Goal: Information Seeking & Learning: Find contact information

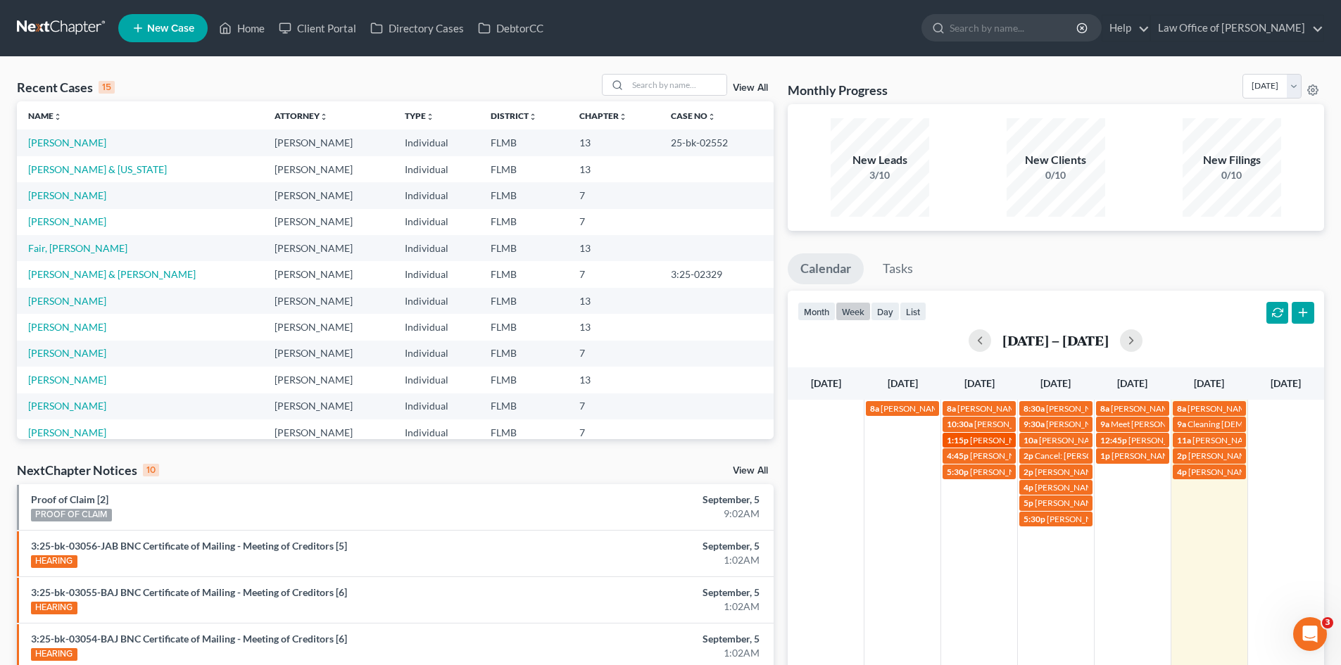
click at [989, 442] on span "[PERSON_NAME][GEOGRAPHIC_DATA] [PHONE_NUMBER]" at bounding box center [1083, 440] width 227 height 11
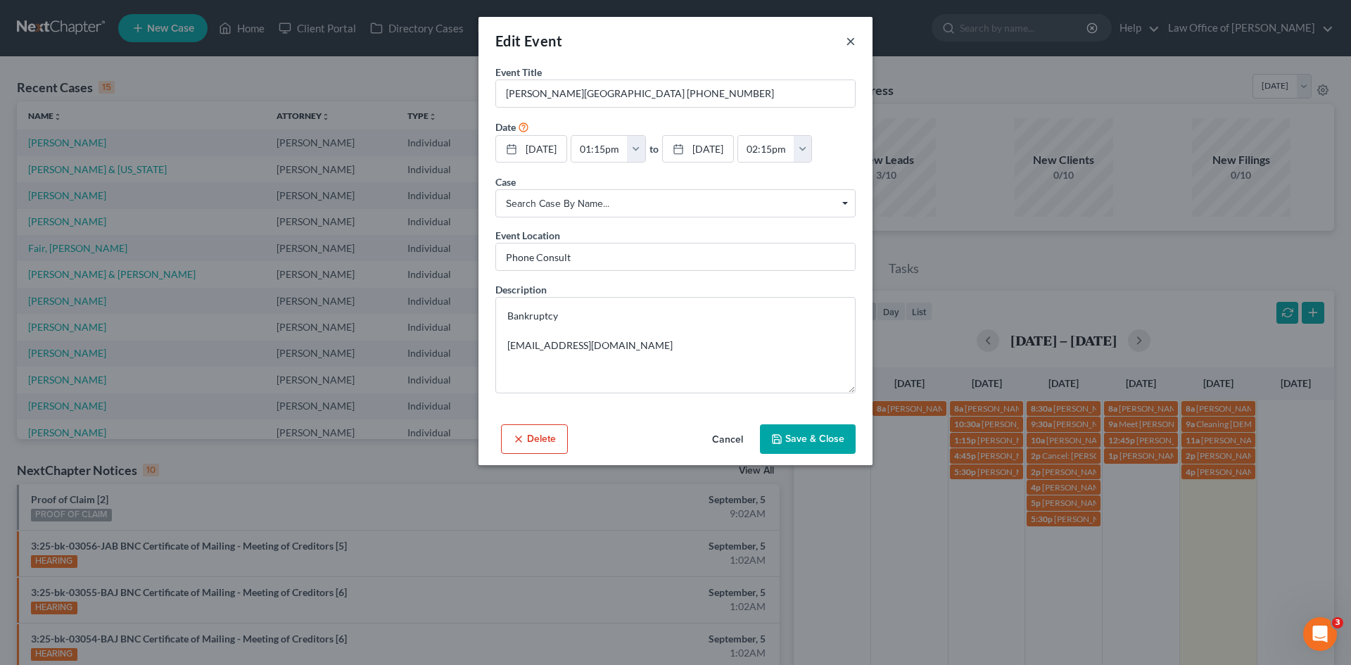
click at [854, 40] on button "×" at bounding box center [851, 40] width 10 height 17
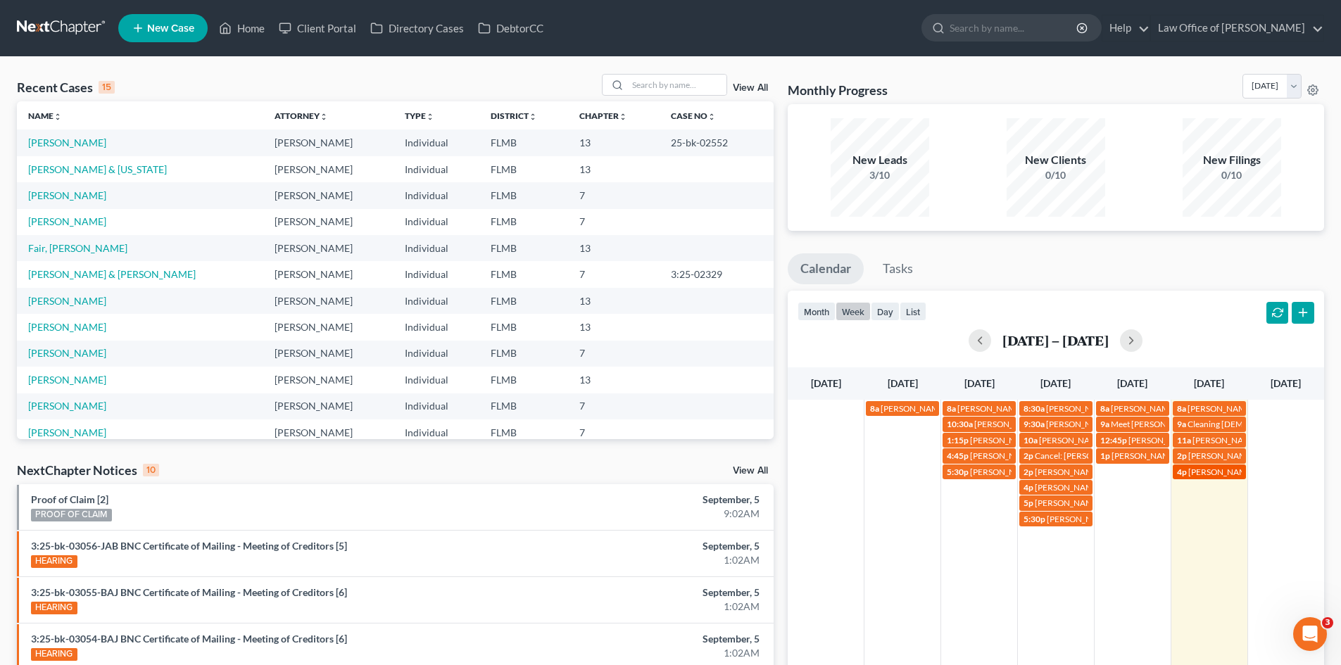
click at [1218, 477] on link "4p [PERSON_NAME] [PHONE_NUMBER]" at bounding box center [1209, 472] width 73 height 15
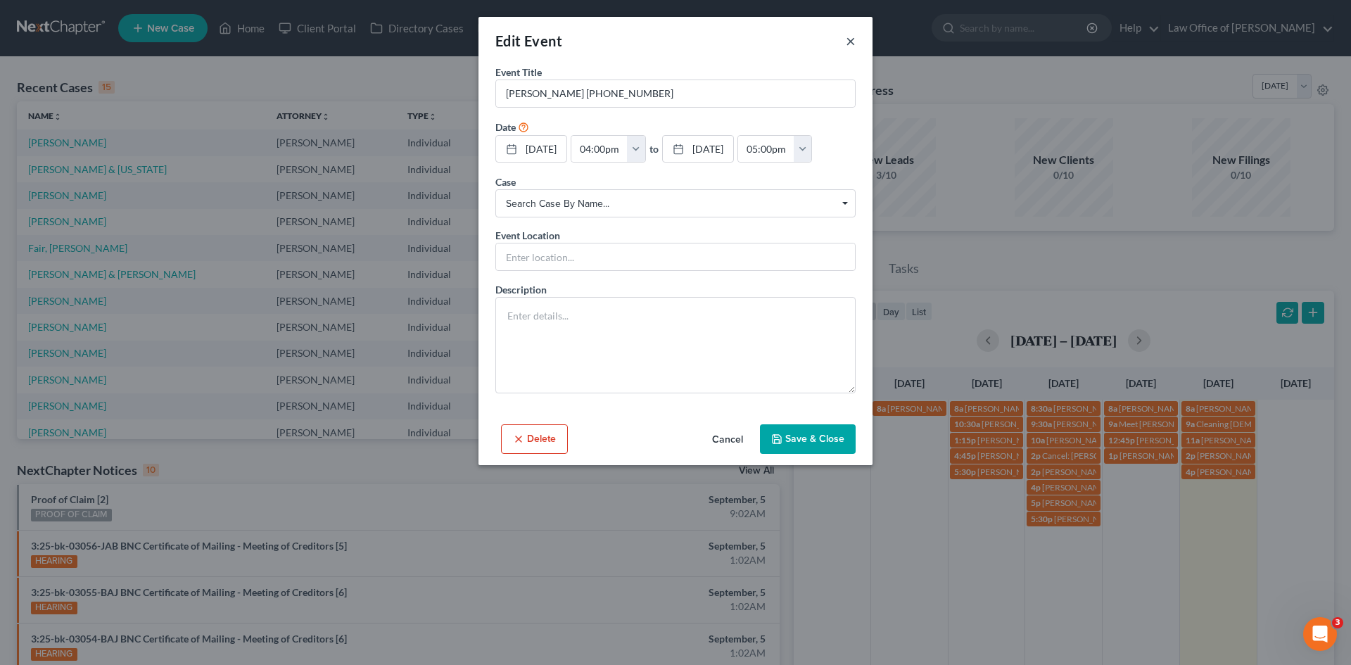
click at [854, 38] on button "×" at bounding box center [851, 40] width 10 height 17
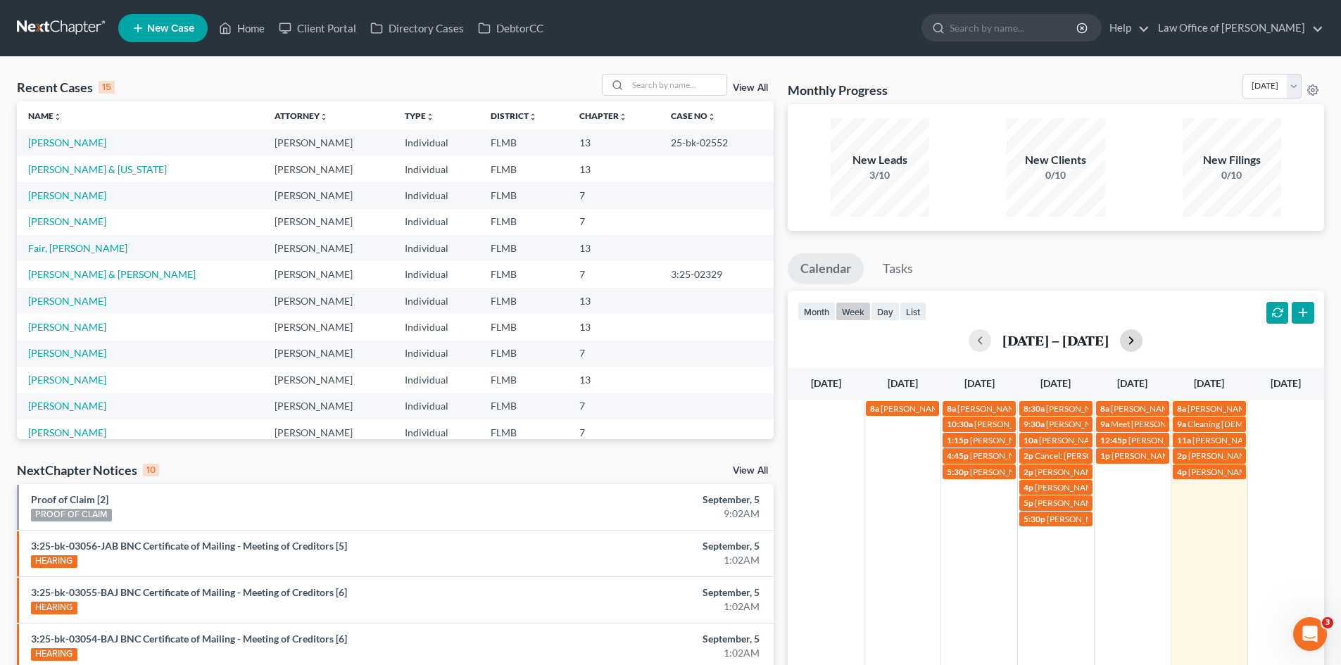
click at [1138, 341] on button "button" at bounding box center [1131, 340] width 23 height 23
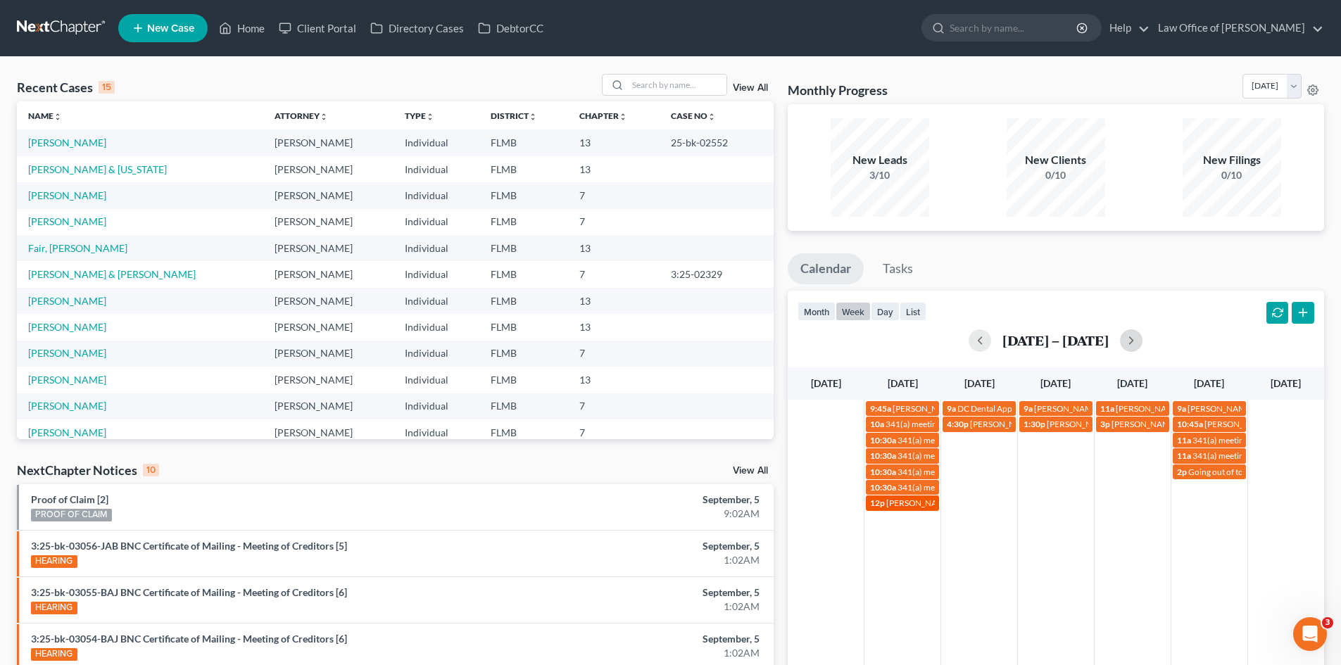
click at [911, 505] on span "[PERSON_NAME]- [EMAIL_ADDRESS][DOMAIN_NAME]" at bounding box center [991, 503] width 211 height 11
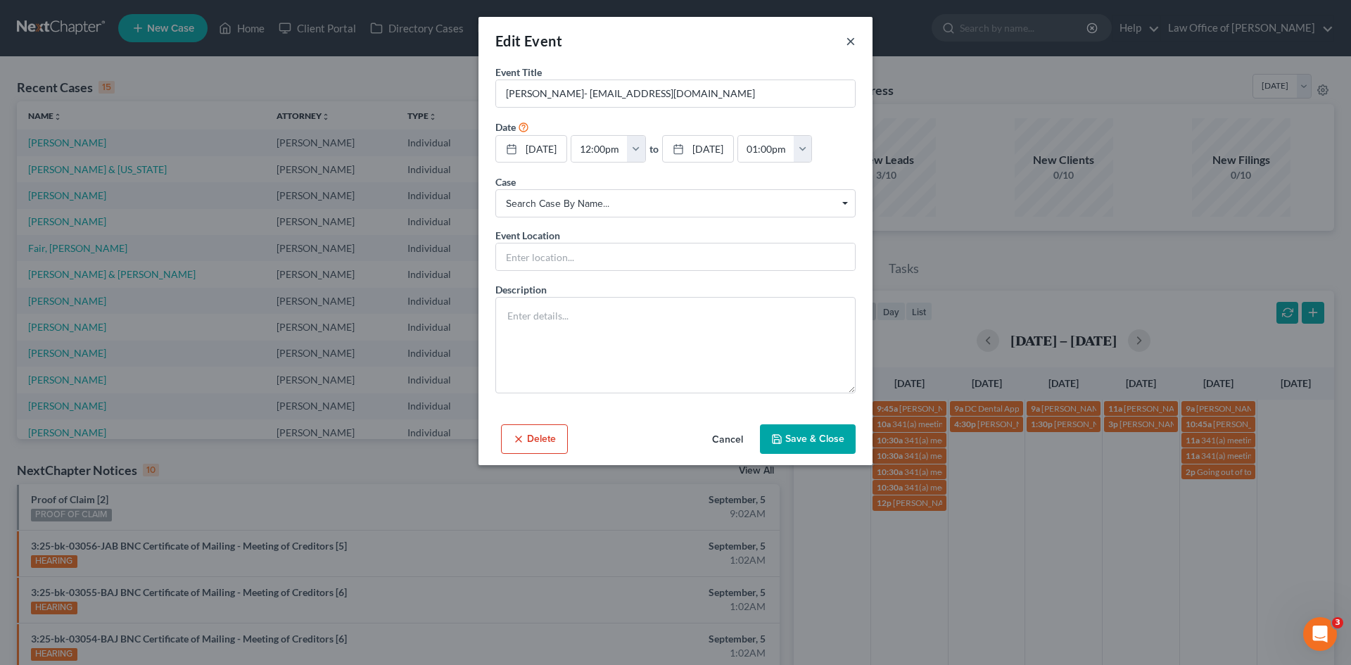
click at [854, 34] on button "×" at bounding box center [851, 40] width 10 height 17
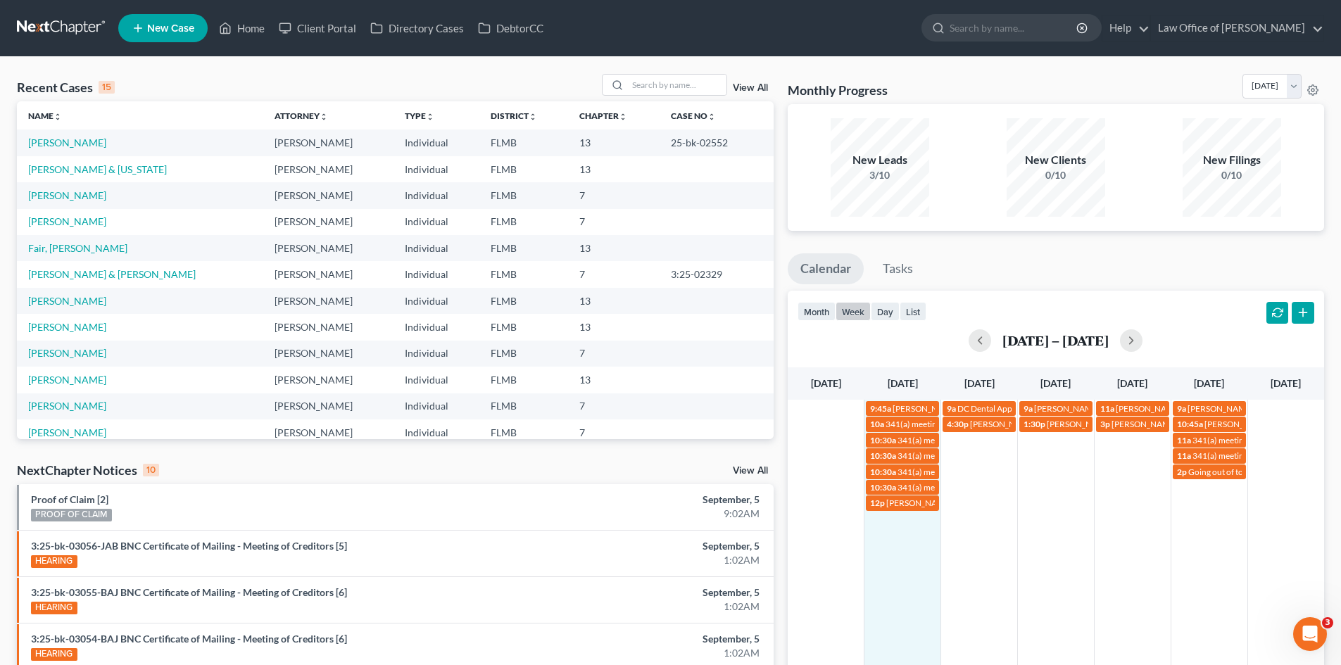
click at [883, 542] on div "9:45a [PERSON_NAME] coming in for 341 9a DC Dental Appt with [PERSON_NAME] 9a […" at bounding box center [1056, 574] width 536 height 348
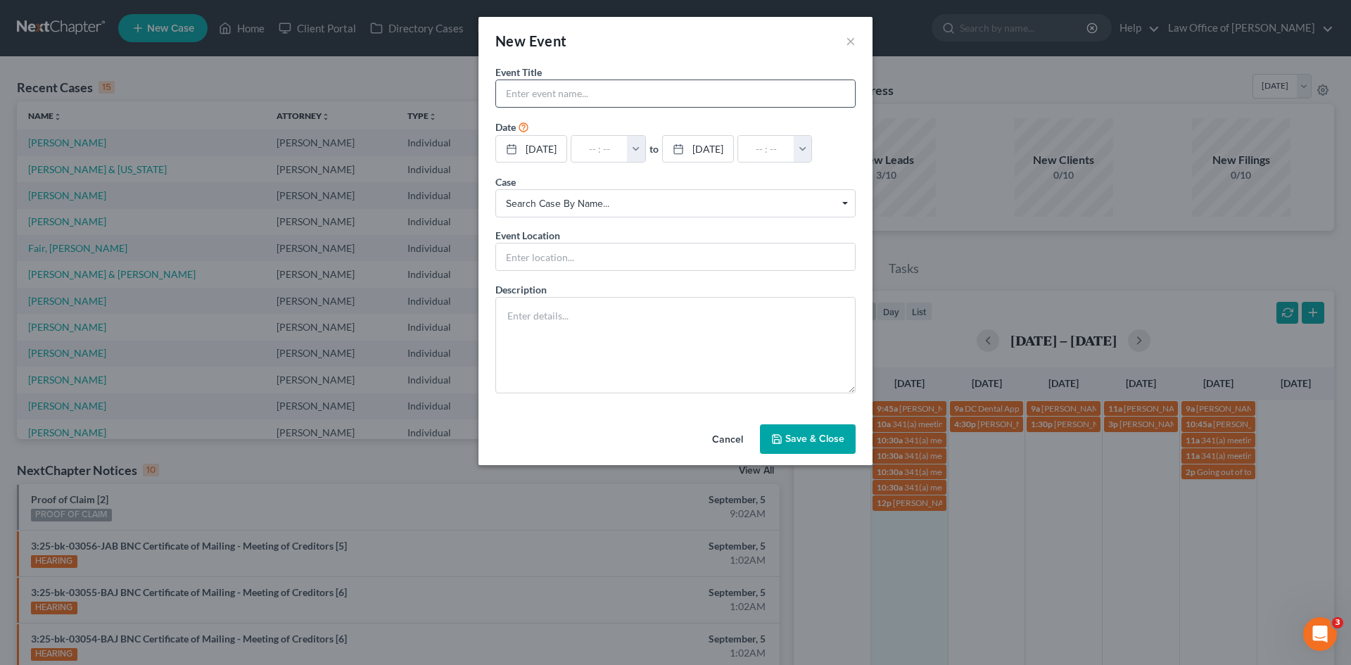
click at [614, 96] on input "text" at bounding box center [675, 93] width 359 height 27
click at [602, 94] on input "[PERSON_NAME]" at bounding box center [675, 93] width 359 height 27
paste input "[PHONE_NUMBER]"
type input "[PERSON_NAME] [PHONE_NUMBER]"
click at [592, 153] on input "text" at bounding box center [600, 149] width 56 height 27
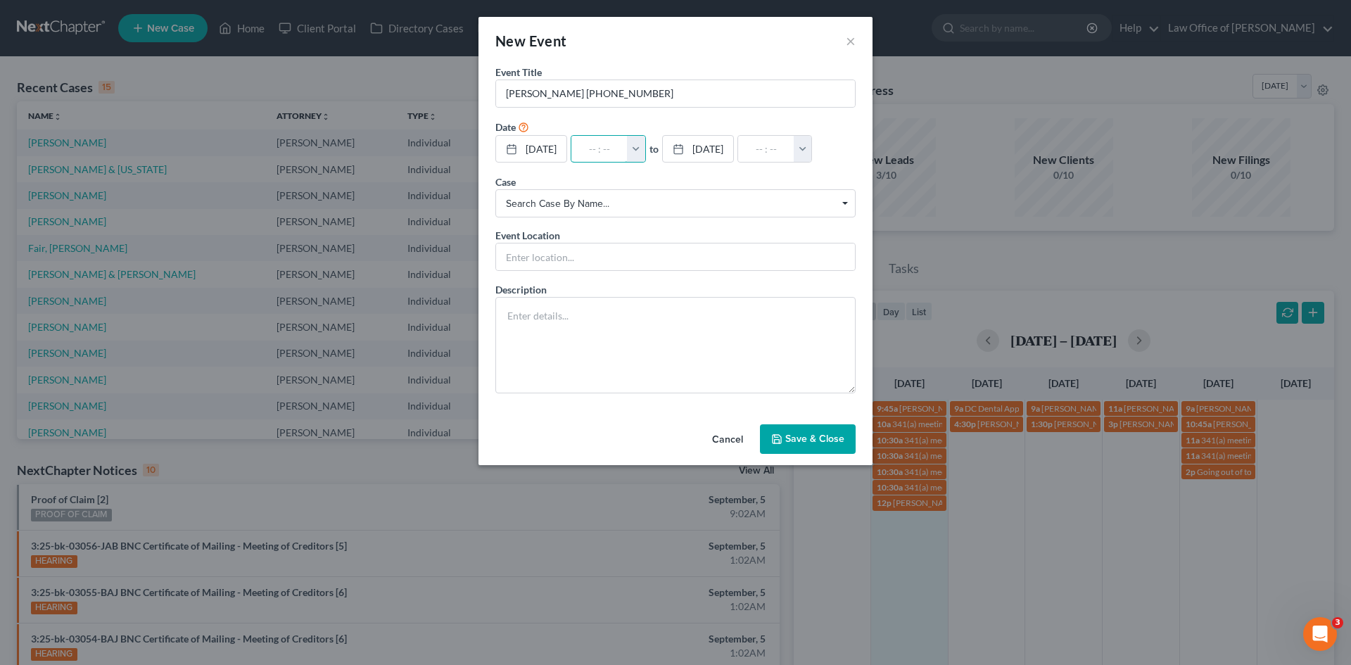
type input "2"
type input "01:00am"
type input "2:"
type input "03:00am"
type input "2:0"
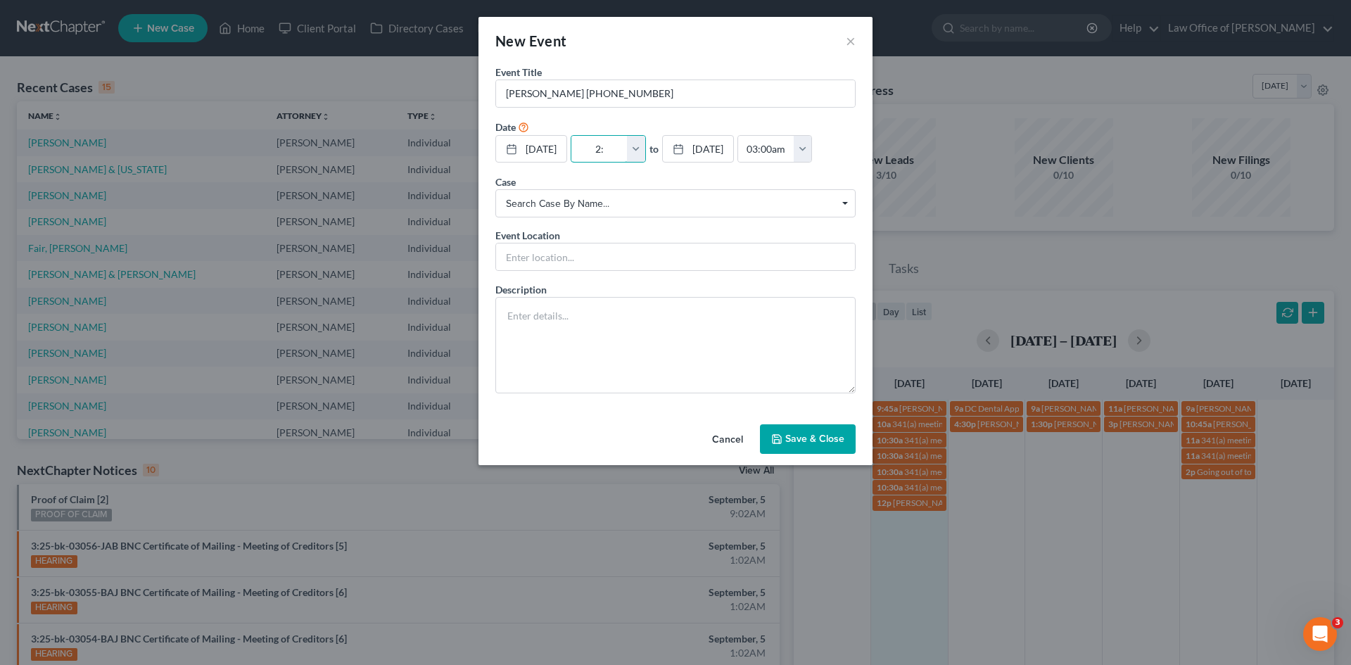
type input "01:00am"
type input "2:00"
type input "03:00am"
type input "2:00["
type input "01:00am"
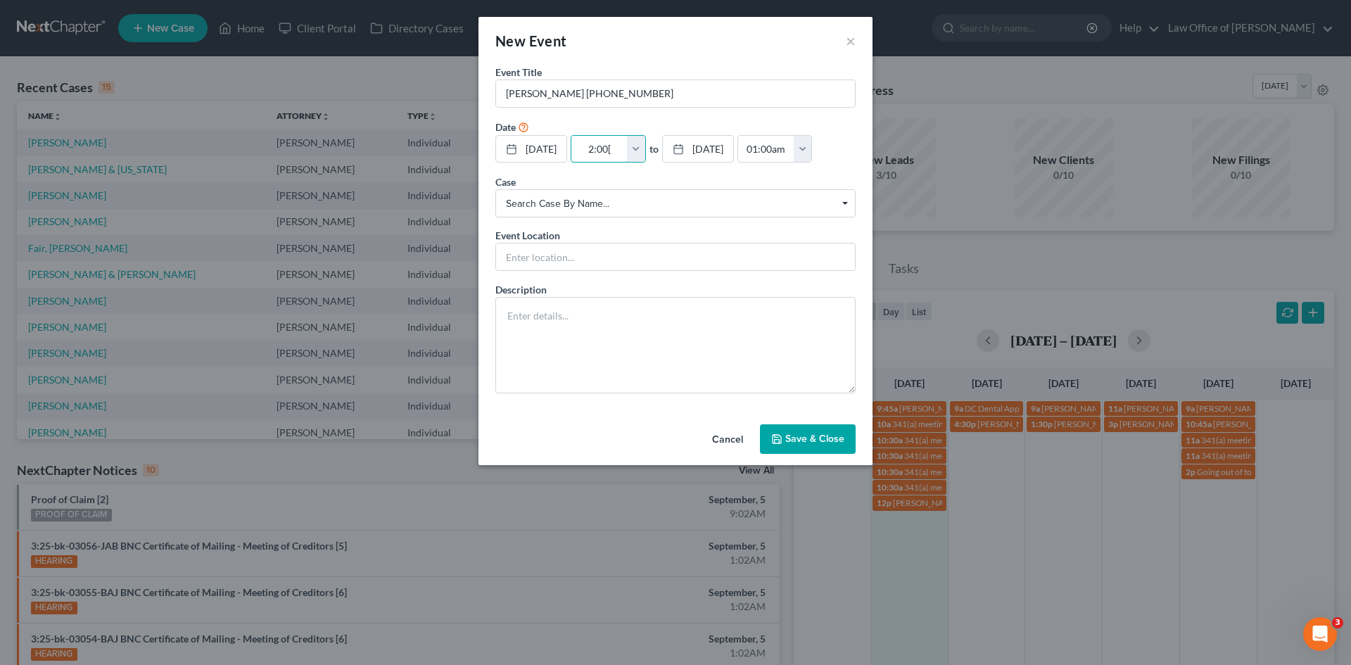
type input "2:00"
type input "03:00am"
type input "2:00p"
type input "01:00am"
type input "2:00pm"
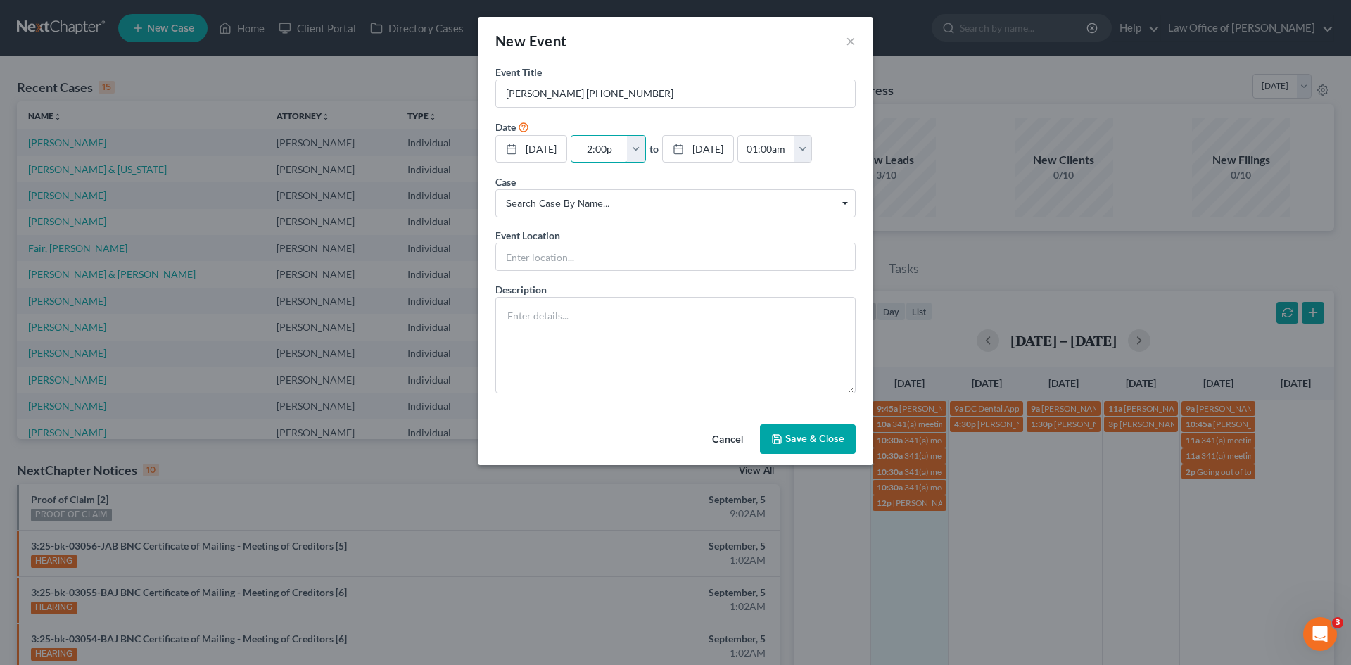
type input "03:00pm"
type input "2:00pm"
click at [545, 257] on input "text" at bounding box center [675, 257] width 359 height 27
type input "Phone Consult"
click at [645, 327] on textarea at bounding box center [676, 345] width 360 height 96
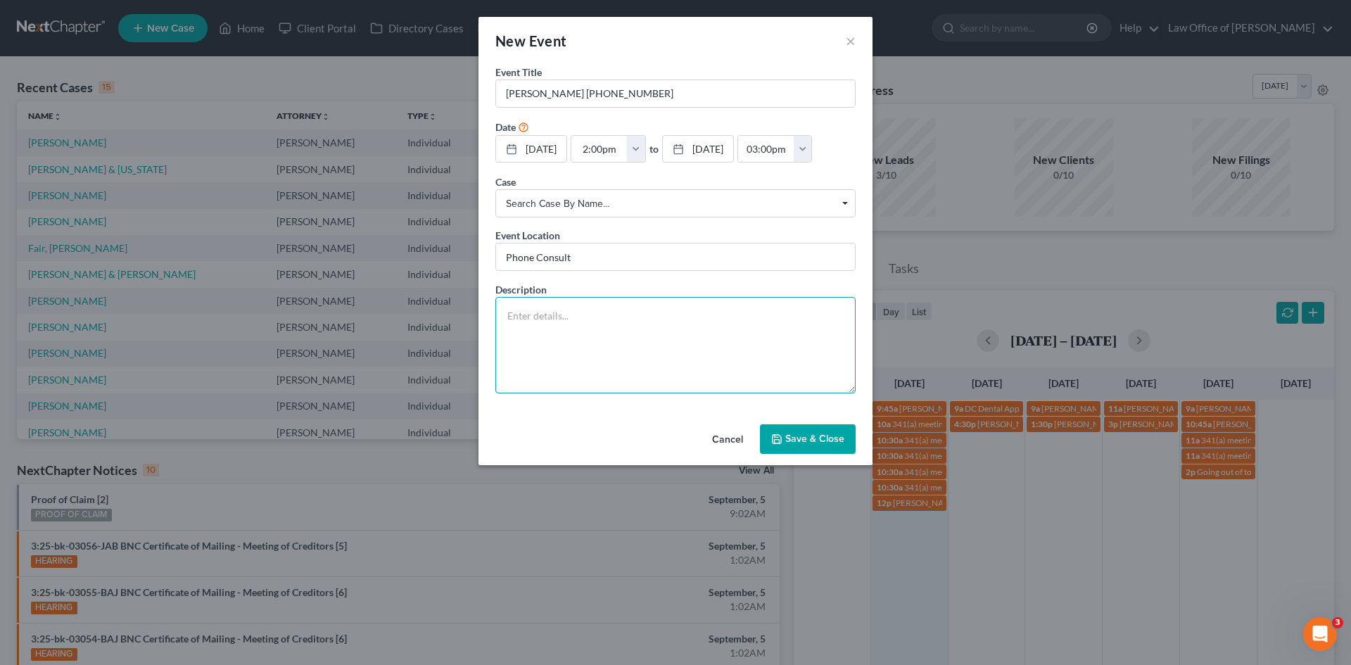
paste textarea "[EMAIL_ADDRESS][DOMAIN_NAME]"
type textarea "[EMAIL_ADDRESS][DOMAIN_NAME]"
click at [835, 446] on button "Save & Close" at bounding box center [808, 439] width 96 height 30
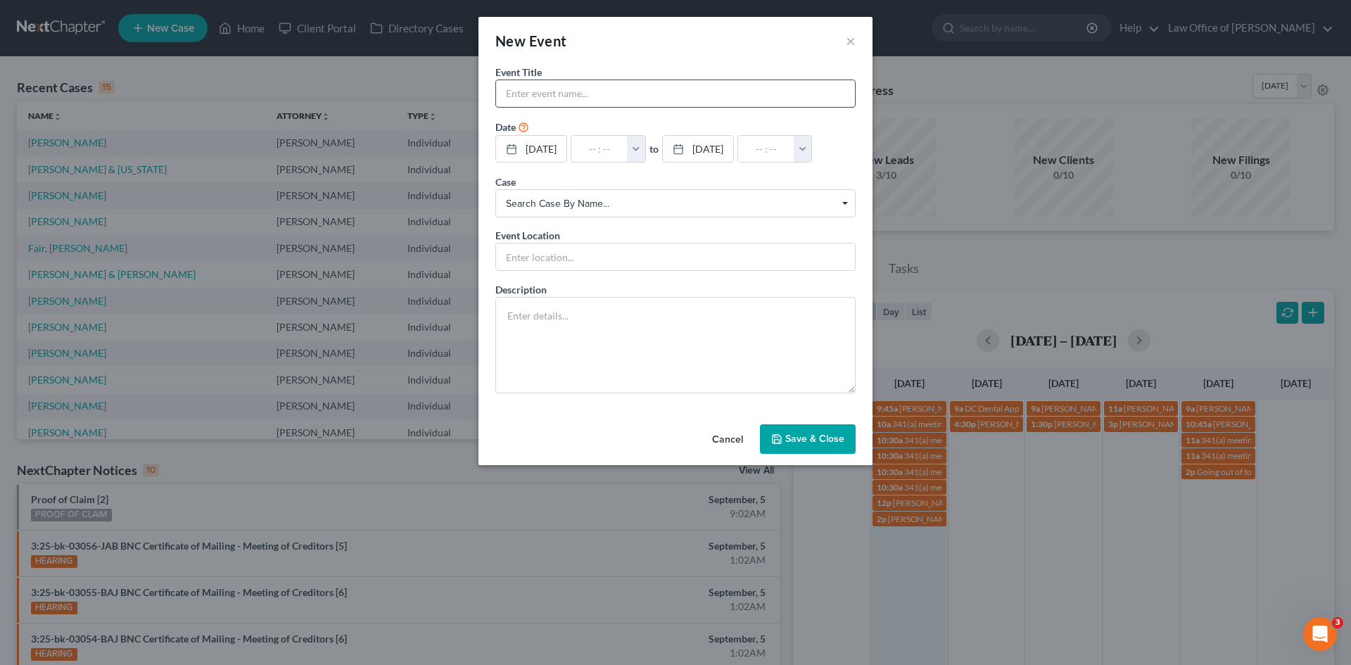
click at [572, 100] on input "text" at bounding box center [675, 93] width 359 height 27
type input "[PERSON_NAME]"
click at [586, 271] on div at bounding box center [676, 257] width 360 height 28
click at [590, 265] on input "text" at bounding box center [675, 257] width 359 height 27
type input "In-person"
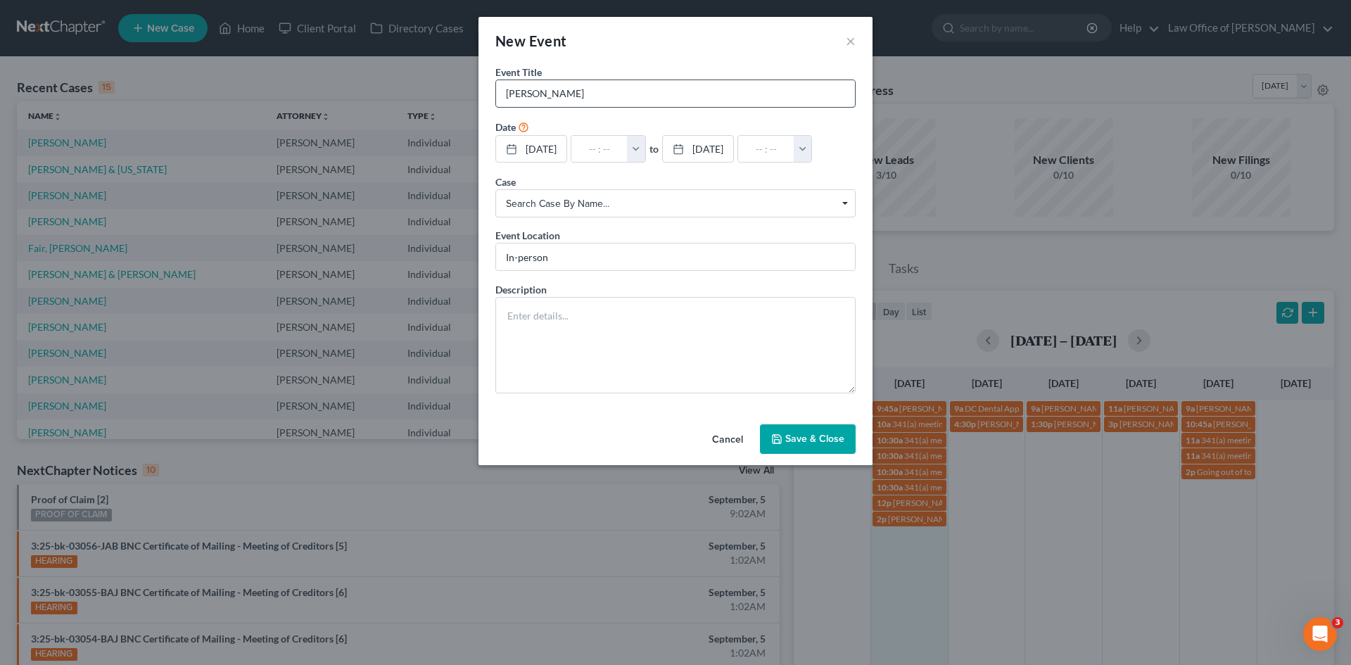
click at [572, 95] on input "[PERSON_NAME]" at bounding box center [675, 93] width 359 height 27
type input "[PERSON_NAME] [PHONE_NUMBER]"
click at [591, 149] on input "text" at bounding box center [600, 149] width 56 height 27
type input "5"
type input "01:00am"
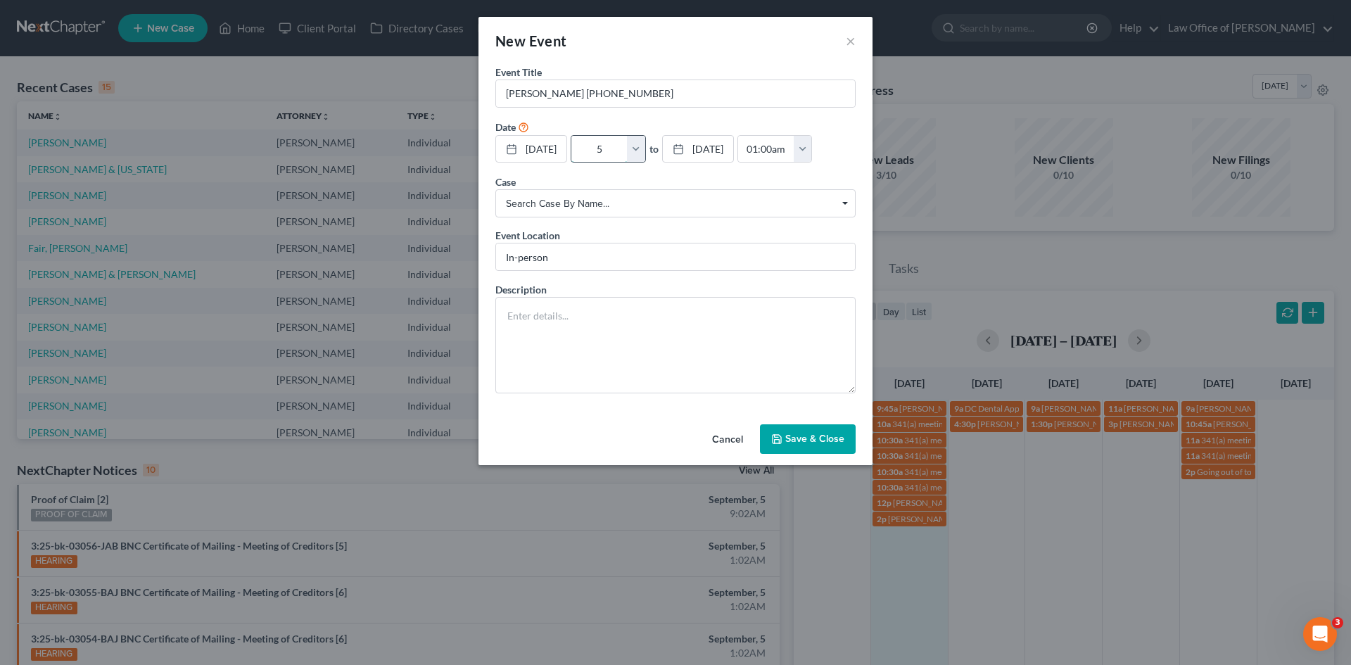
type input "5:"
type input "06:00am"
type input "5:3"
type input "01:00am"
type input "5:30"
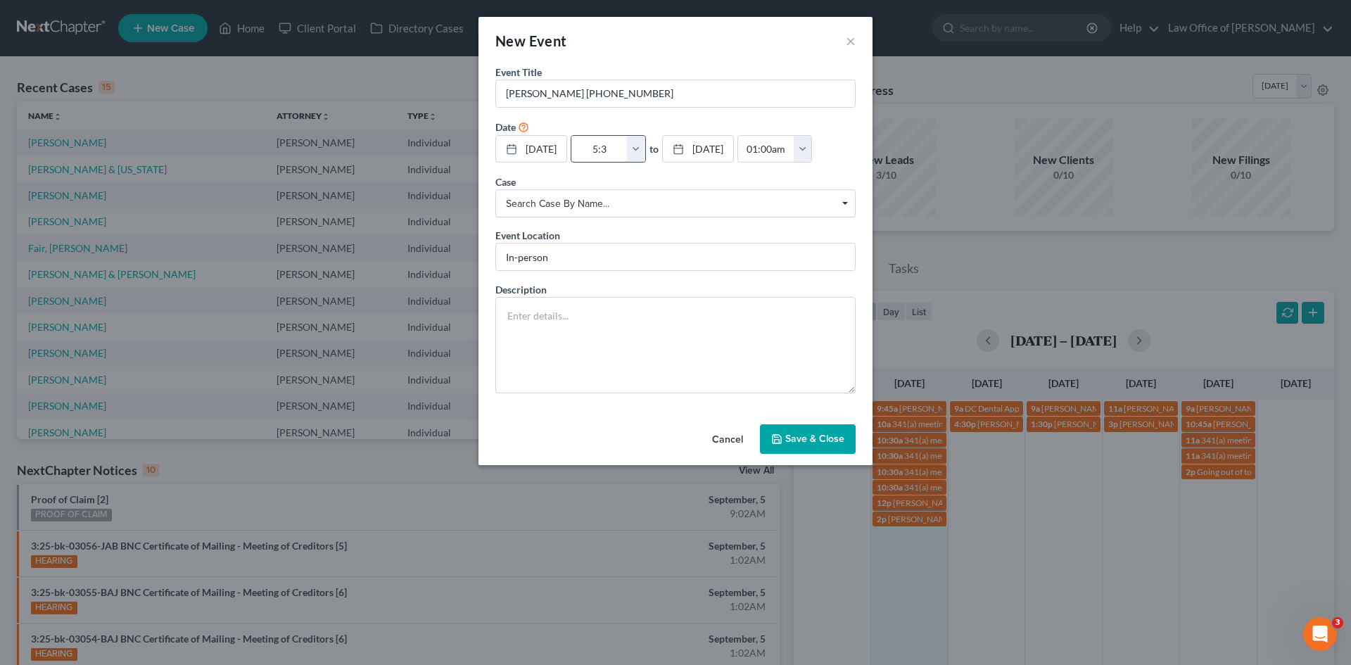
type input "06:30am"
type input "5:30p"
type input "01:00am"
type input "5:30pm"
type input "06:30pm"
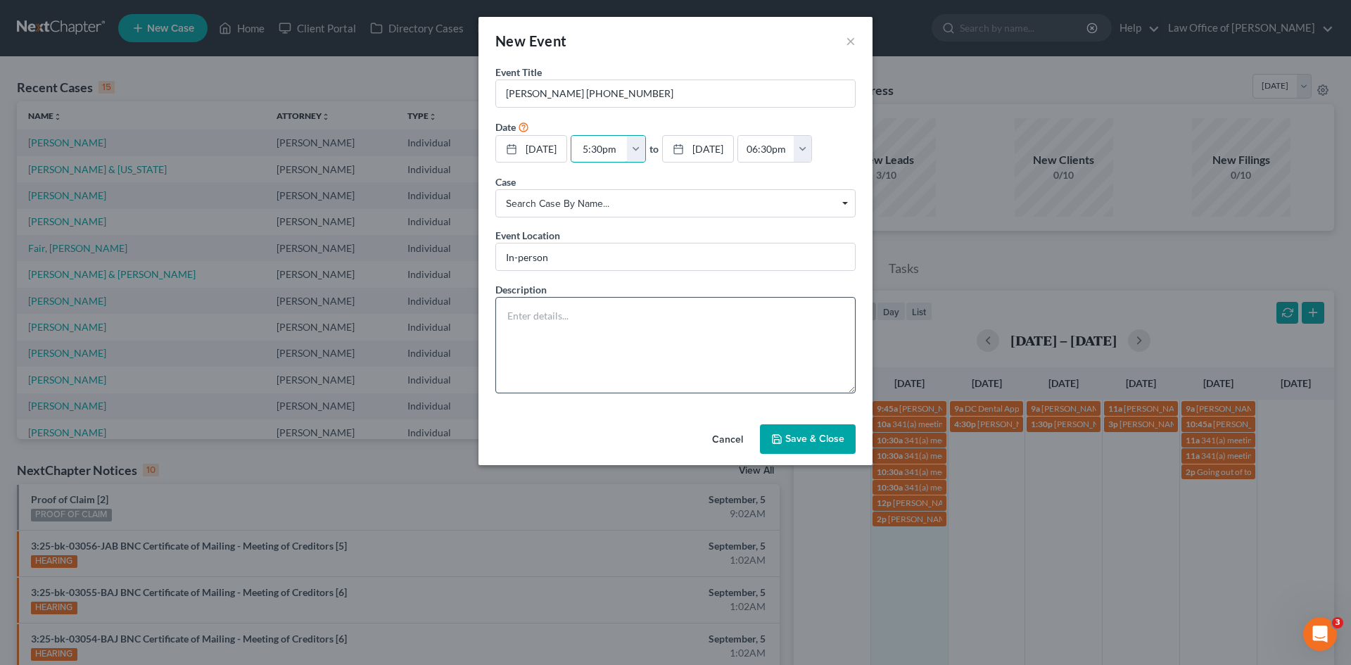
type input "5:30pm"
click at [605, 360] on textarea at bounding box center [676, 345] width 360 height 96
click at [597, 360] on textarea at bounding box center [676, 345] width 360 height 96
paste textarea "She'll have all the paperwork requested."
click at [655, 343] on textarea "She'll have all the paperwork requested." at bounding box center [676, 345] width 360 height 96
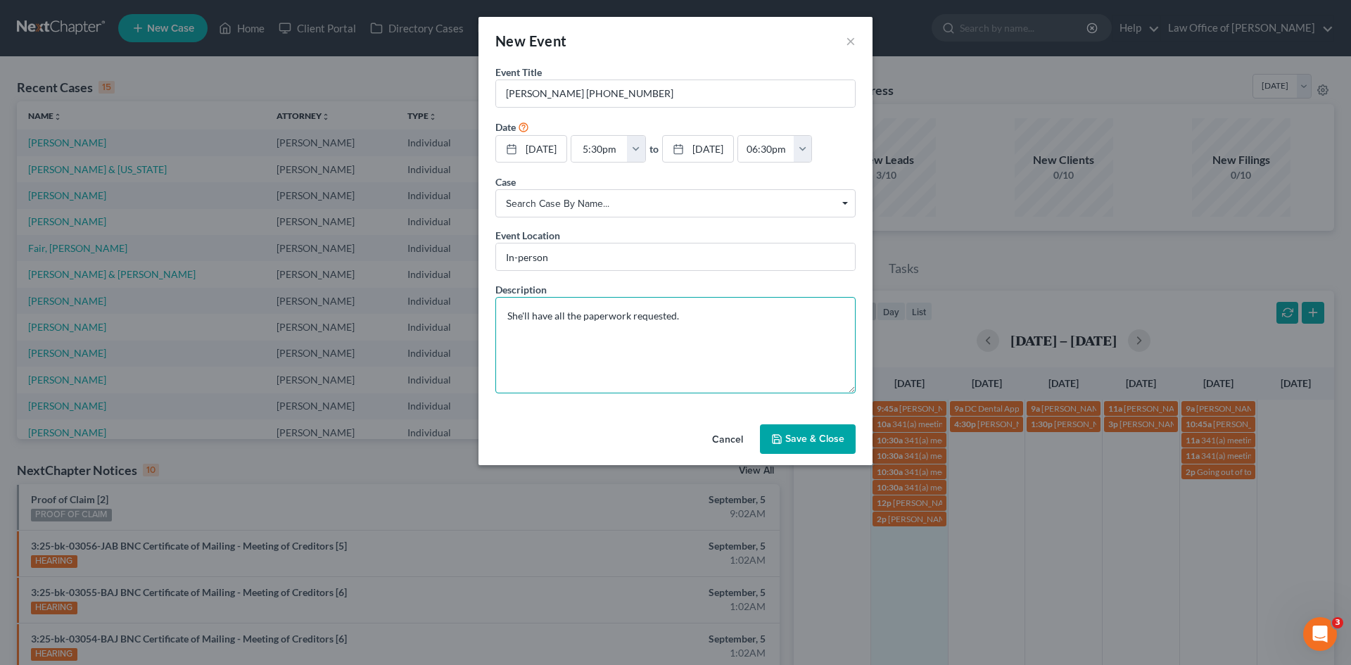
paste textarea "[EMAIL_ADDRESS][DOMAIN_NAME]"
type textarea "She'll have all the paperwork requested. [EMAIL_ADDRESS][DOMAIN_NAME]"
click at [835, 441] on button "Save & Close" at bounding box center [808, 439] width 96 height 30
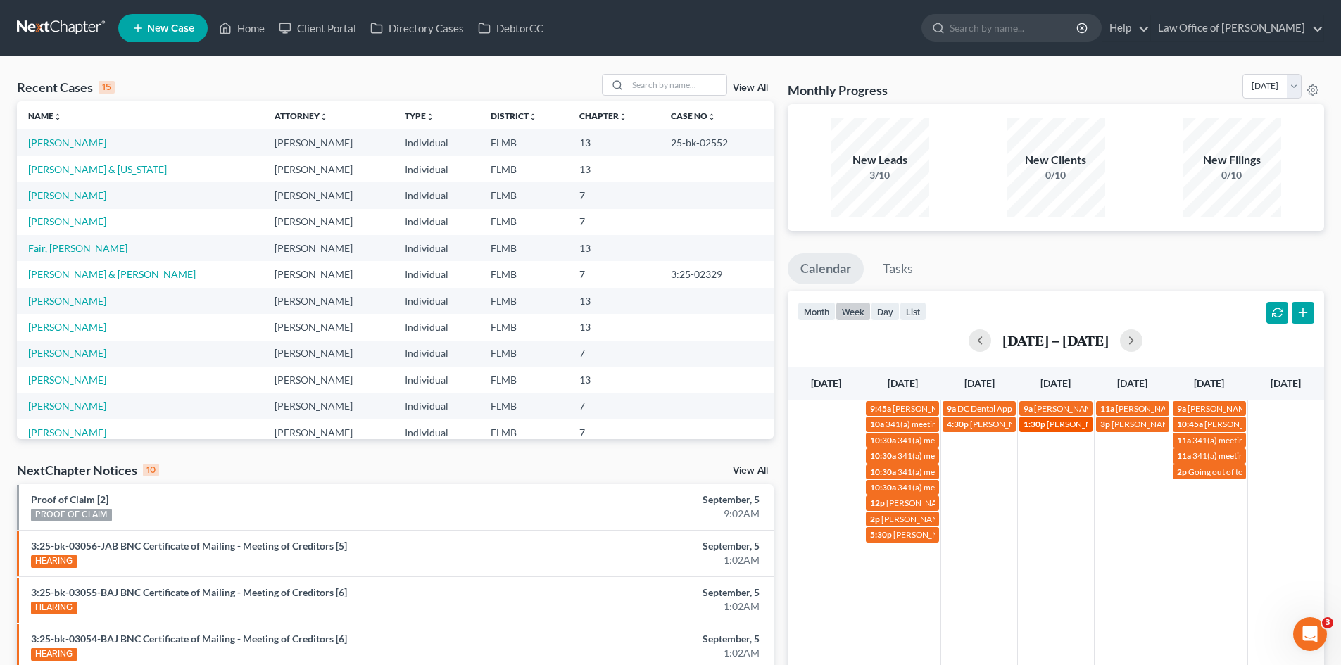
click at [1064, 424] on span "[PERSON_NAME] [PHONE_NUMBER]" at bounding box center [1118, 424] width 142 height 11
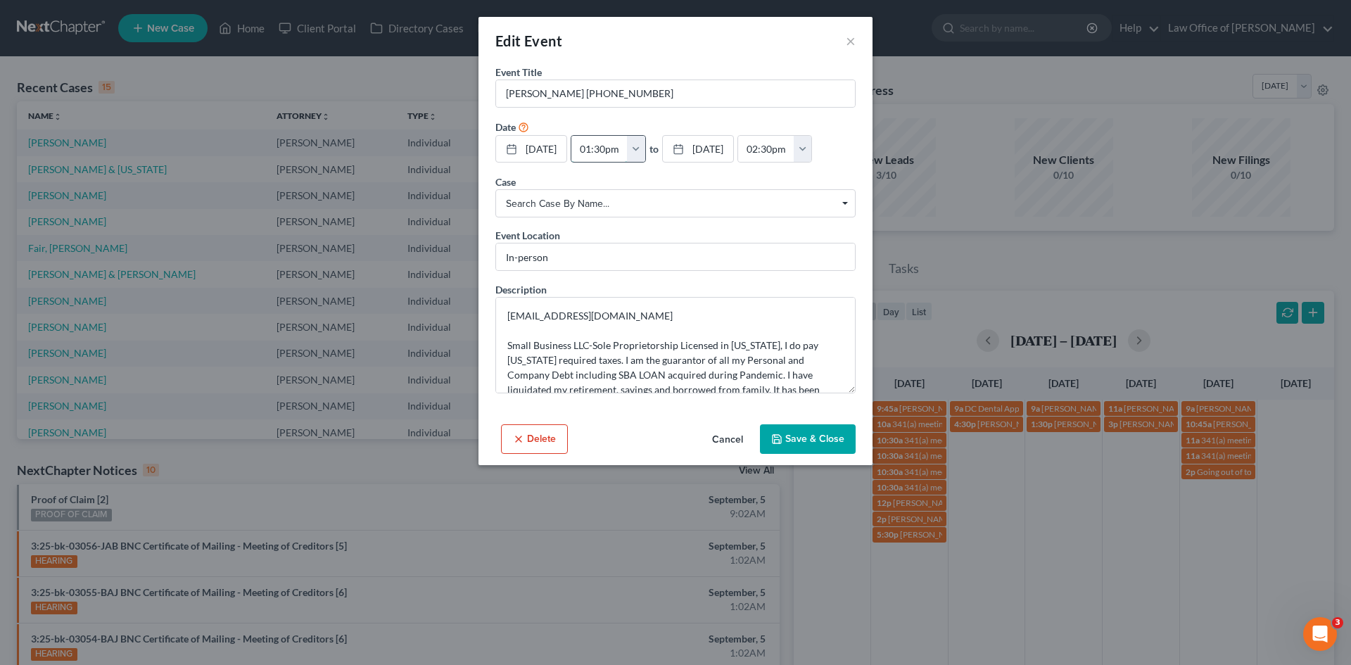
click at [600, 153] on input "01:30pm" at bounding box center [600, 149] width 56 height 27
click at [643, 153] on button "button" at bounding box center [636, 149] width 18 height 27
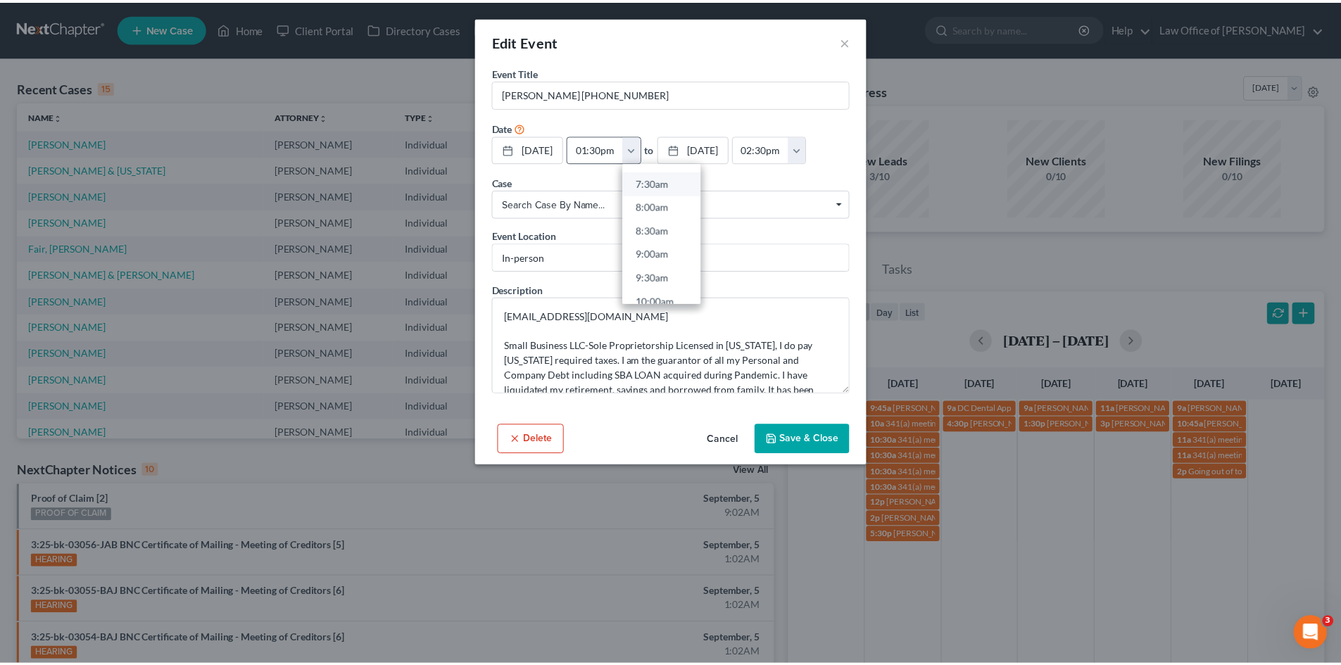
scroll to position [422, 0]
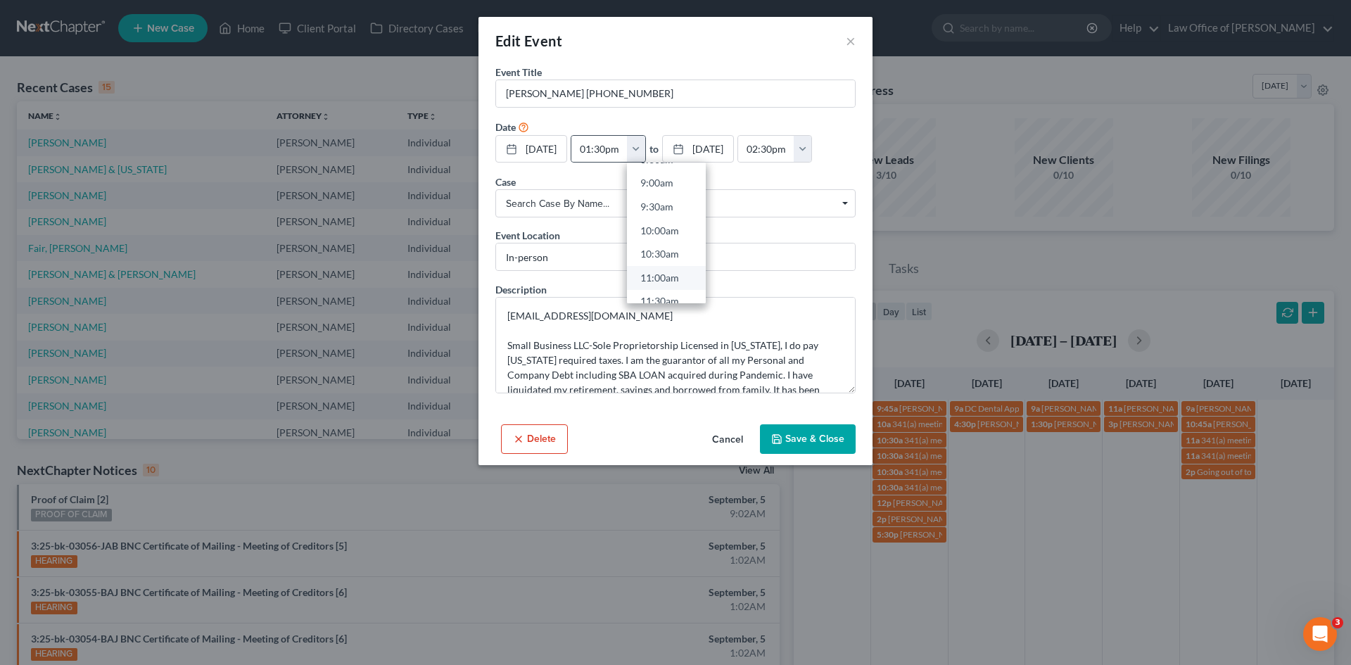
click at [690, 277] on link "11:00am" at bounding box center [666, 278] width 79 height 24
type input "11:00am"
type input "12:00pm"
click at [814, 446] on button "Save & Close" at bounding box center [808, 439] width 96 height 30
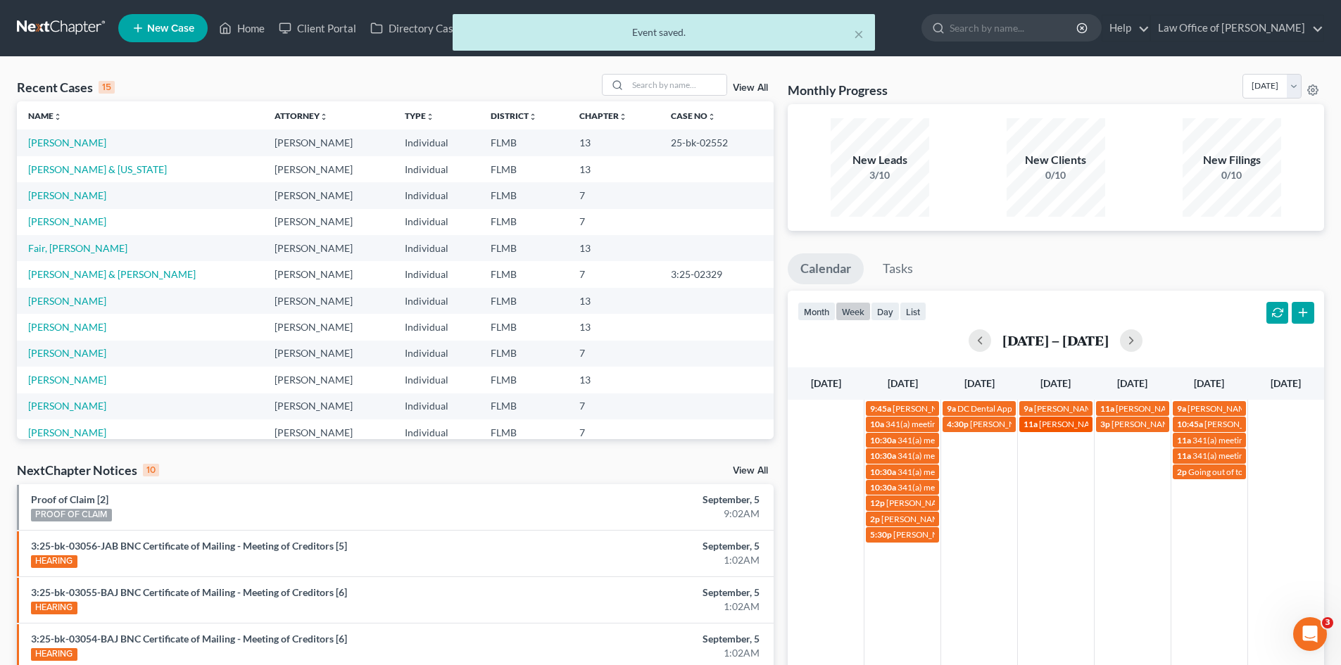
click at [1068, 426] on span "[PERSON_NAME] [PHONE_NUMBER]" at bounding box center [1110, 424] width 142 height 11
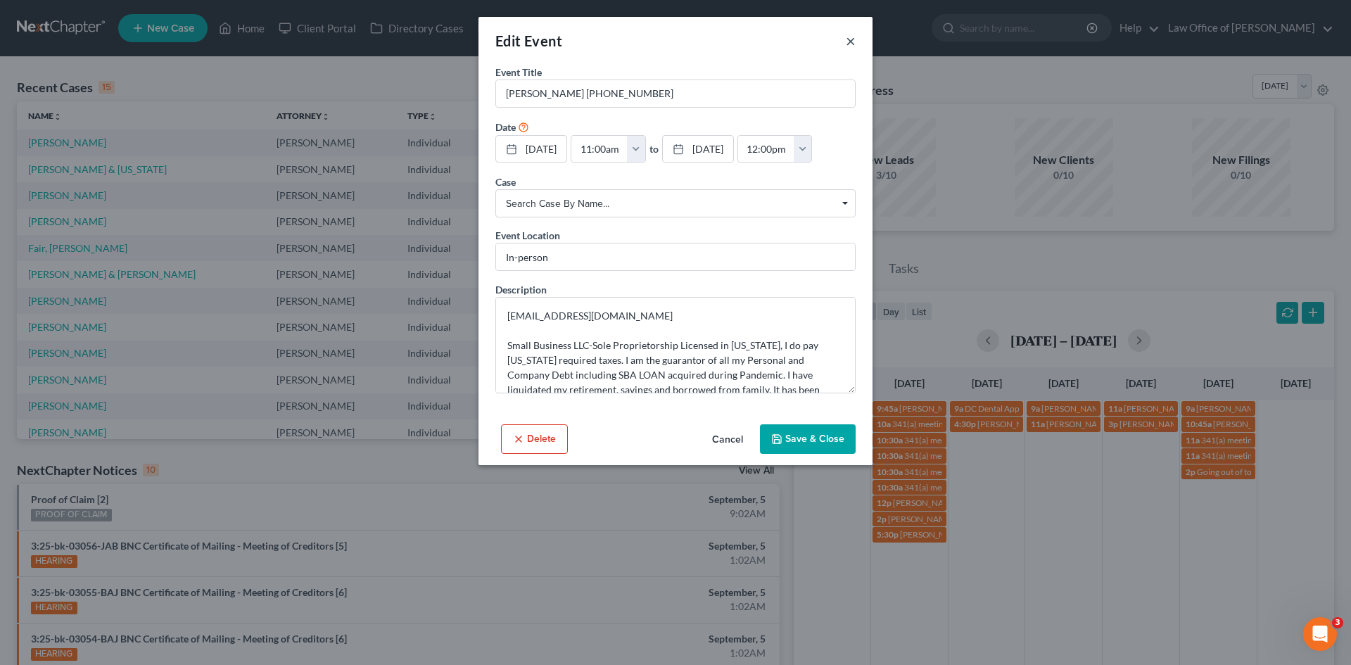
click at [848, 41] on button "×" at bounding box center [851, 40] width 10 height 17
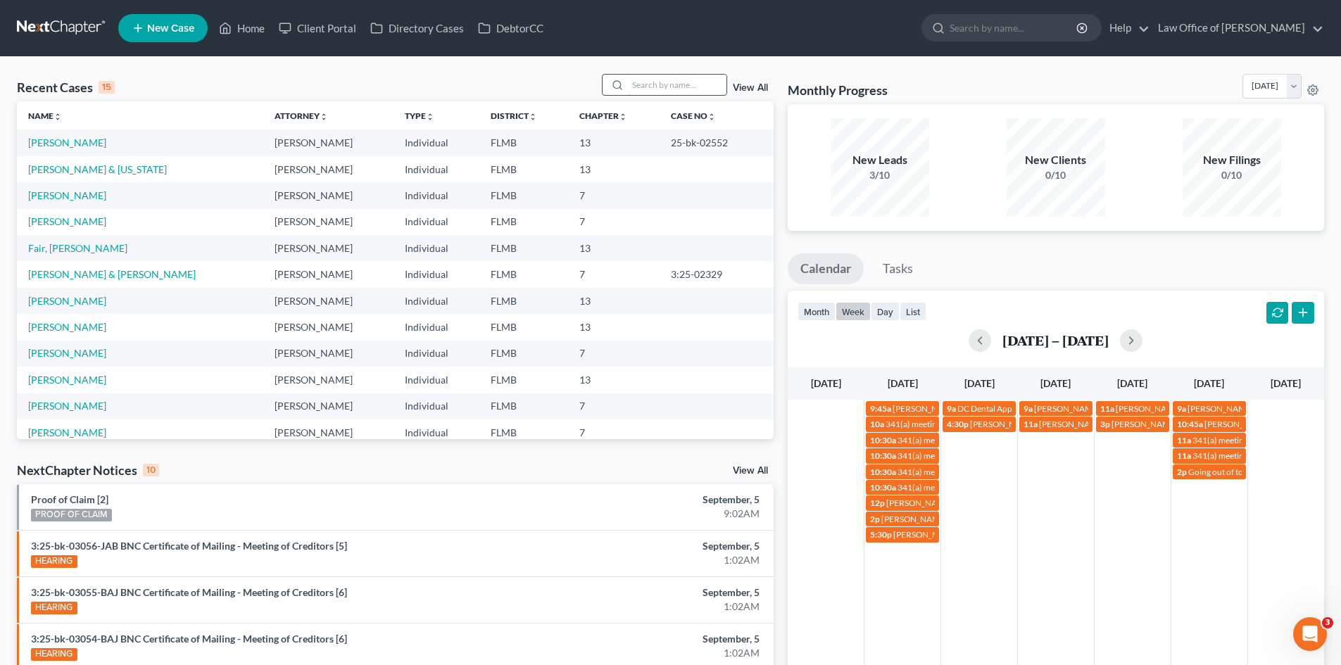
click at [636, 84] on input "search" at bounding box center [677, 85] width 99 height 20
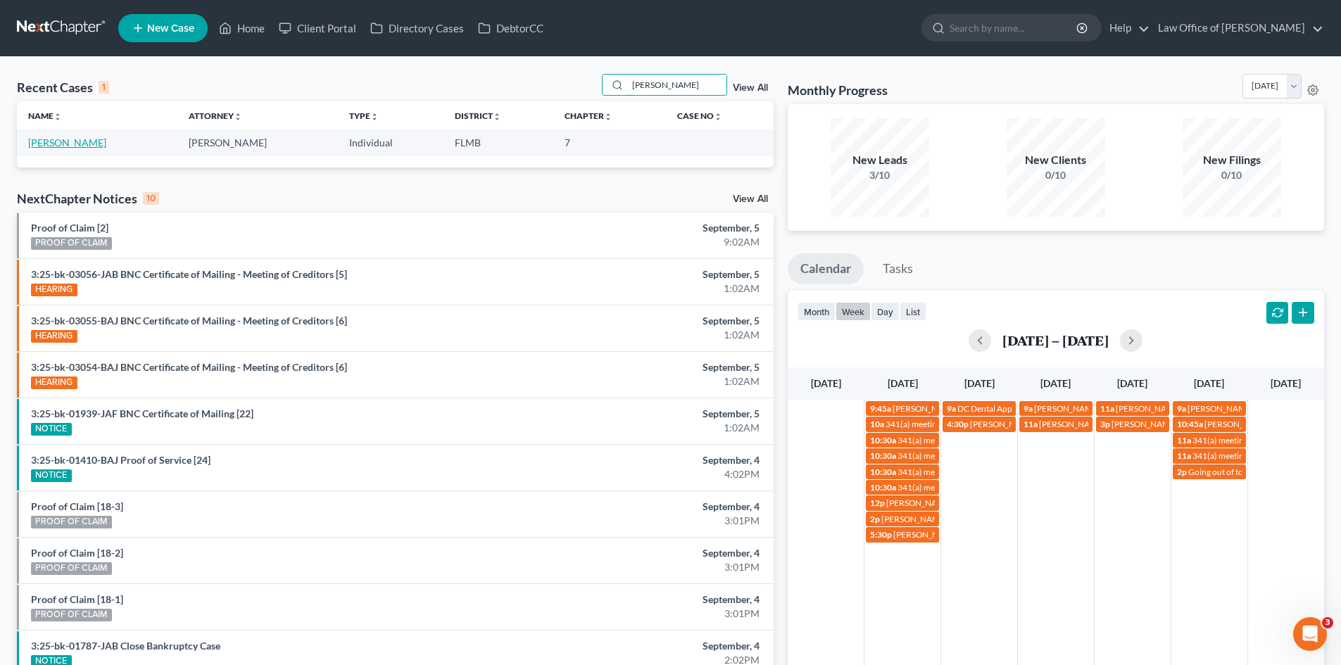
type input "[PERSON_NAME]"
click at [80, 139] on link "[PERSON_NAME]" at bounding box center [67, 143] width 78 height 12
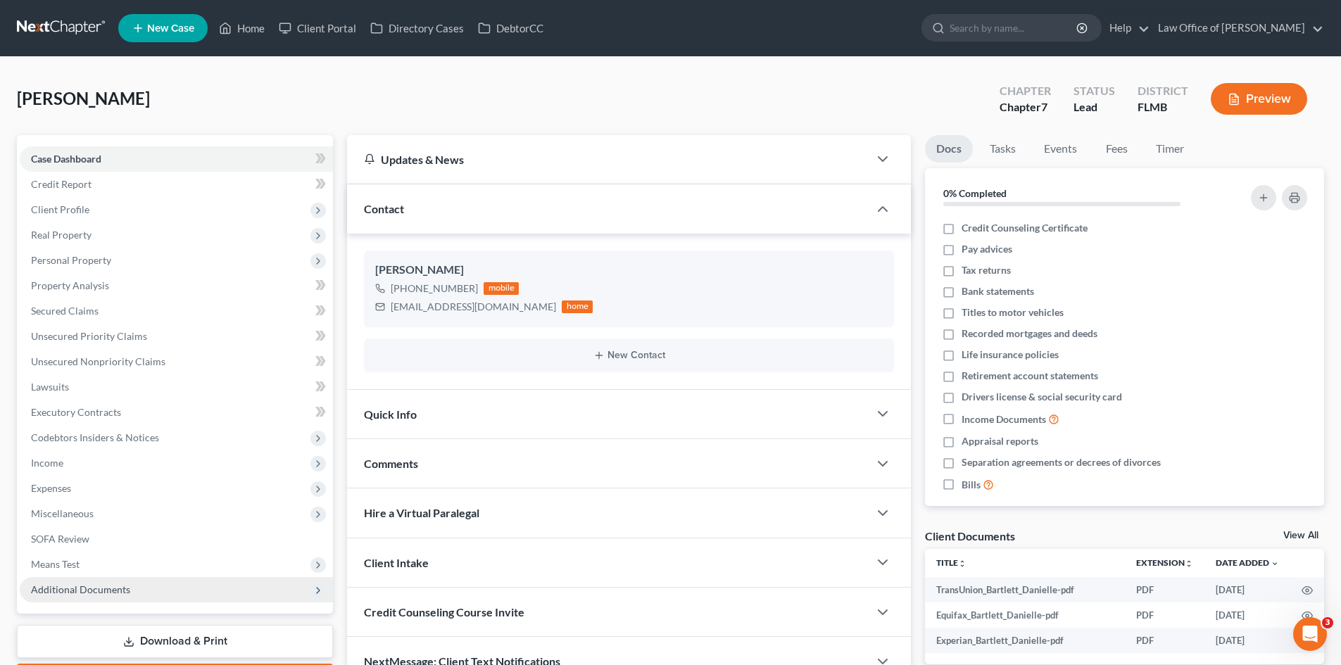
click at [111, 586] on span "Additional Documents" at bounding box center [80, 589] width 99 height 12
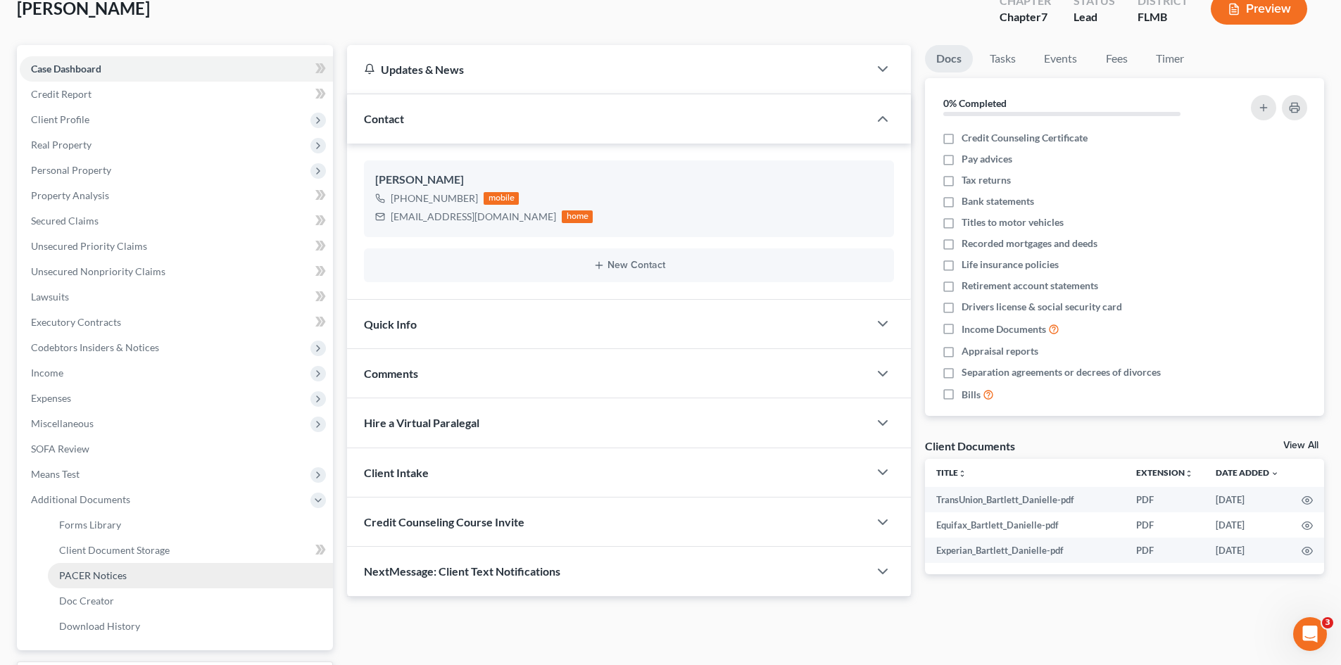
scroll to position [210, 0]
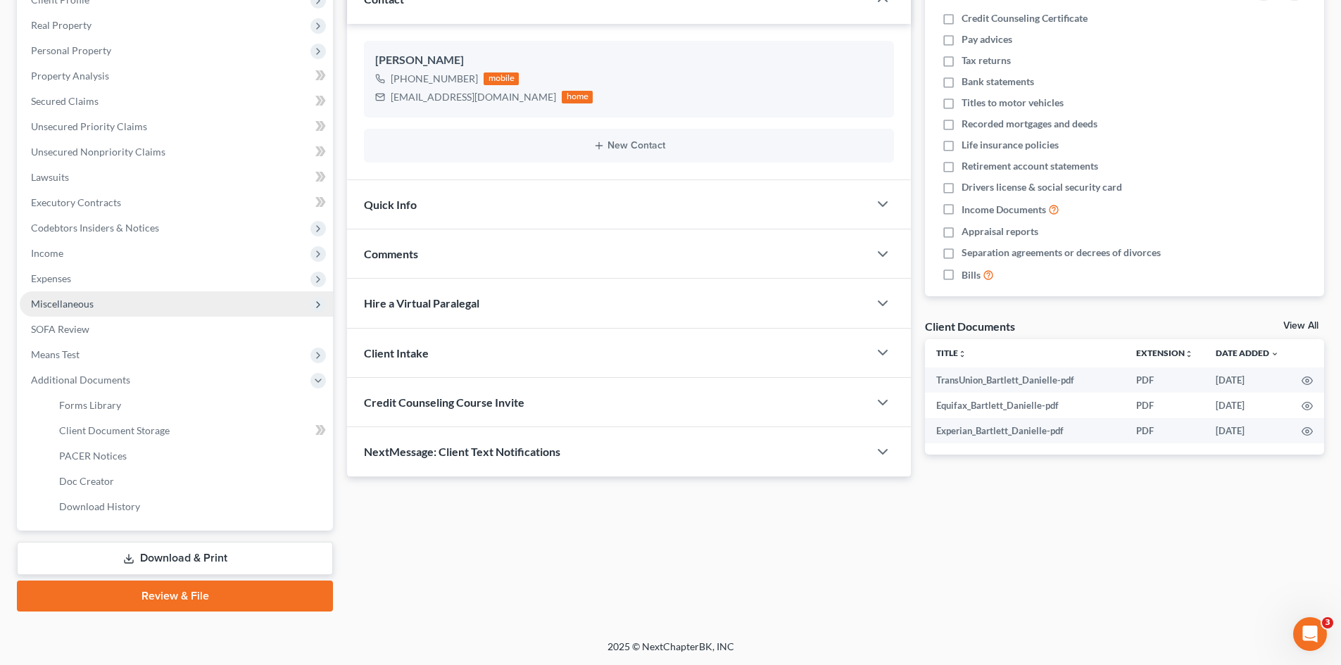
click at [122, 308] on span "Miscellaneous" at bounding box center [176, 303] width 313 height 25
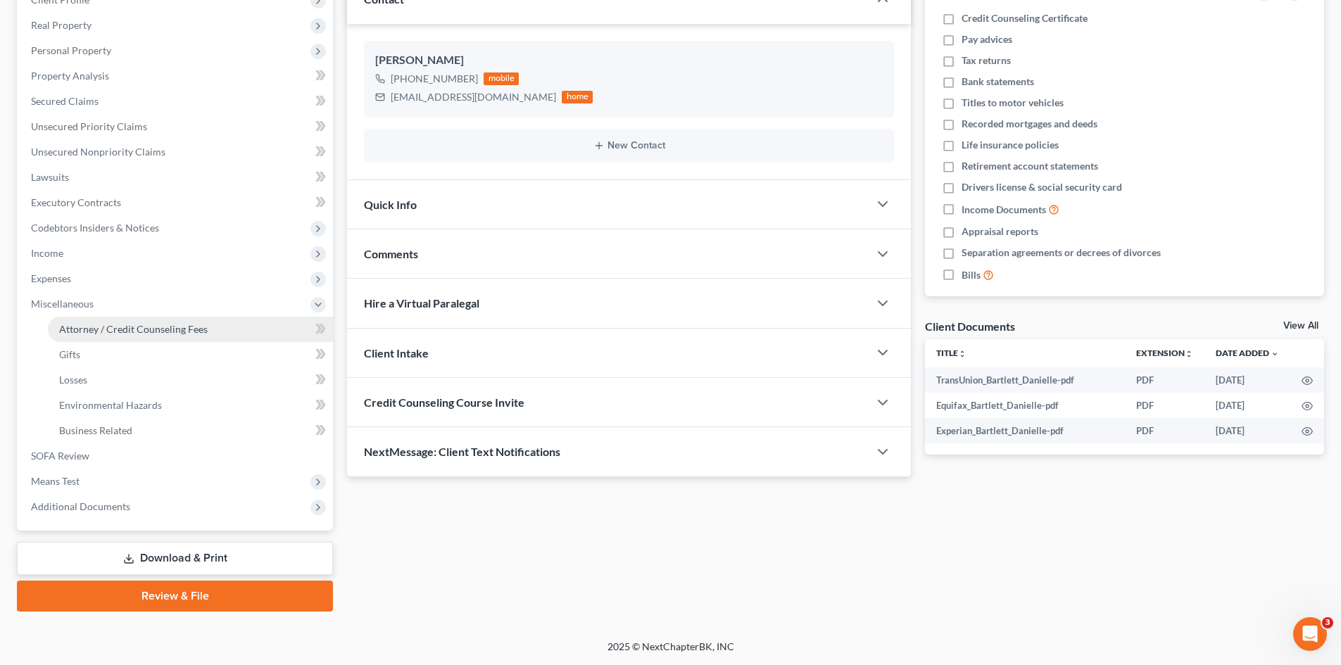
click at [127, 329] on span "Attorney / Credit Counseling Fees" at bounding box center [133, 329] width 149 height 12
select select "0"
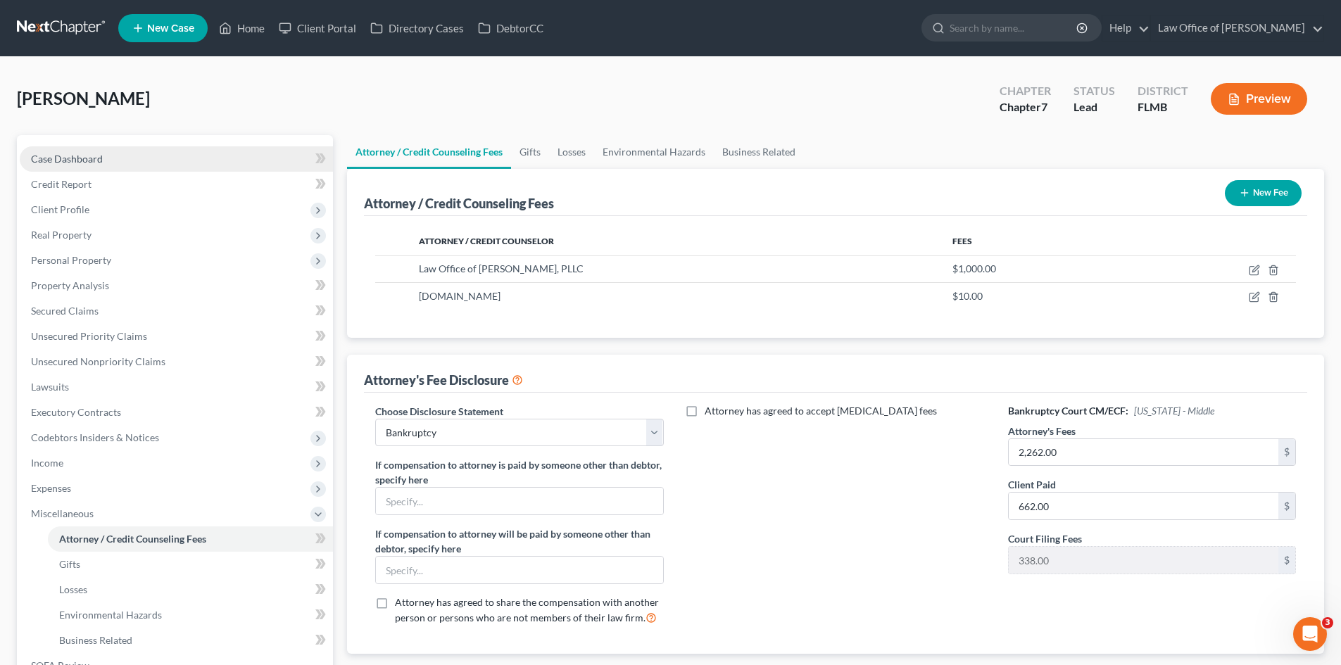
click at [92, 160] on span "Case Dashboard" at bounding box center [67, 159] width 72 height 12
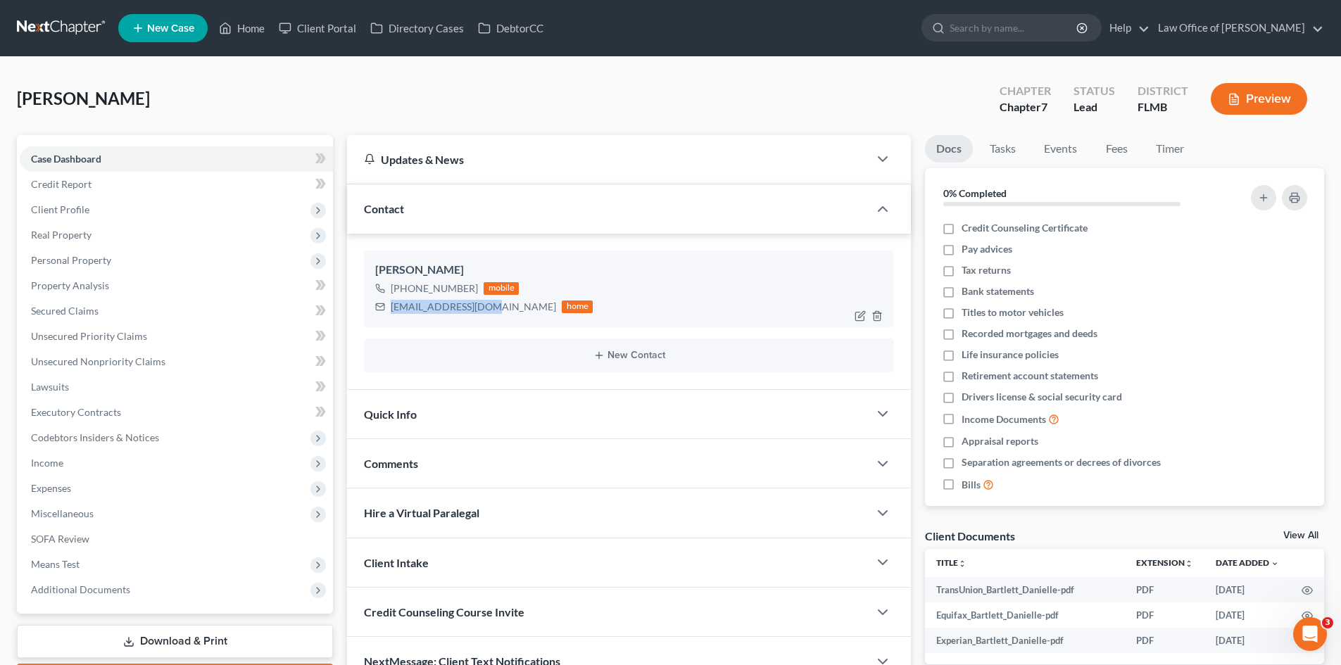
drag, startPoint x: 490, startPoint y: 306, endPoint x: 391, endPoint y: 310, distance: 98.6
click at [391, 310] on div "[EMAIL_ADDRESS][DOMAIN_NAME]" at bounding box center [473, 307] width 165 height 14
copy div "[EMAIL_ADDRESS][DOMAIN_NAME]"
click at [222, 31] on icon at bounding box center [226, 28] width 10 height 11
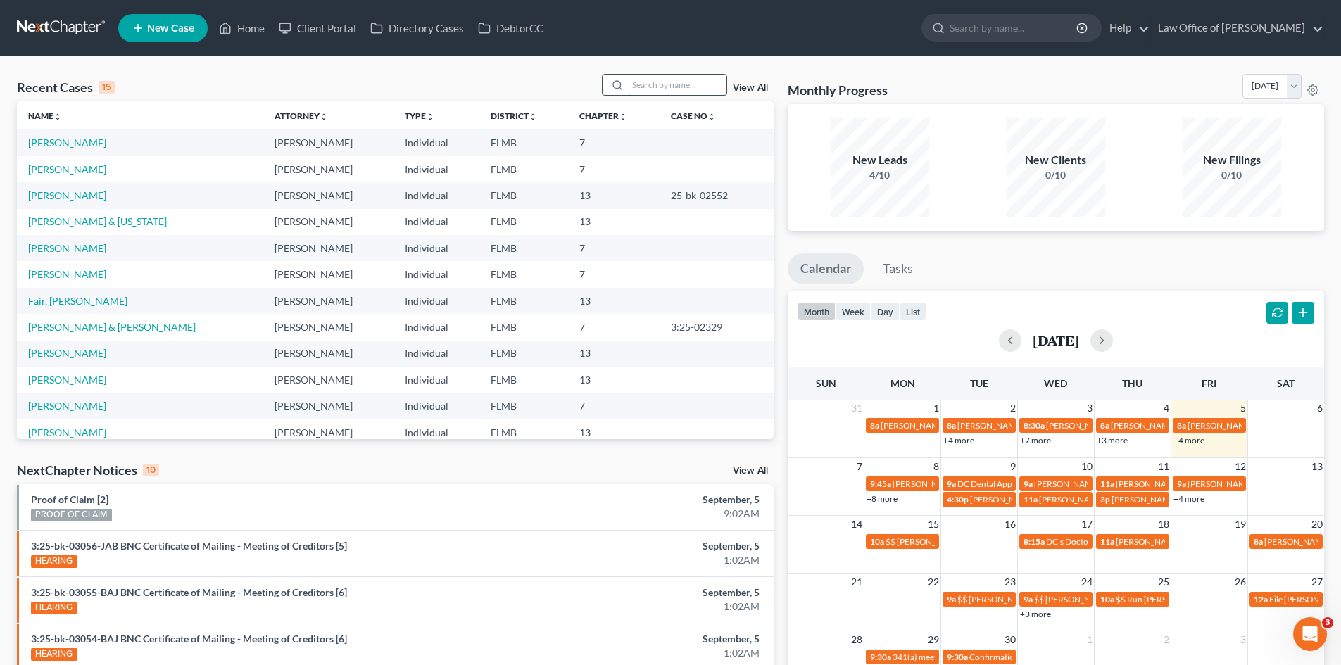
drag, startPoint x: 667, startPoint y: 83, endPoint x: 654, endPoint y: 89, distance: 14.5
click at [667, 84] on input "search" at bounding box center [677, 85] width 99 height 20
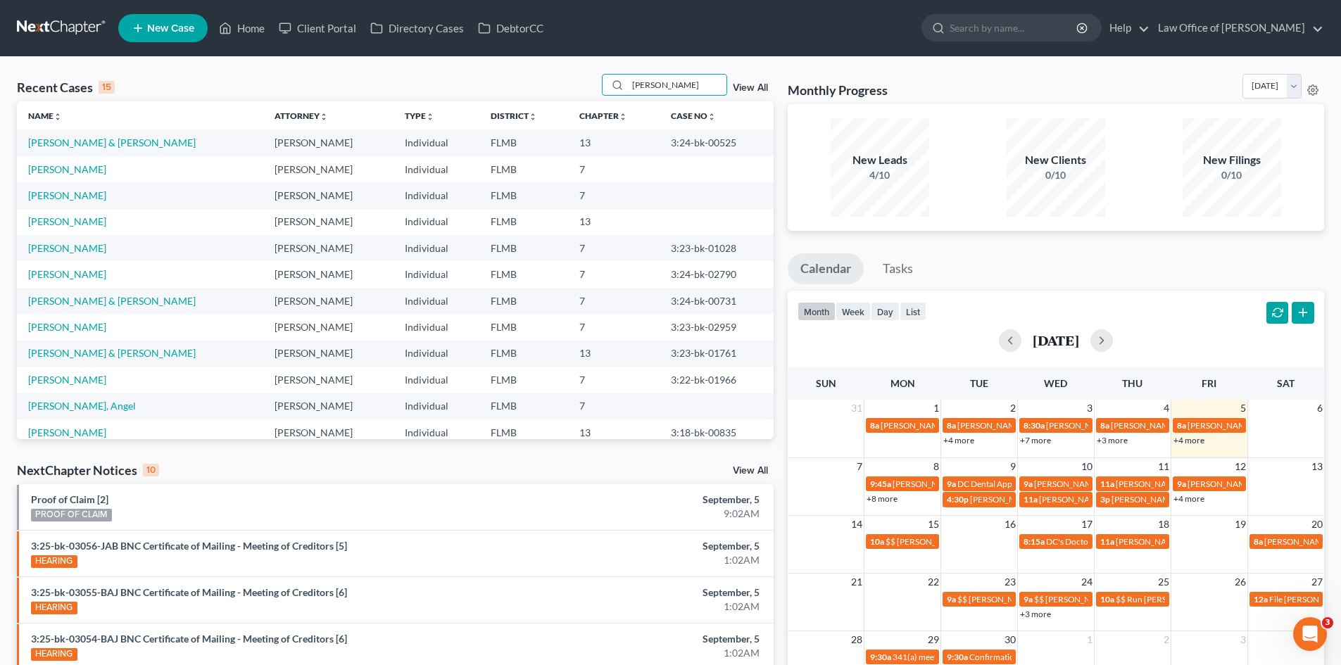
type input "[PERSON_NAME]"
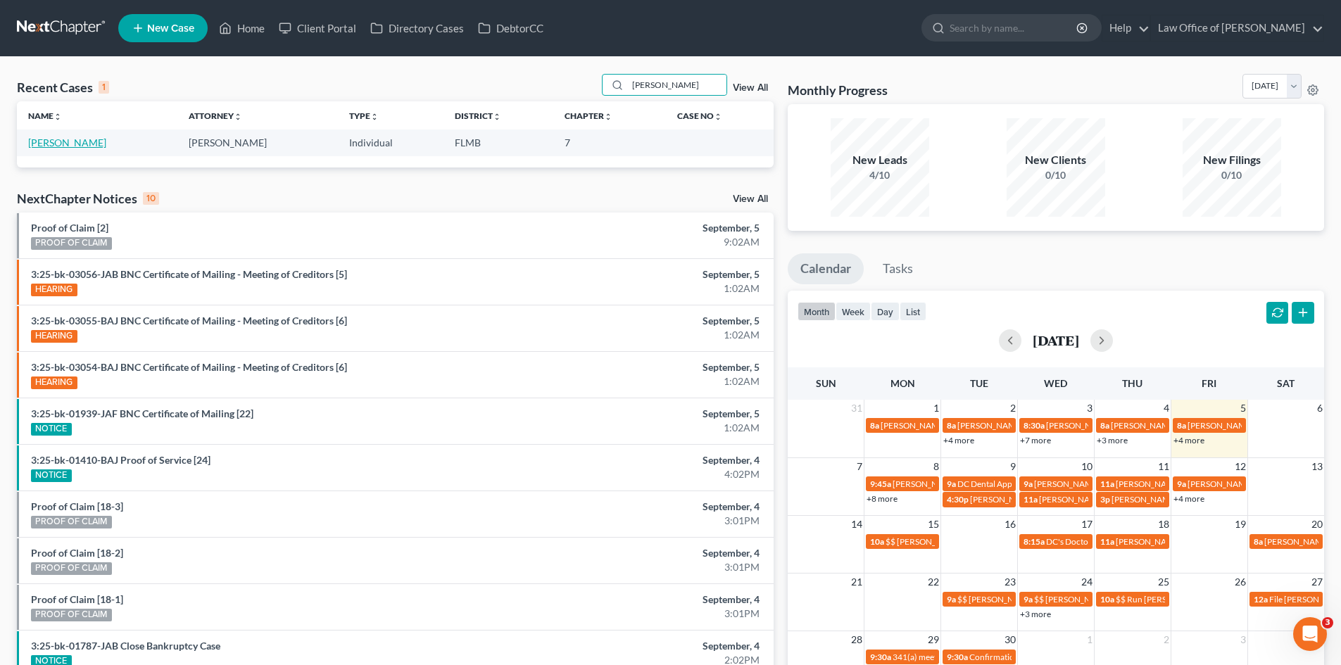
click at [94, 141] on link "[PERSON_NAME]" at bounding box center [67, 143] width 78 height 12
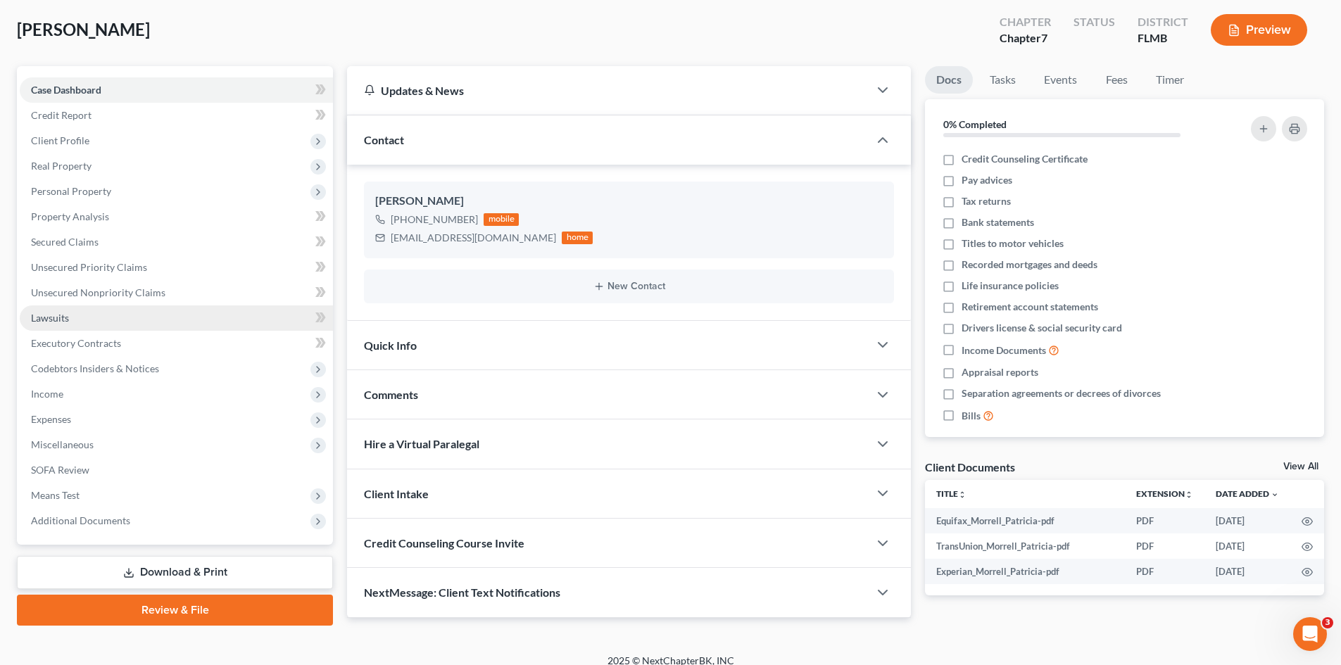
scroll to position [83, 0]
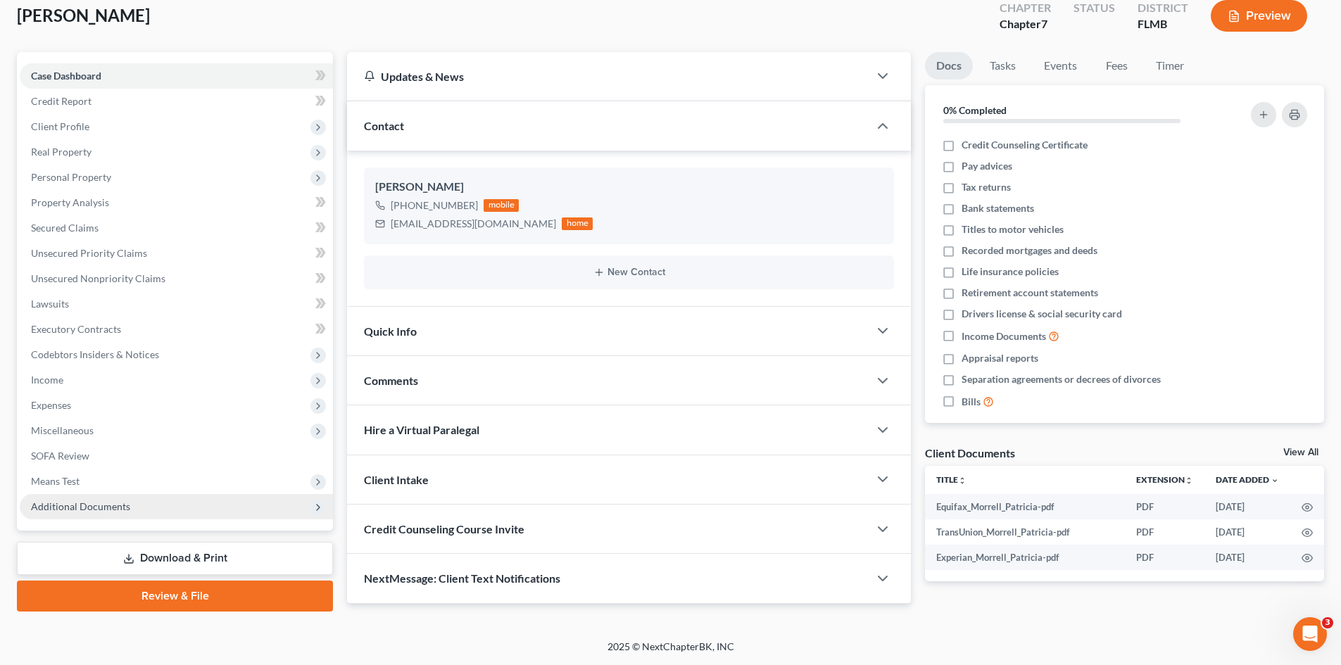
click at [99, 510] on span "Additional Documents" at bounding box center [80, 506] width 99 height 12
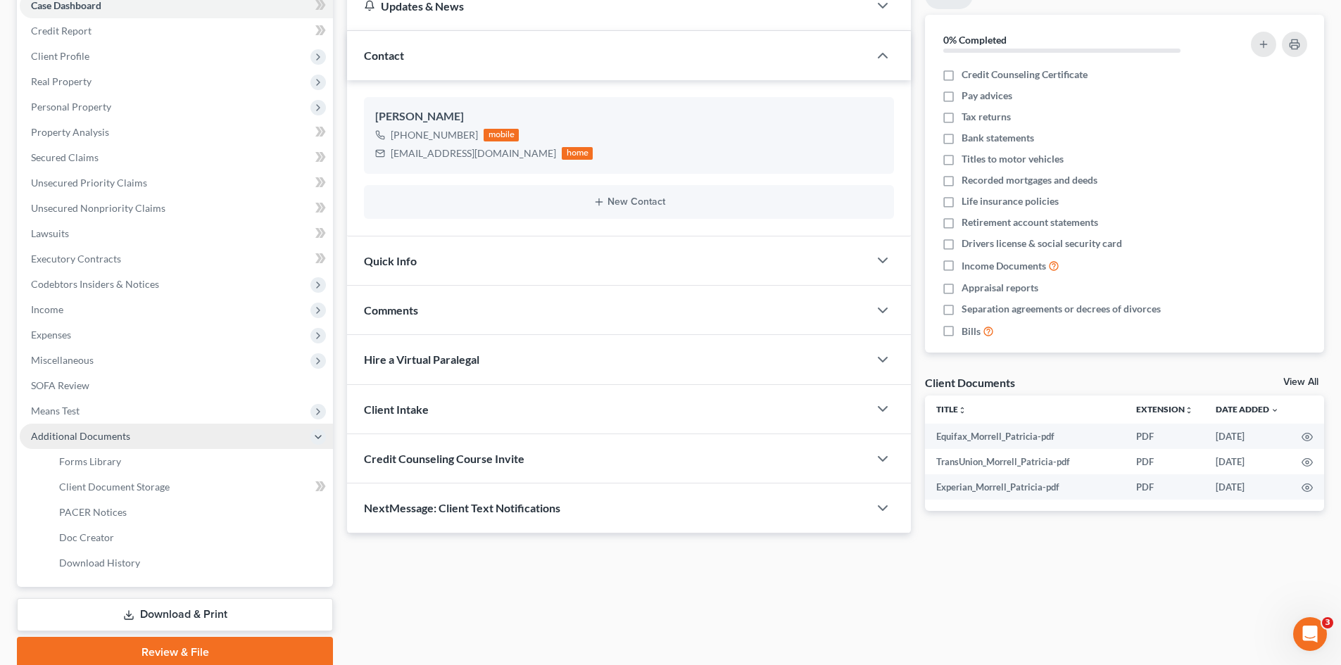
scroll to position [210, 0]
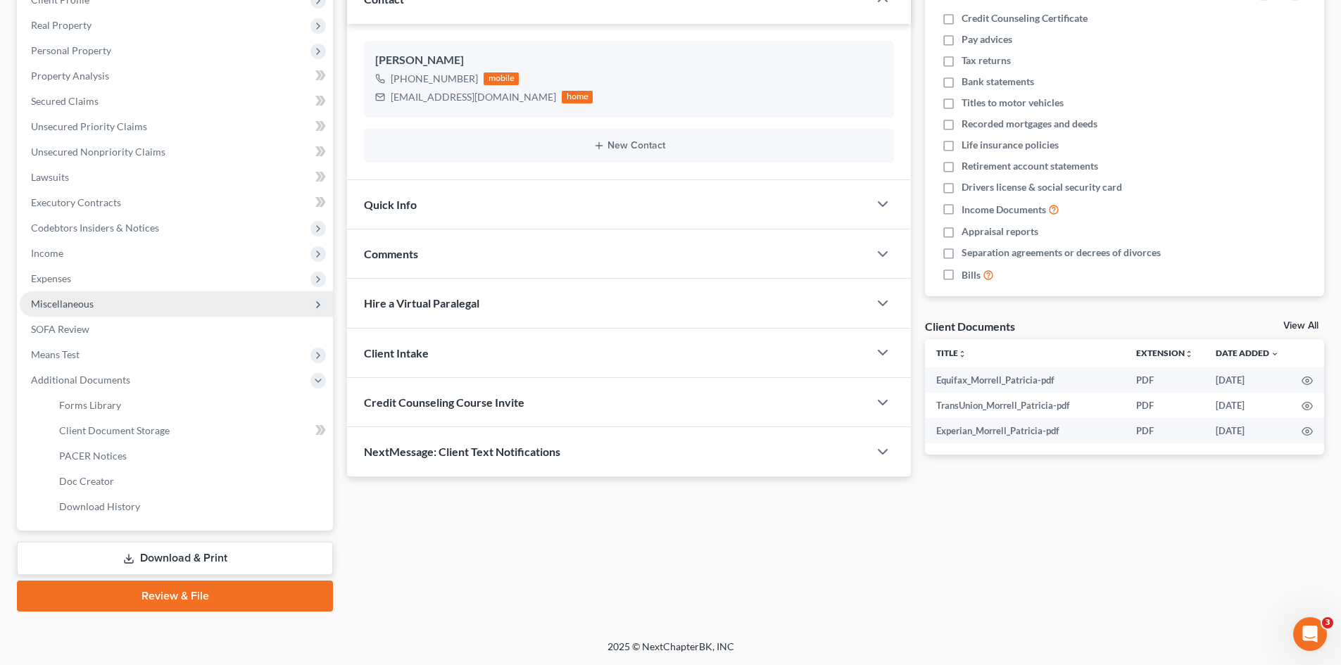
click at [100, 311] on span "Miscellaneous" at bounding box center [176, 303] width 313 height 25
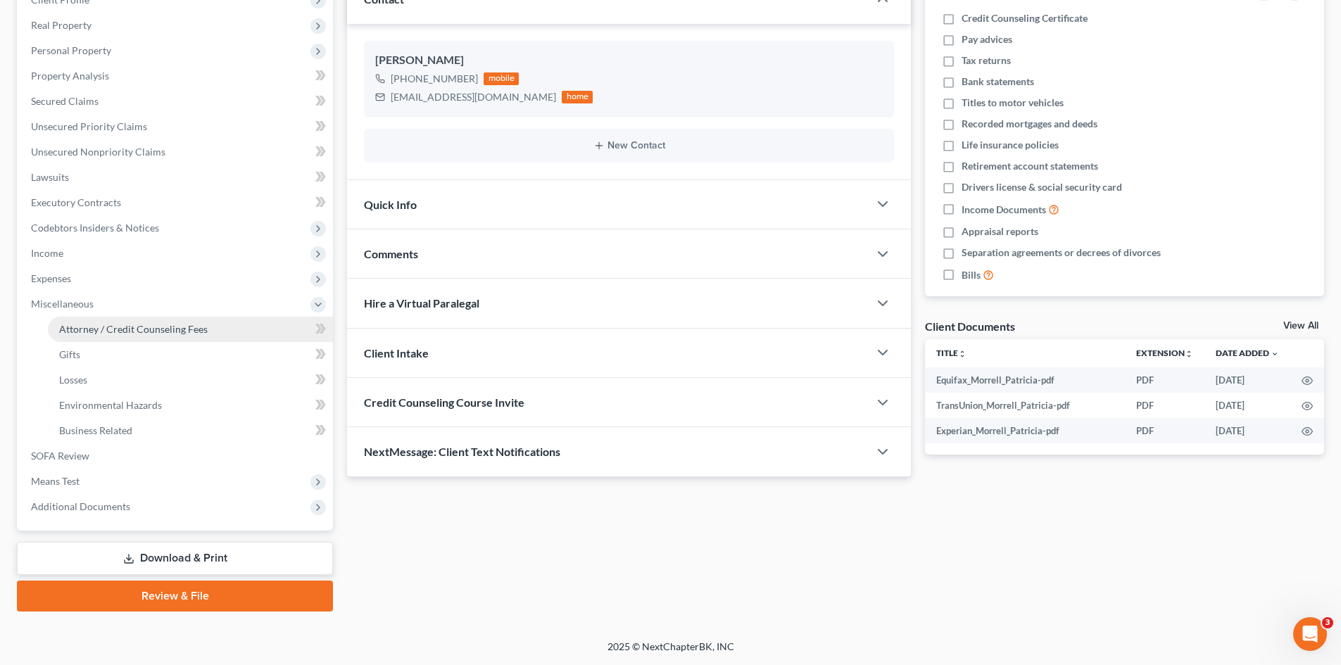
click at [102, 326] on span "Attorney / Credit Counseling Fees" at bounding box center [133, 329] width 149 height 12
select select "0"
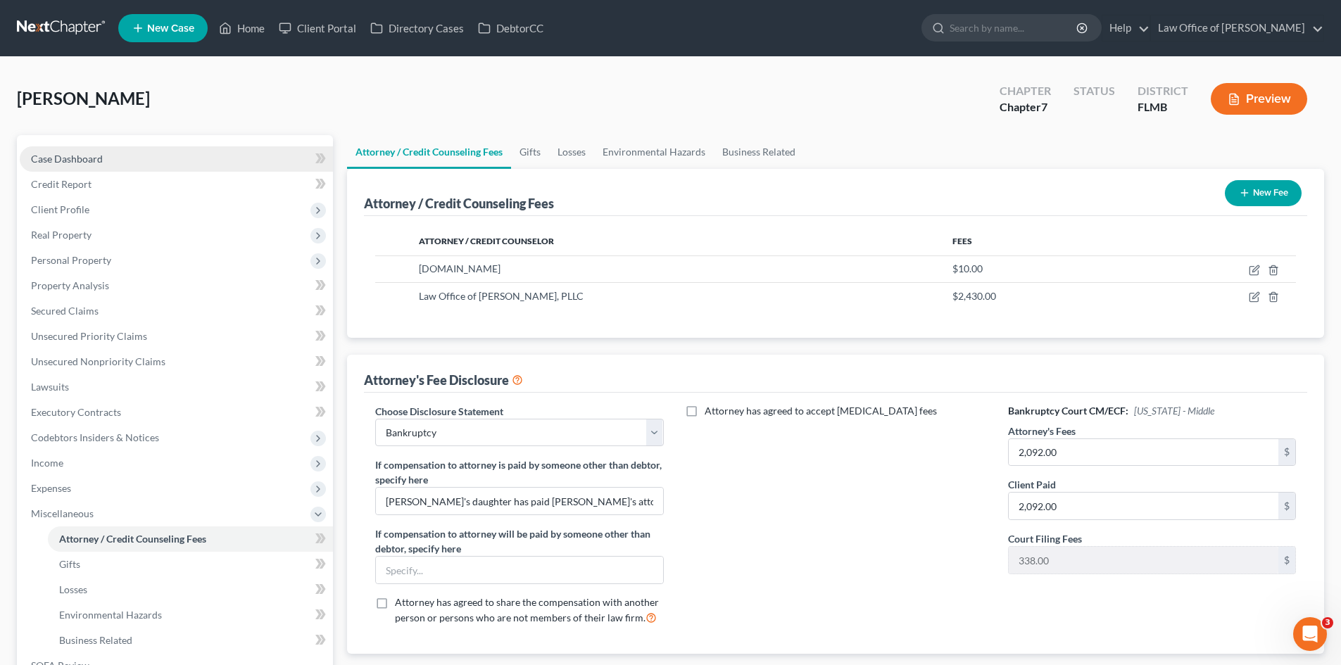
click at [102, 154] on link "Case Dashboard" at bounding box center [176, 158] width 313 height 25
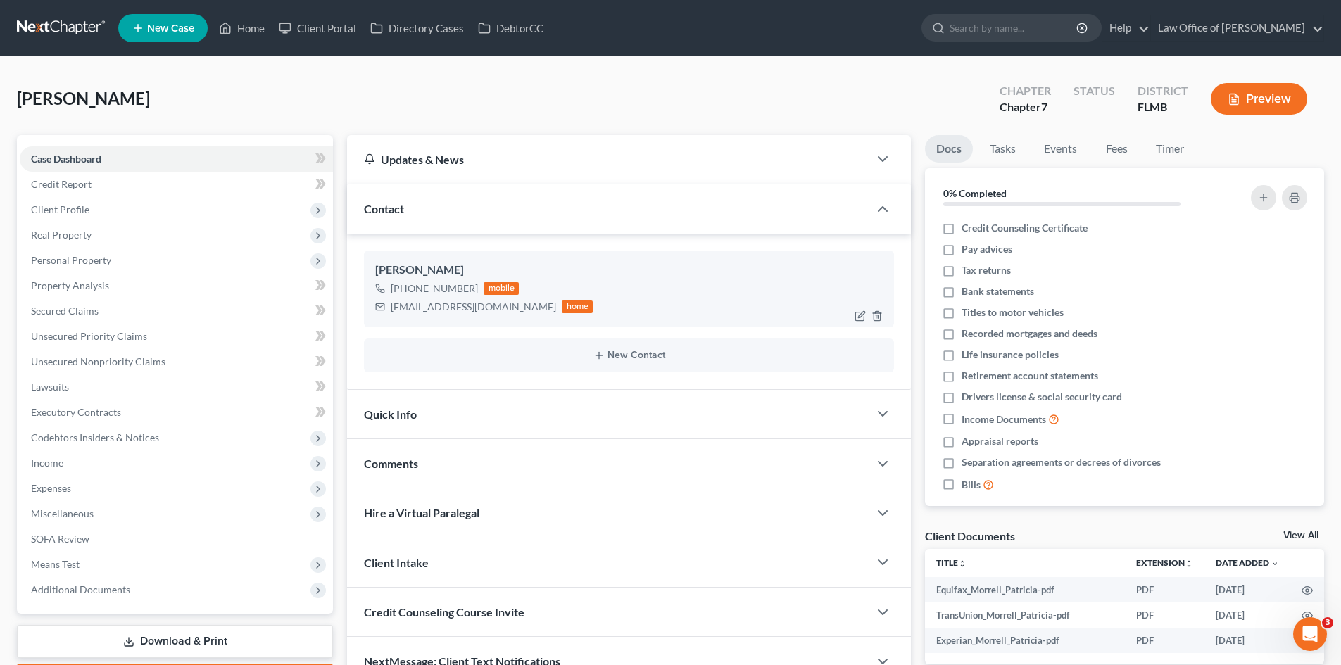
drag, startPoint x: 473, startPoint y: 318, endPoint x: 485, endPoint y: 305, distance: 17.4
click at [473, 318] on div "[PERSON_NAME] [PHONE_NUMBER] mobile [EMAIL_ADDRESS][DOMAIN_NAME] home" at bounding box center [629, 289] width 530 height 76
drag, startPoint x: 491, startPoint y: 305, endPoint x: 378, endPoint y: 307, distance: 113.3
click at [378, 307] on div "[EMAIL_ADDRESS][DOMAIN_NAME] home" at bounding box center [483, 307] width 217 height 18
copy div "[EMAIL_ADDRESS][DOMAIN_NAME]"
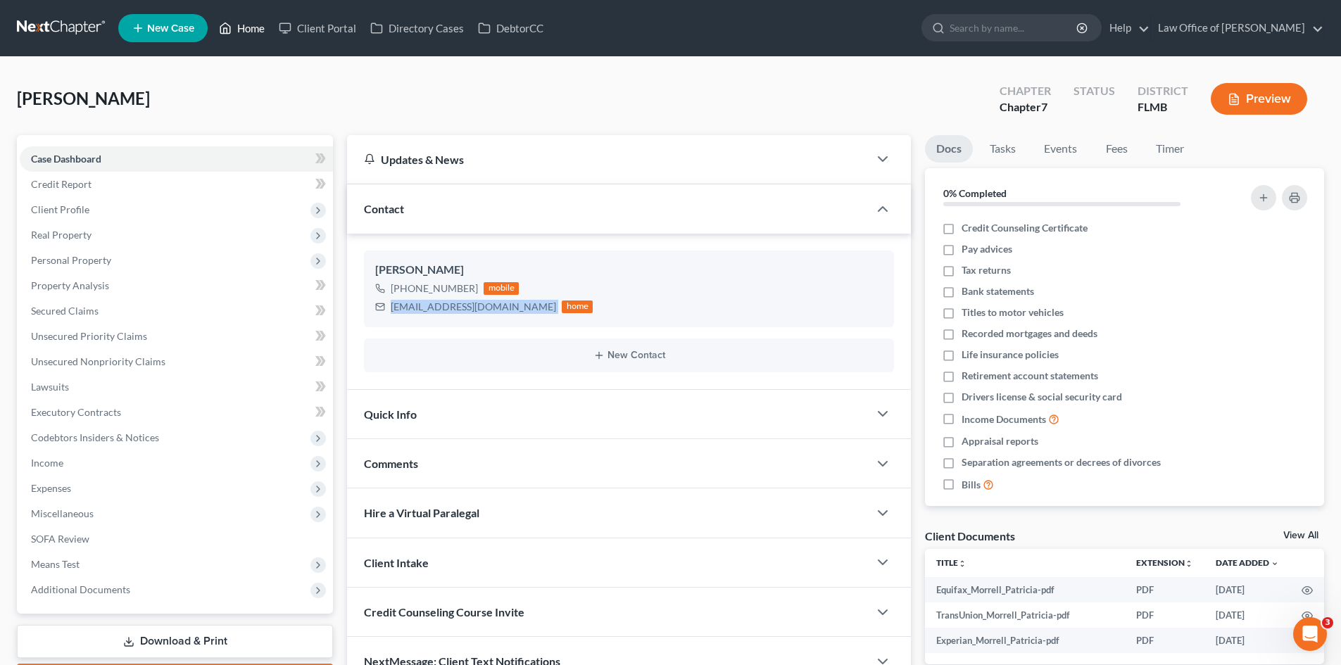
drag, startPoint x: 234, startPoint y: 24, endPoint x: 229, endPoint y: 31, distance: 8.6
click at [234, 25] on link "Home" at bounding box center [242, 27] width 60 height 25
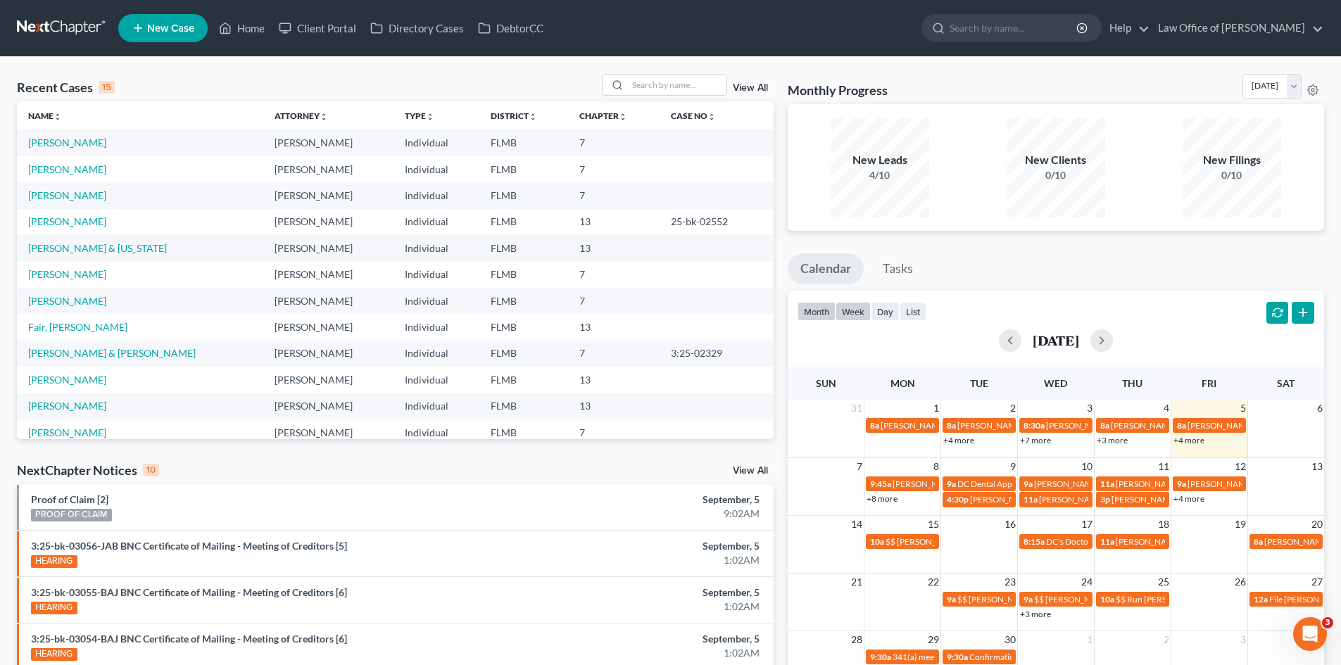
click at [844, 305] on button "week" at bounding box center [852, 311] width 35 height 19
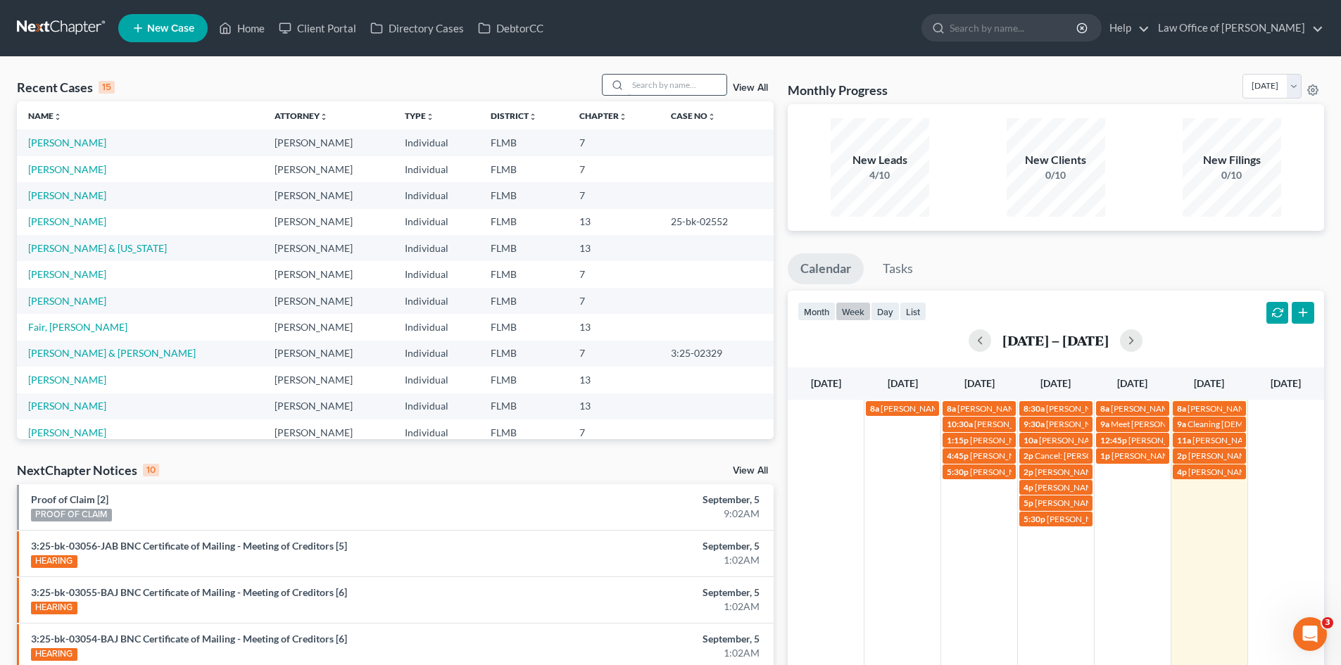
click at [646, 87] on input "search" at bounding box center [677, 85] width 99 height 20
type input "hyde"
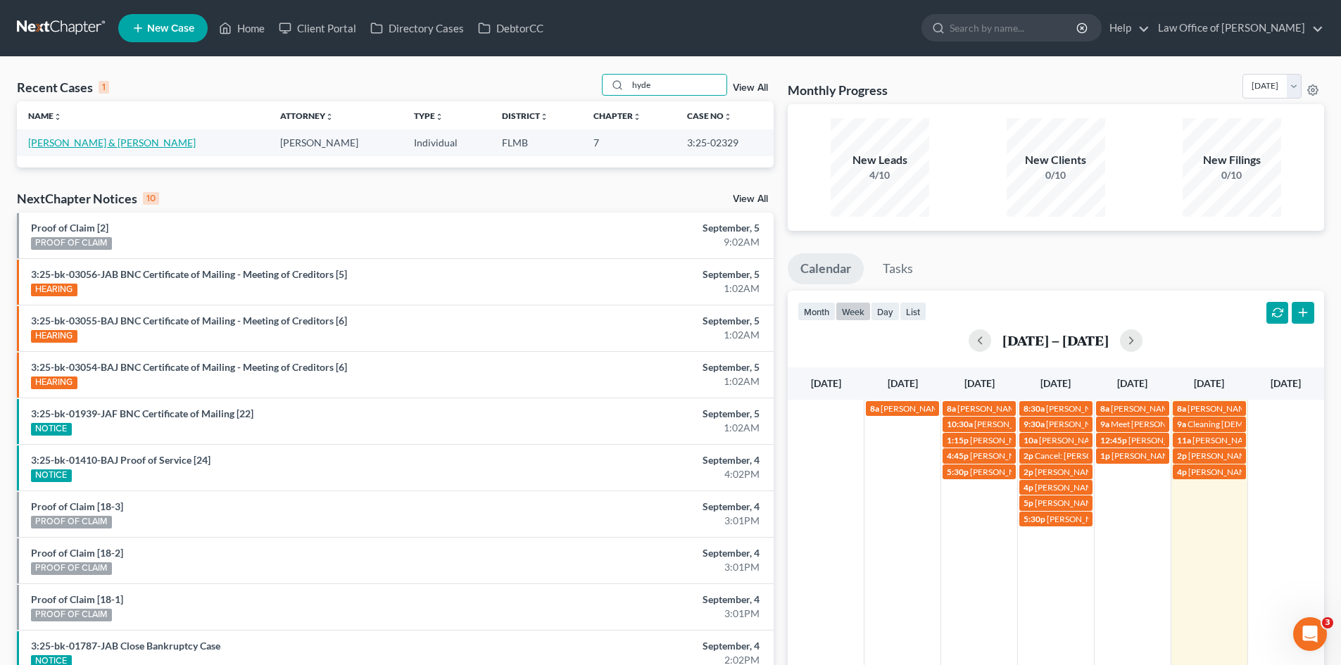
click at [75, 143] on link "[PERSON_NAME] & [PERSON_NAME]" at bounding box center [112, 143] width 168 height 12
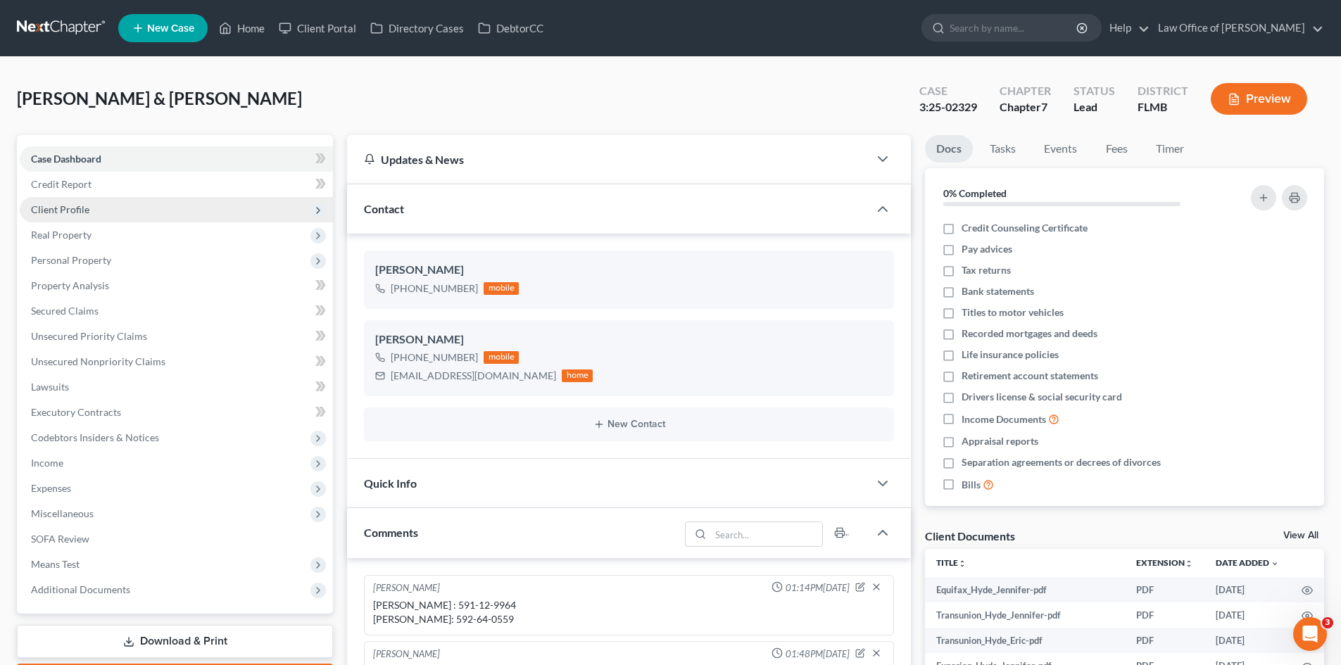
click at [102, 211] on span "Client Profile" at bounding box center [176, 209] width 313 height 25
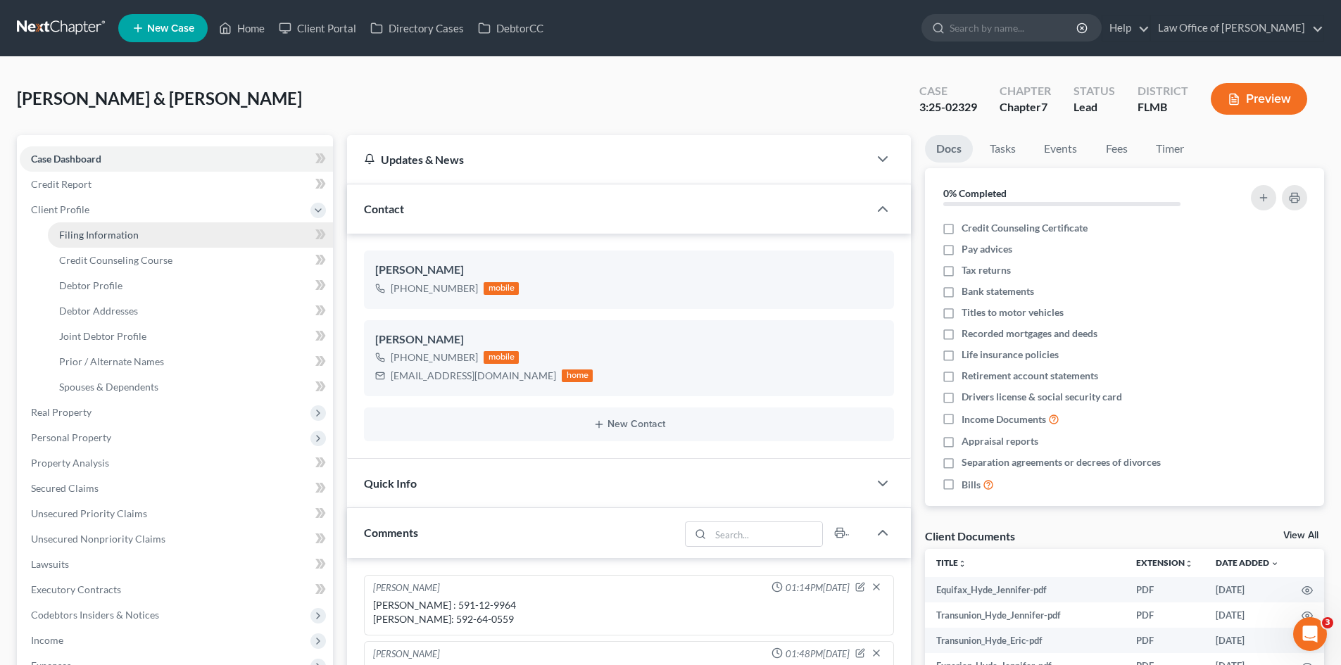
click at [120, 233] on span "Filing Information" at bounding box center [99, 235] width 80 height 12
select select "1"
select select "0"
select select "9"
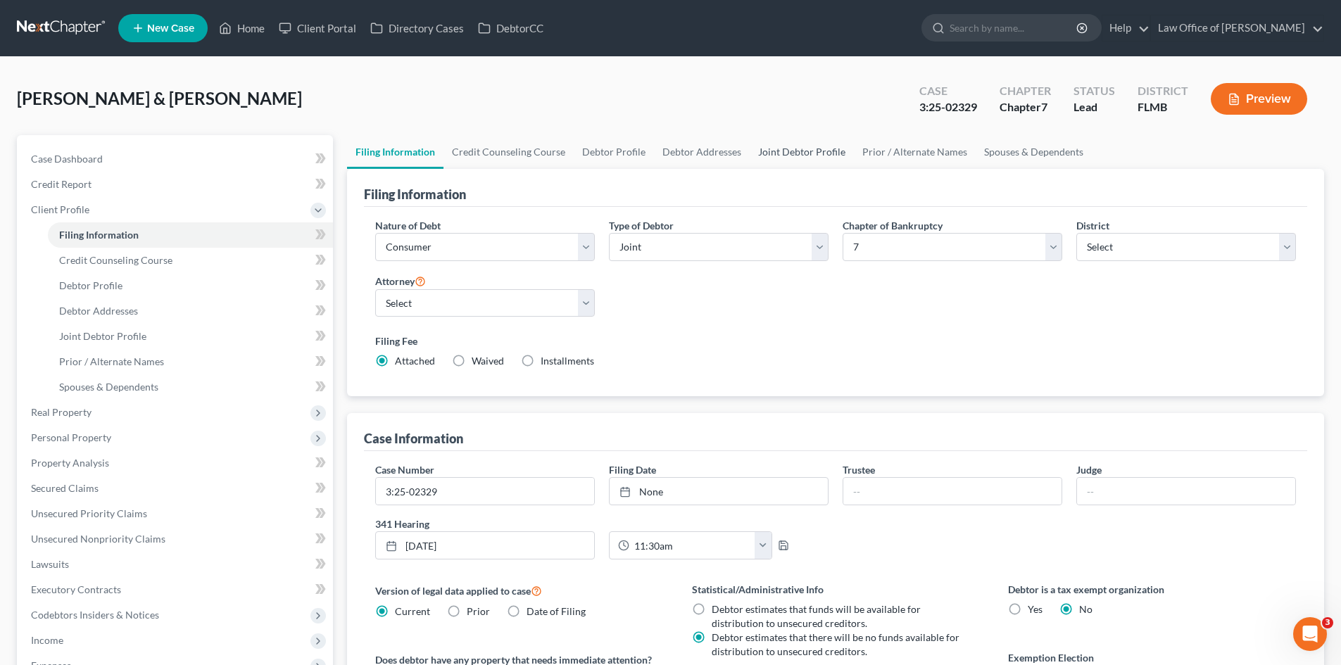
click at [816, 144] on link "Joint Debtor Profile" at bounding box center [802, 152] width 104 height 34
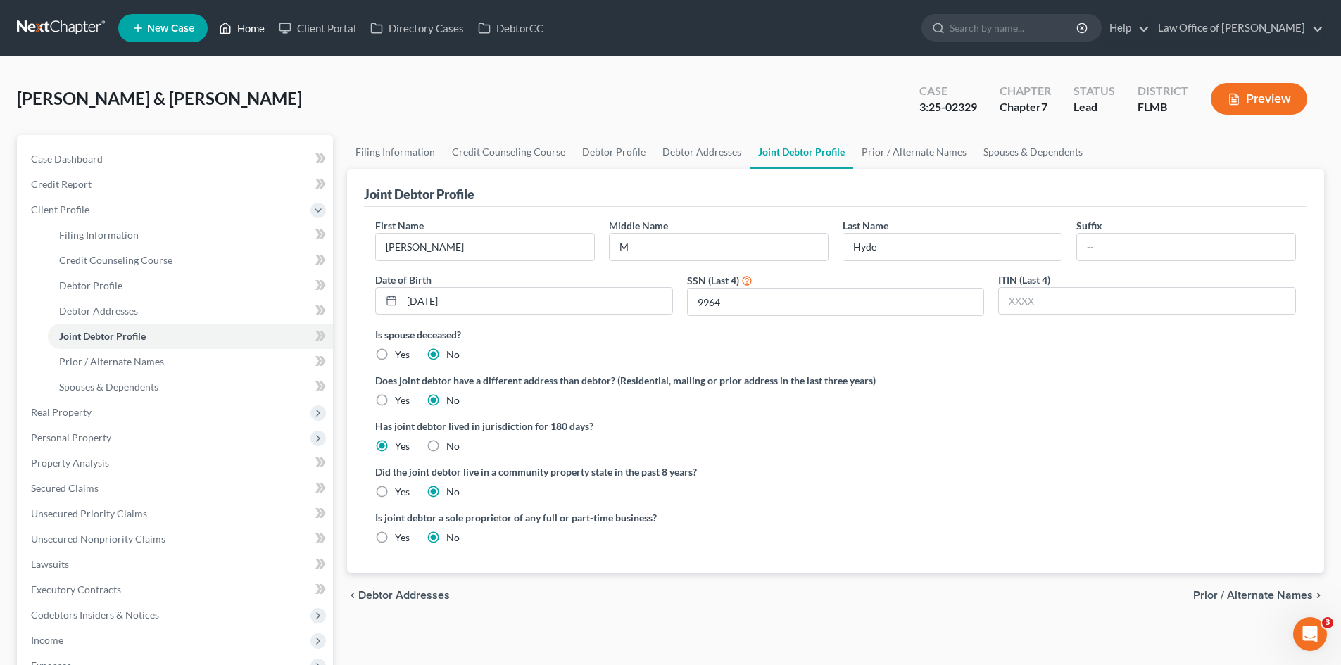
click at [249, 33] on link "Home" at bounding box center [242, 27] width 60 height 25
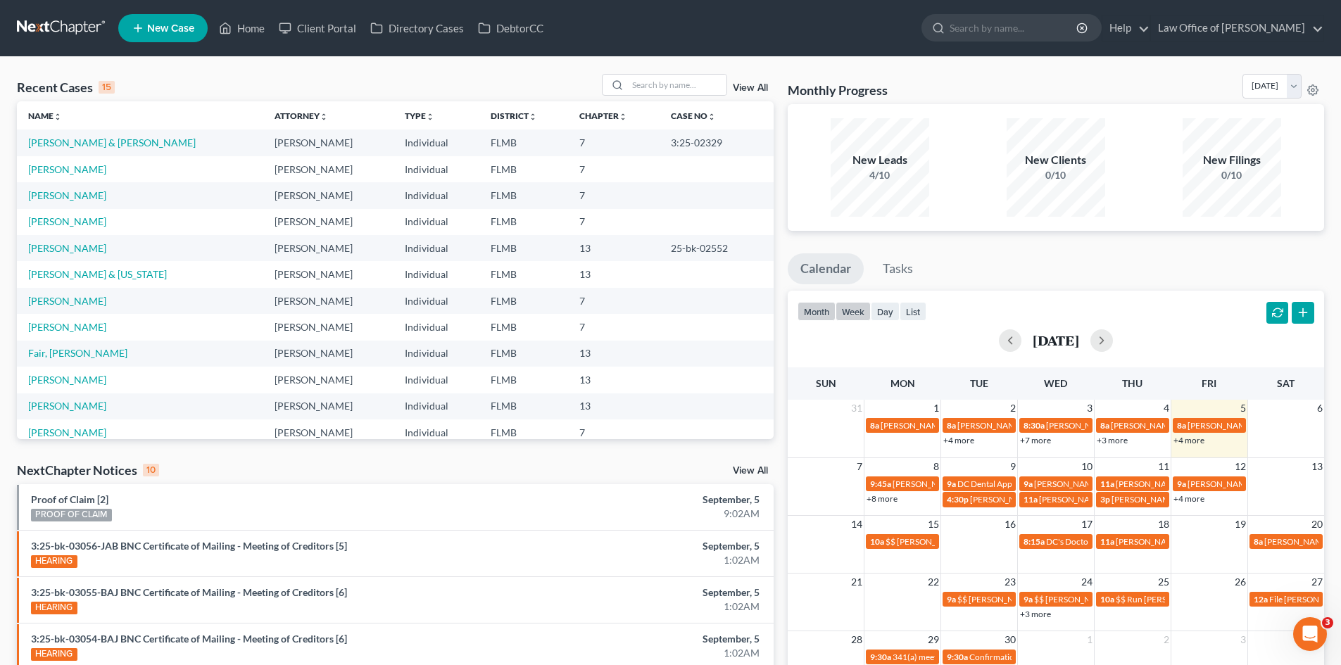
click at [861, 314] on button "week" at bounding box center [852, 311] width 35 height 19
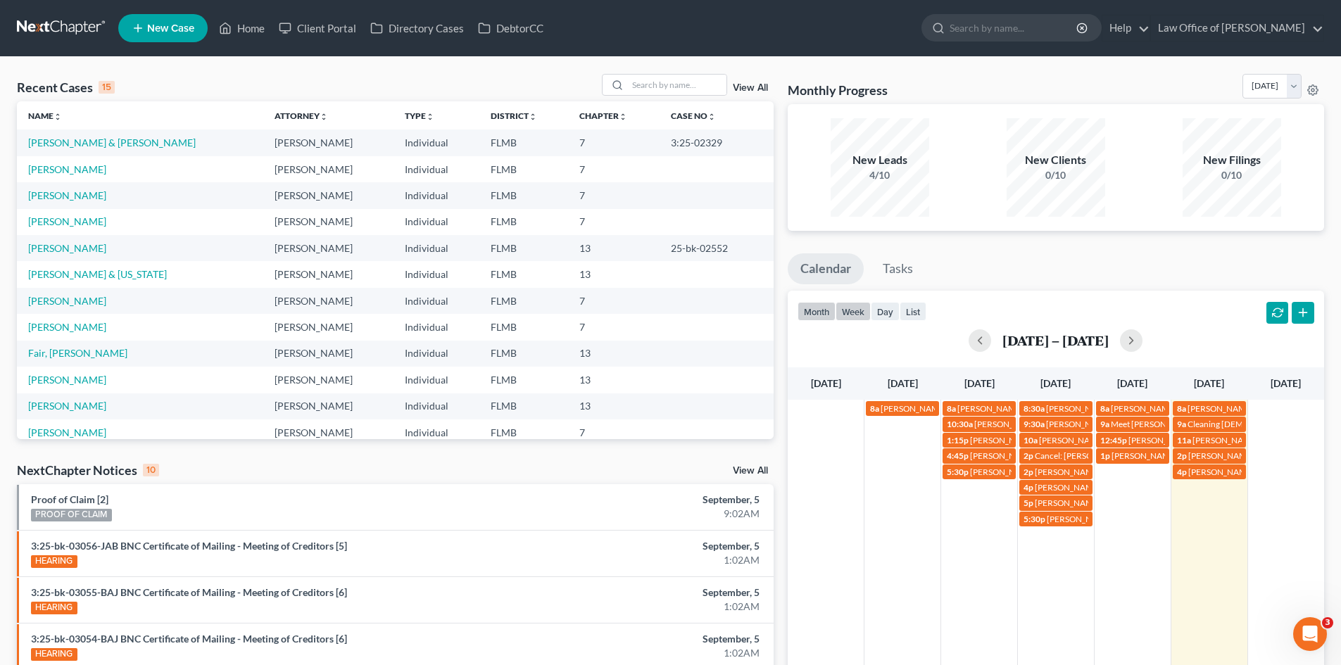
click at [819, 317] on button "month" at bounding box center [816, 311] width 38 height 19
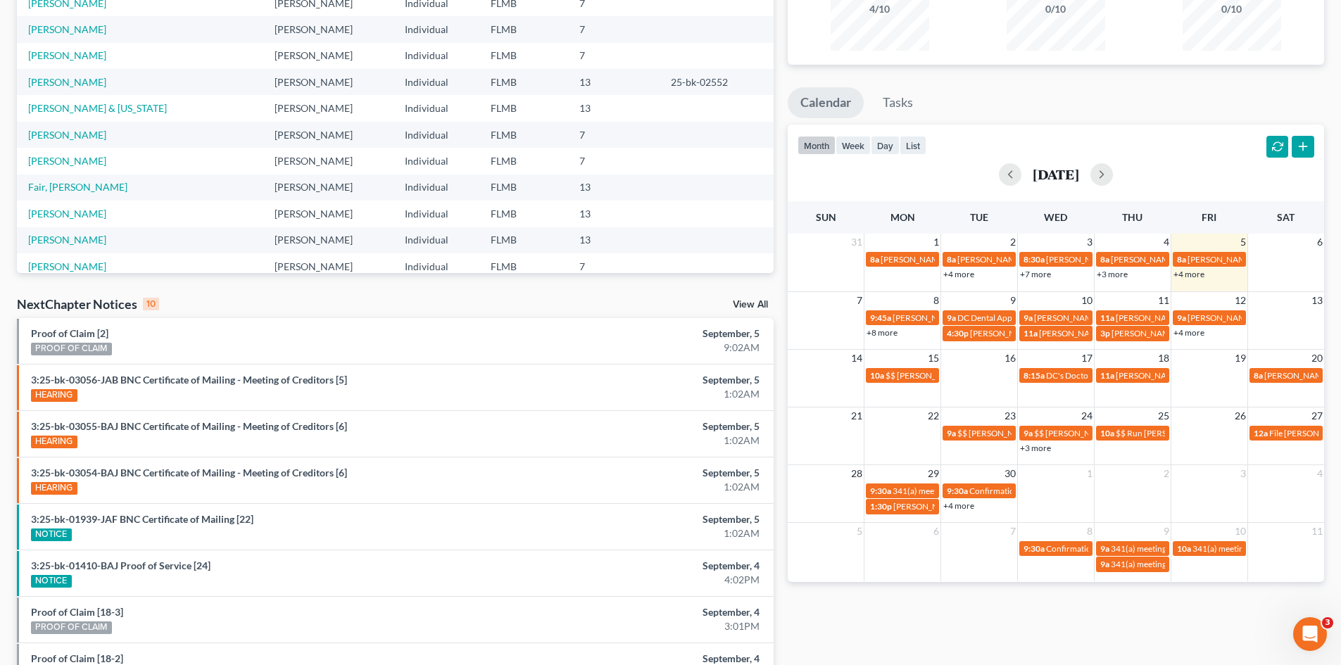
scroll to position [141, 0]
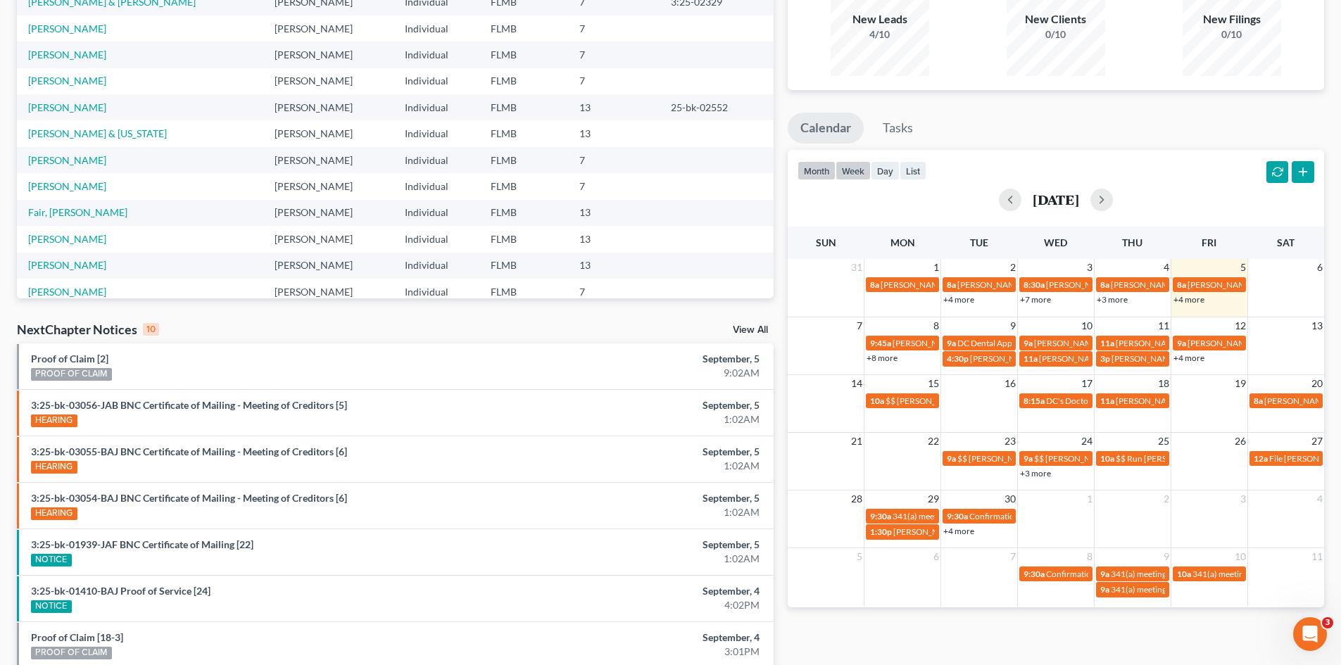
click at [850, 164] on button "week" at bounding box center [852, 170] width 35 height 19
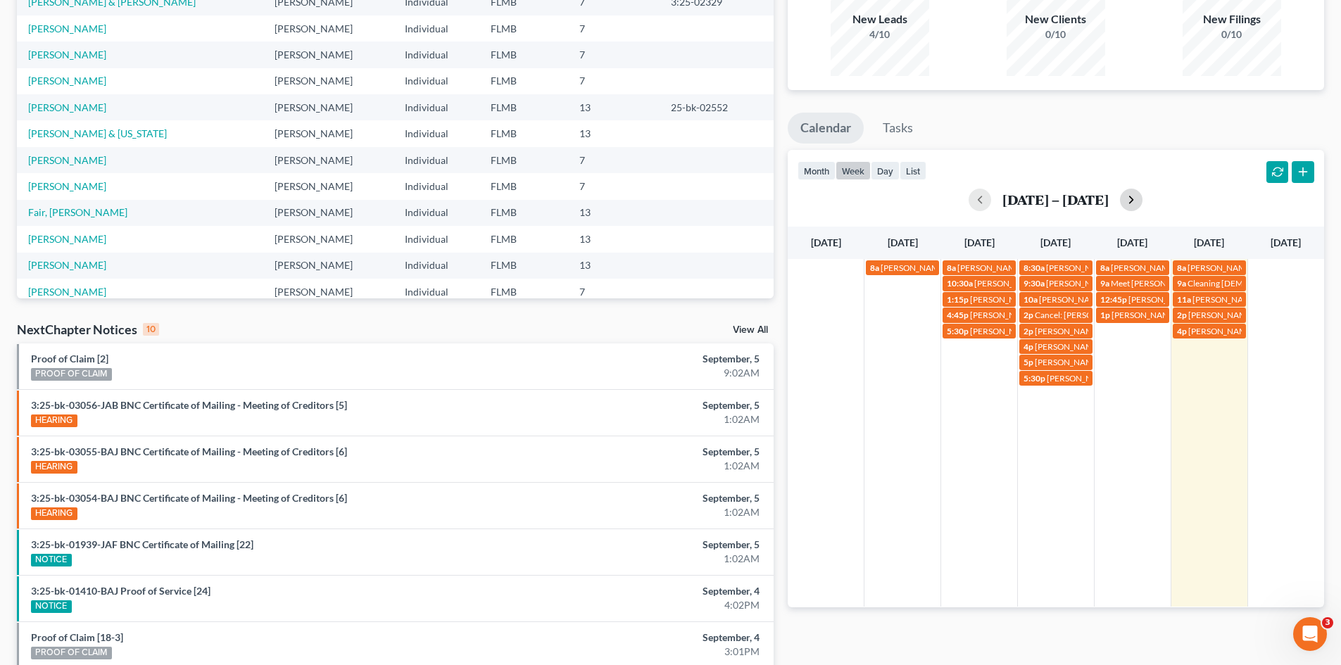
click at [1142, 199] on button "button" at bounding box center [1131, 200] width 23 height 23
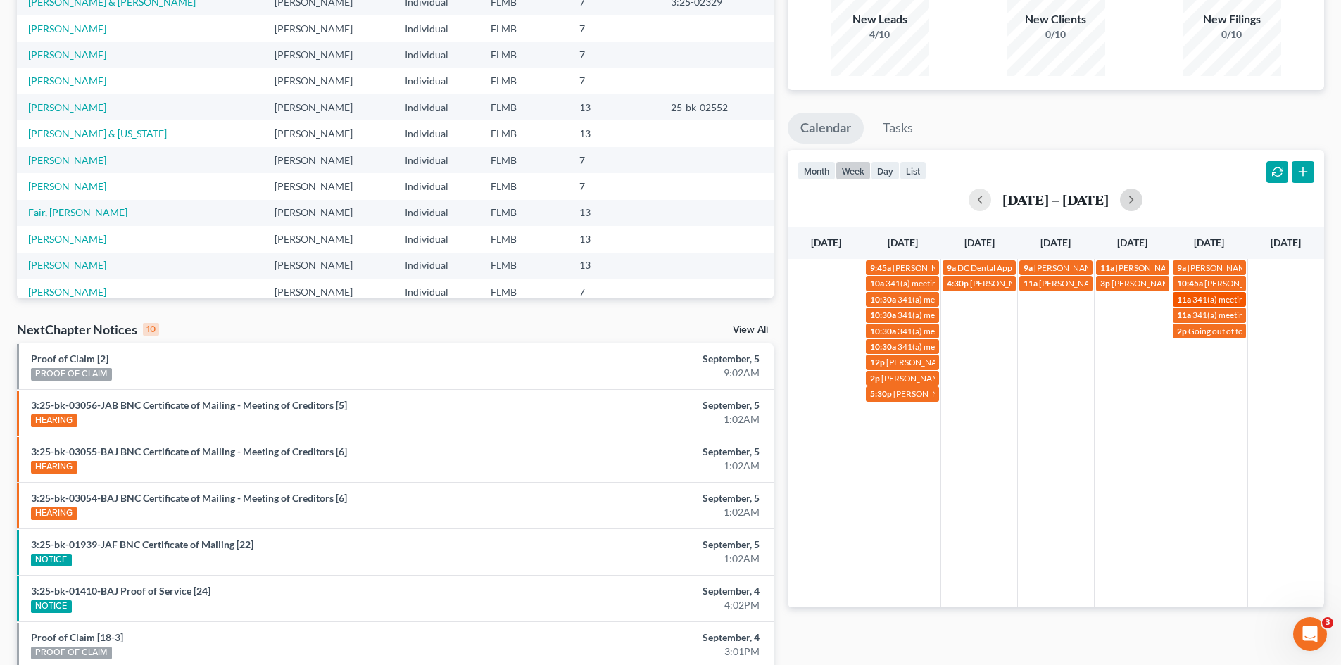
click at [1199, 301] on span "341(a) meeting for [PERSON_NAME]" at bounding box center [1260, 299] width 136 height 11
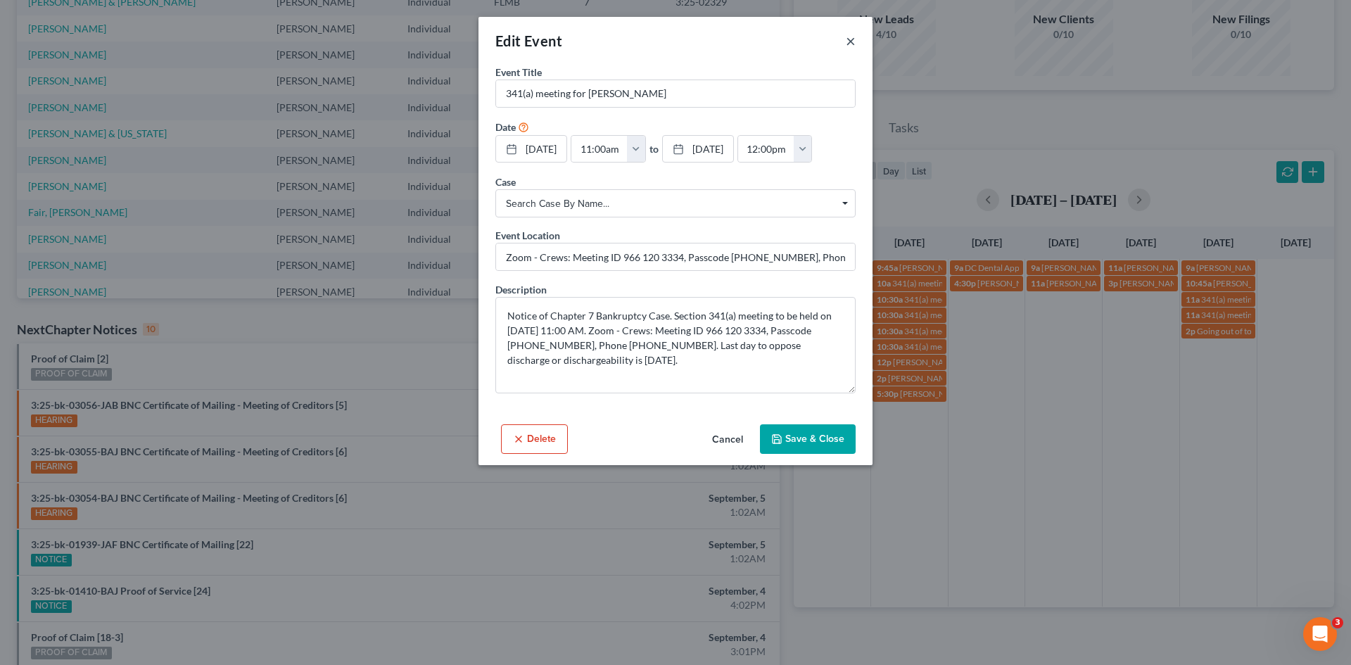
click at [857, 44] on div "Edit Event ×" at bounding box center [676, 41] width 394 height 48
click at [849, 42] on button "×" at bounding box center [851, 40] width 10 height 17
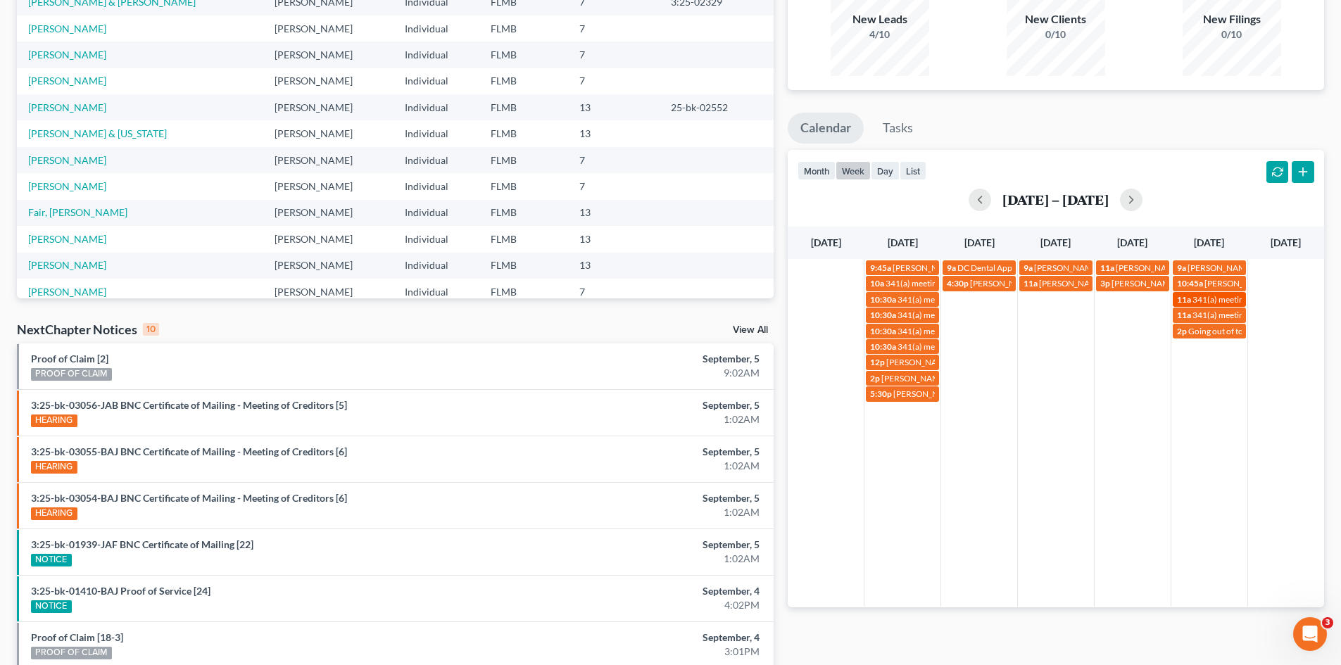
click at [1192, 301] on div "11a 341(a) meeting for [PERSON_NAME]" at bounding box center [1209, 299] width 65 height 11
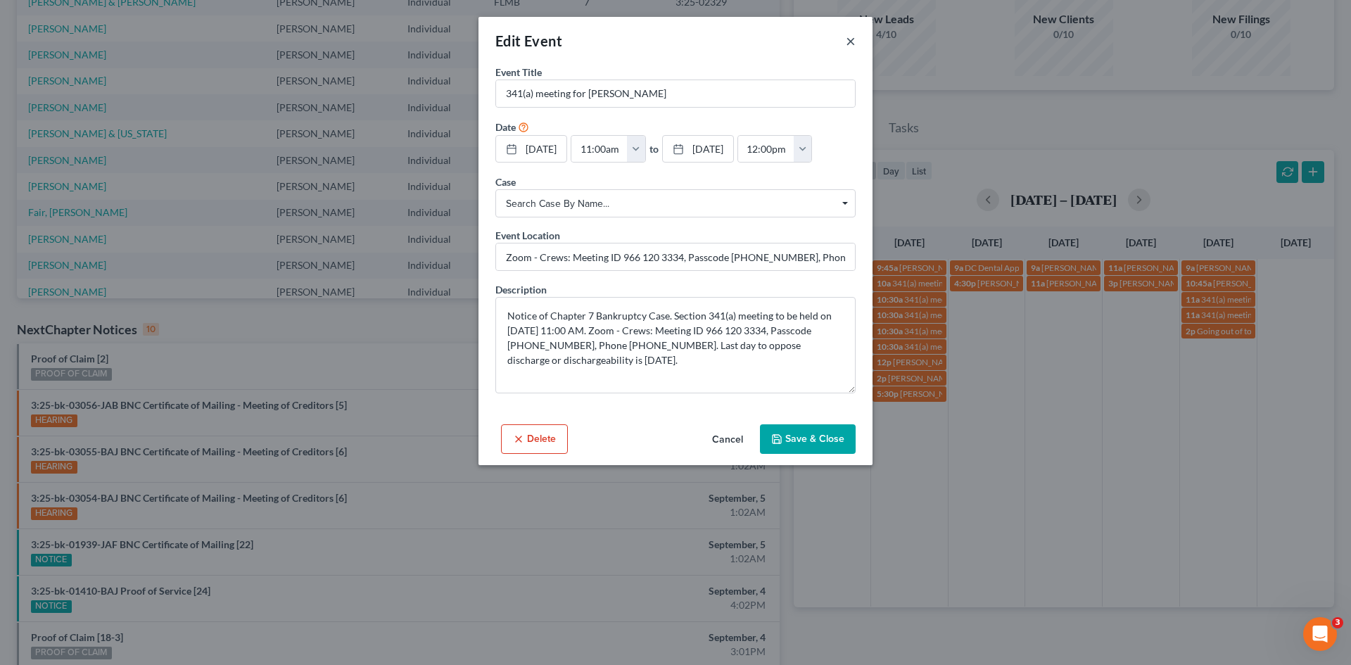
click at [854, 41] on button "×" at bounding box center [851, 40] width 10 height 17
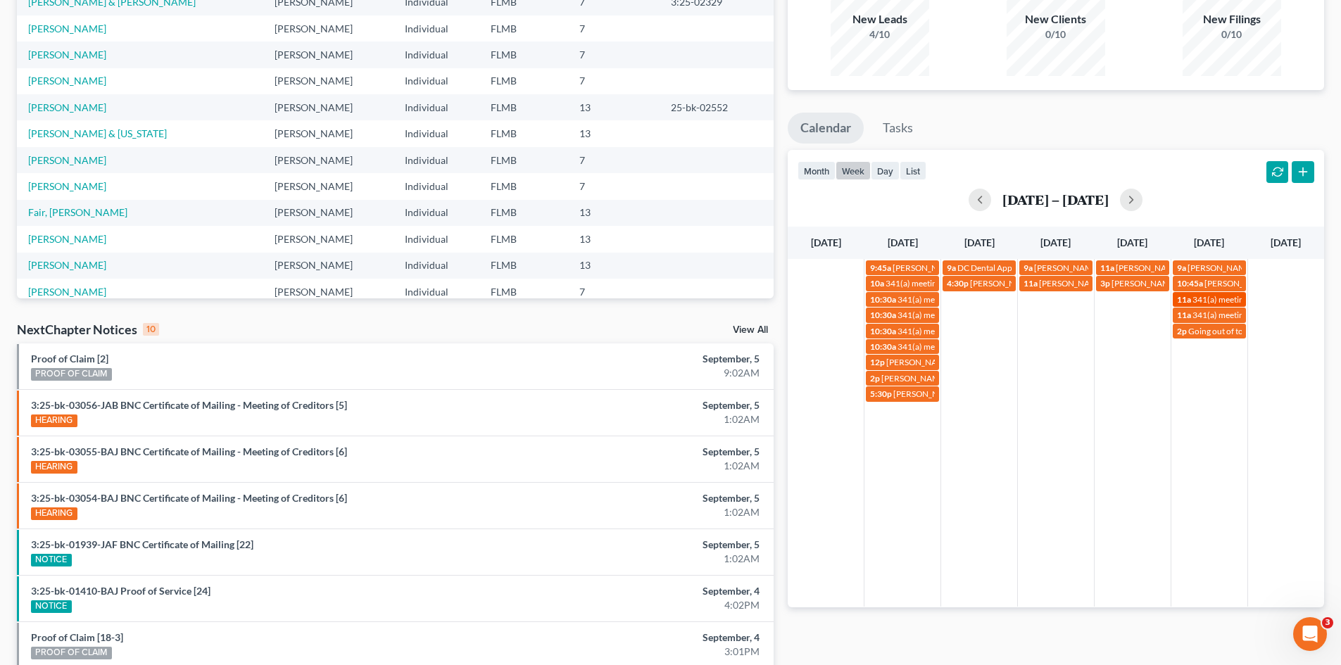
click at [1214, 299] on span "341(a) meeting for [PERSON_NAME]" at bounding box center [1260, 299] width 136 height 11
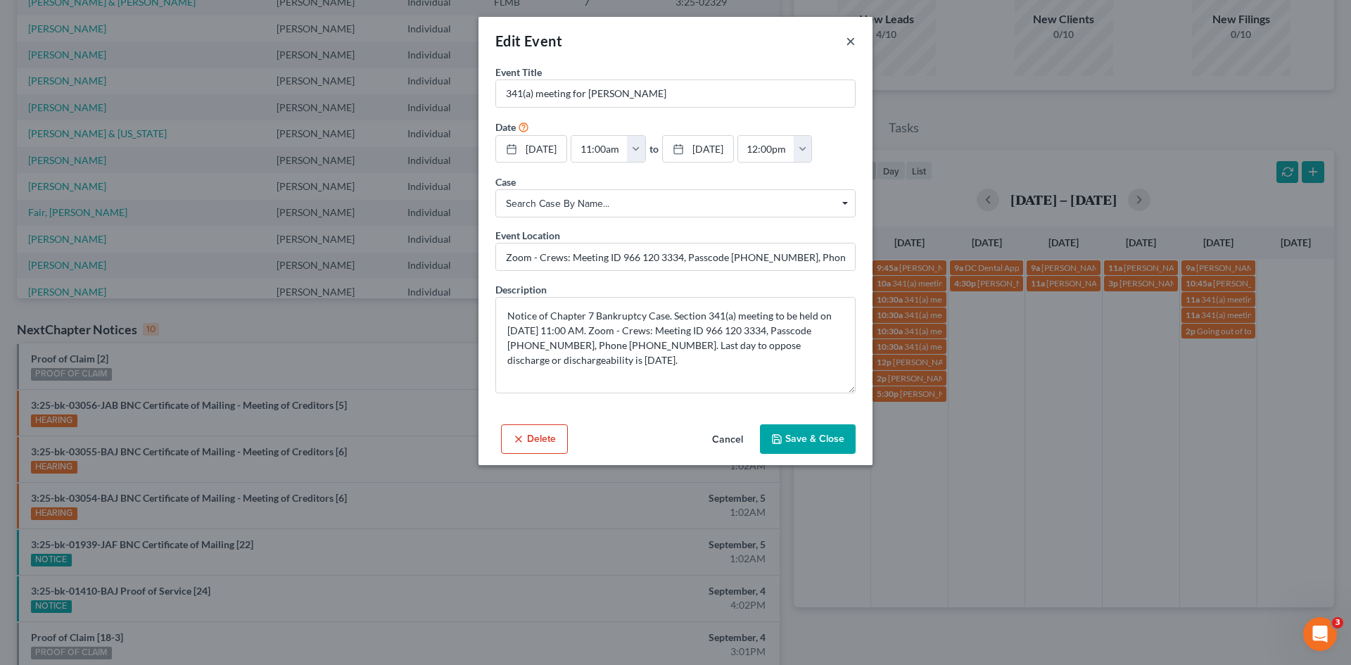
click at [847, 41] on button "×" at bounding box center [851, 40] width 10 height 17
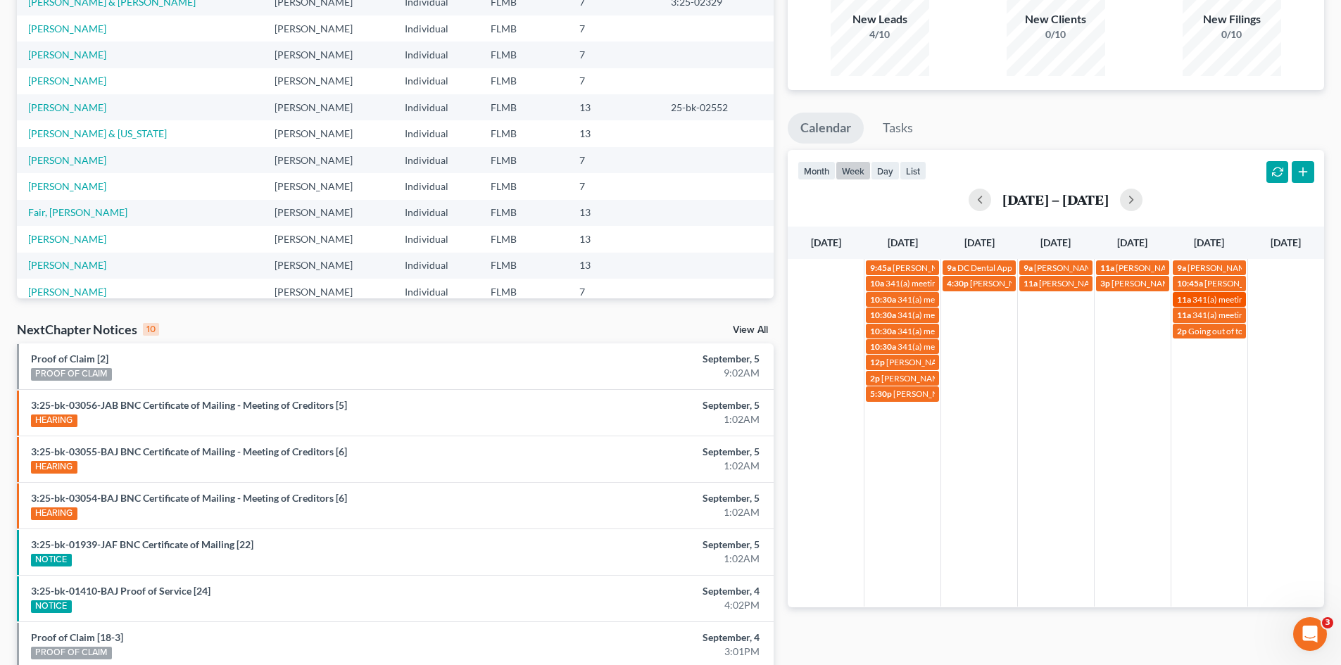
click at [1200, 298] on span "341(a) meeting for [PERSON_NAME]" at bounding box center [1260, 299] width 136 height 11
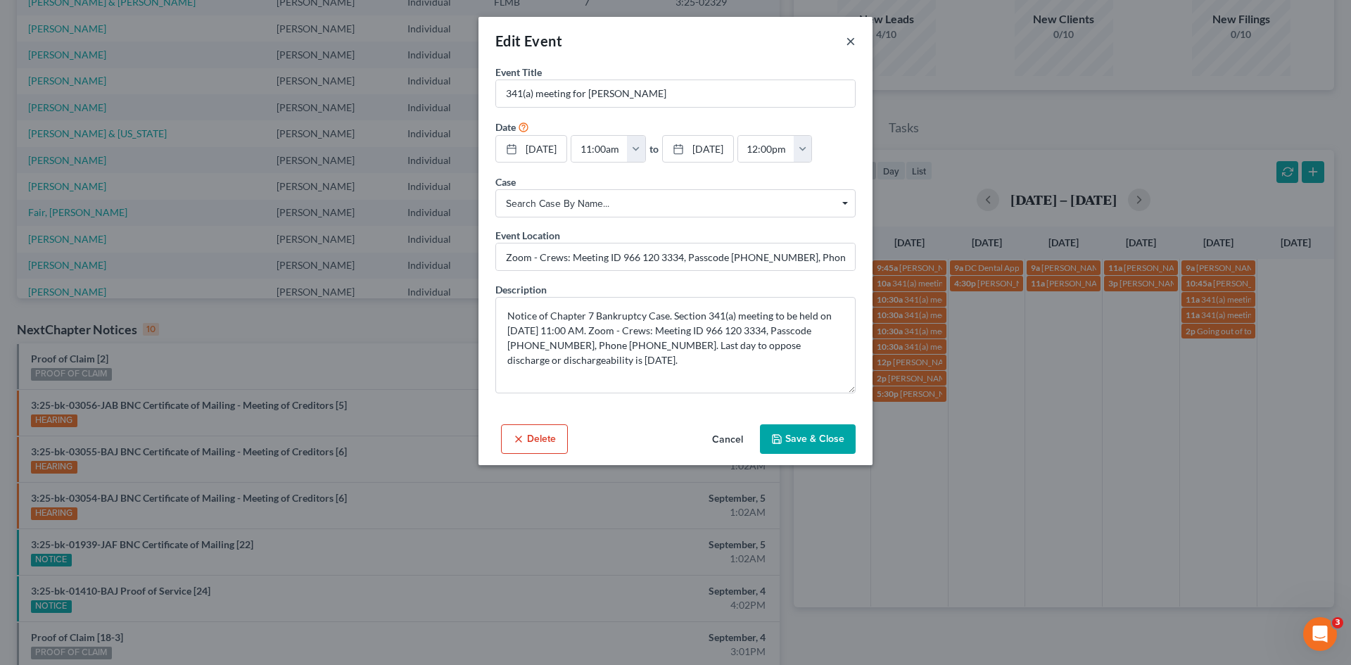
click at [854, 40] on button "×" at bounding box center [851, 40] width 10 height 17
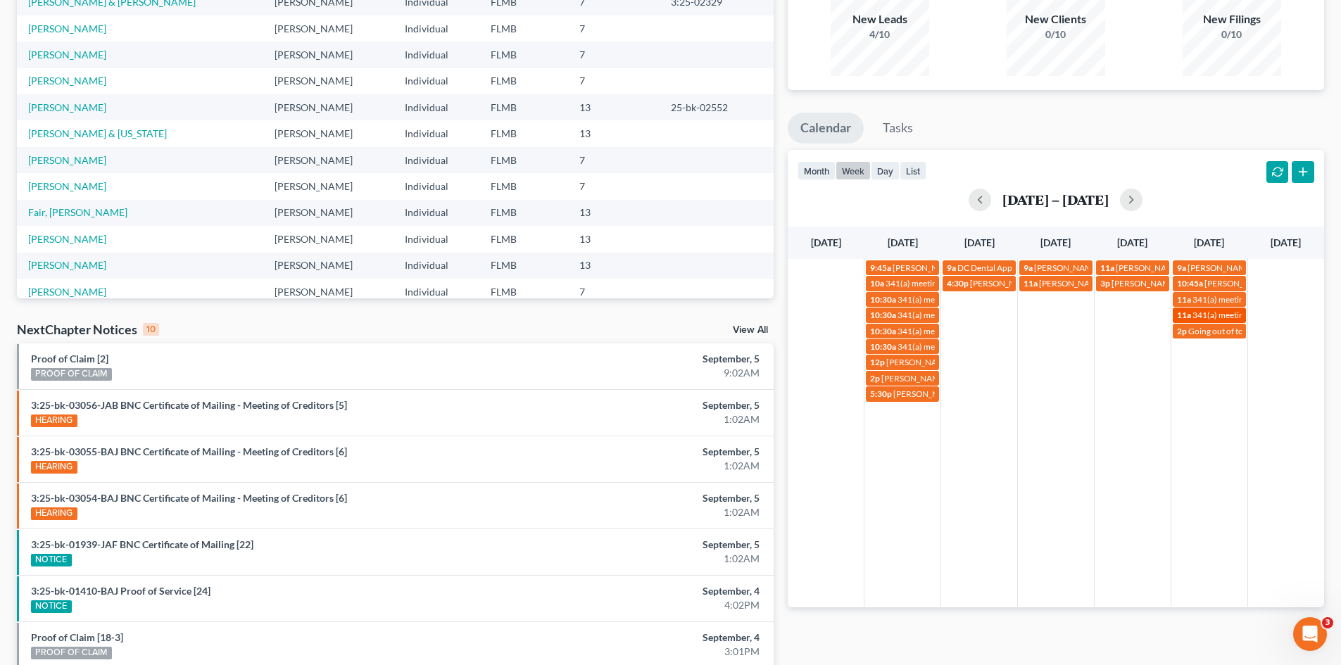
click at [1216, 315] on span "341(a) meeting for [PERSON_NAME]" at bounding box center [1260, 315] width 136 height 11
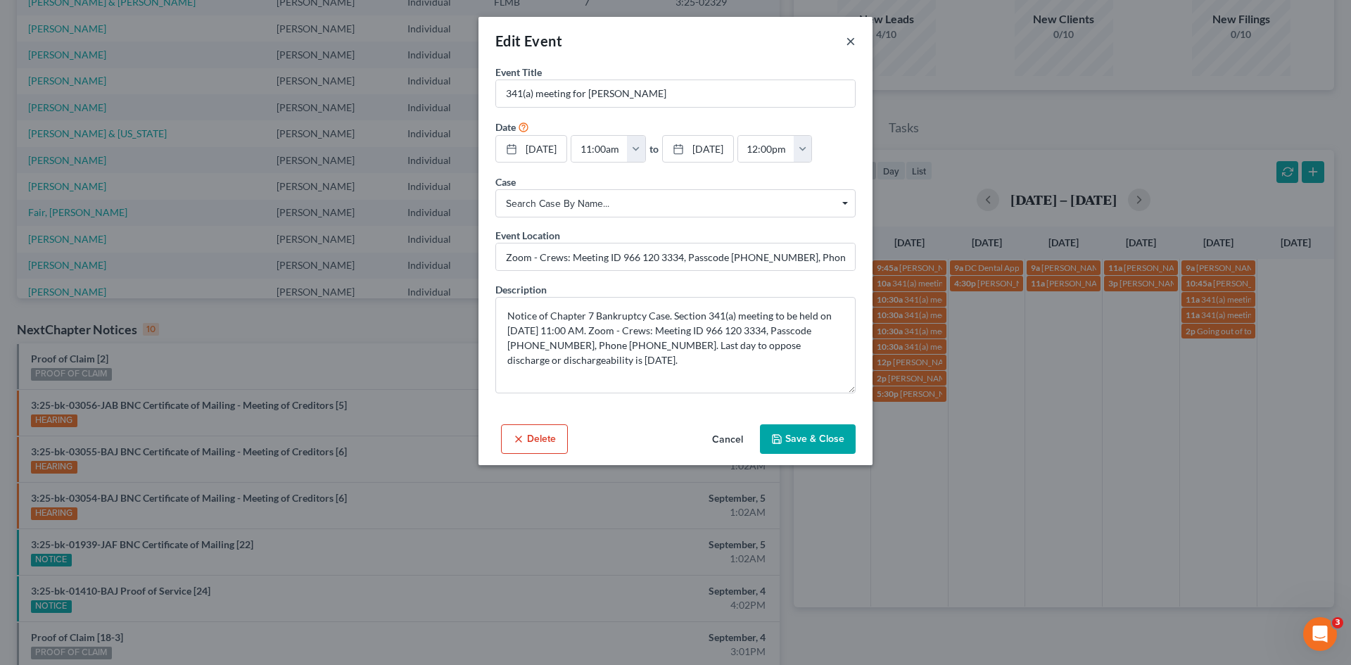
click at [855, 39] on button "×" at bounding box center [851, 40] width 10 height 17
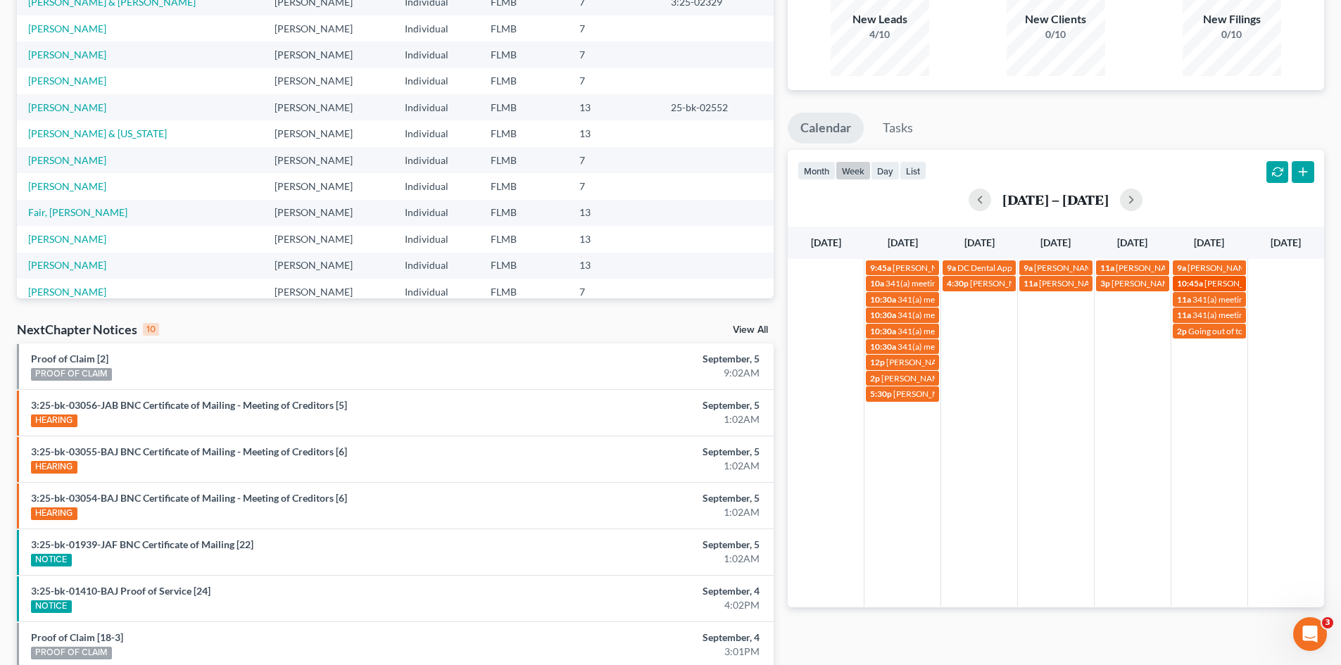
click at [1235, 282] on span "[PERSON_NAME] will attend 341 meeting in person" at bounding box center [1298, 283] width 189 height 11
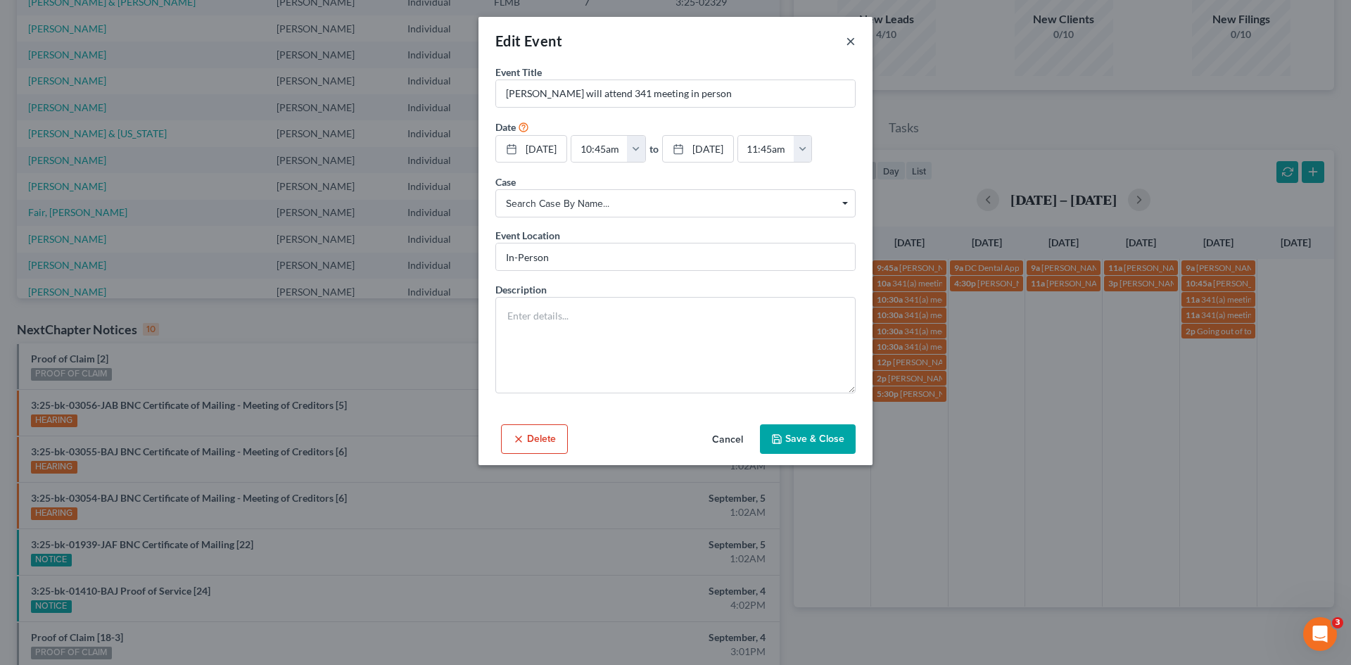
click at [850, 43] on button "×" at bounding box center [851, 40] width 10 height 17
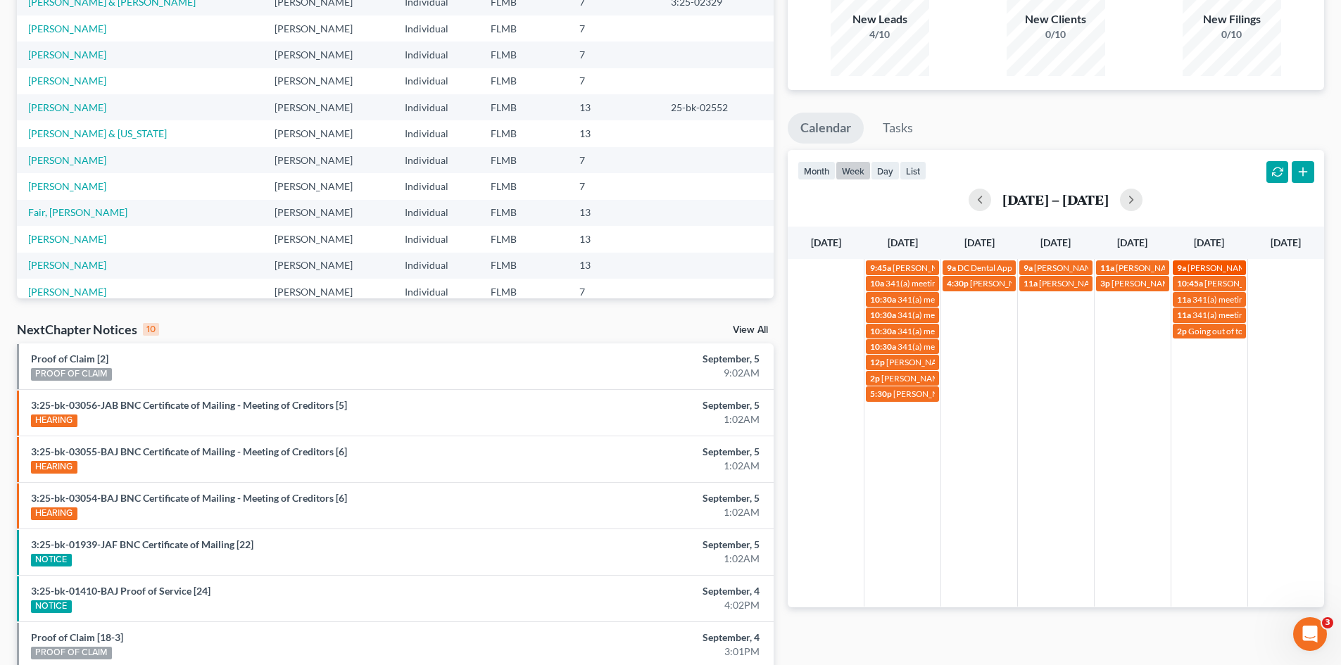
click at [1213, 264] on span "[PERSON_NAME] paying $500??" at bounding box center [1247, 268] width 120 height 11
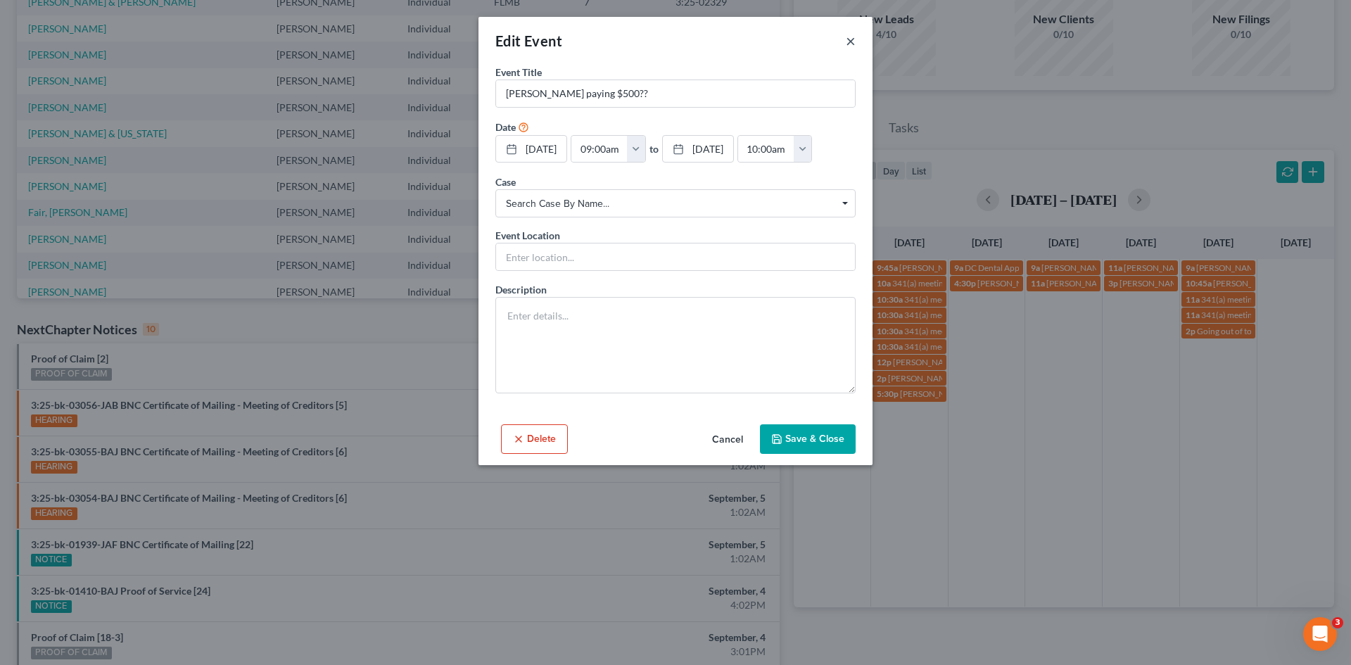
click at [852, 40] on button "×" at bounding box center [851, 40] width 10 height 17
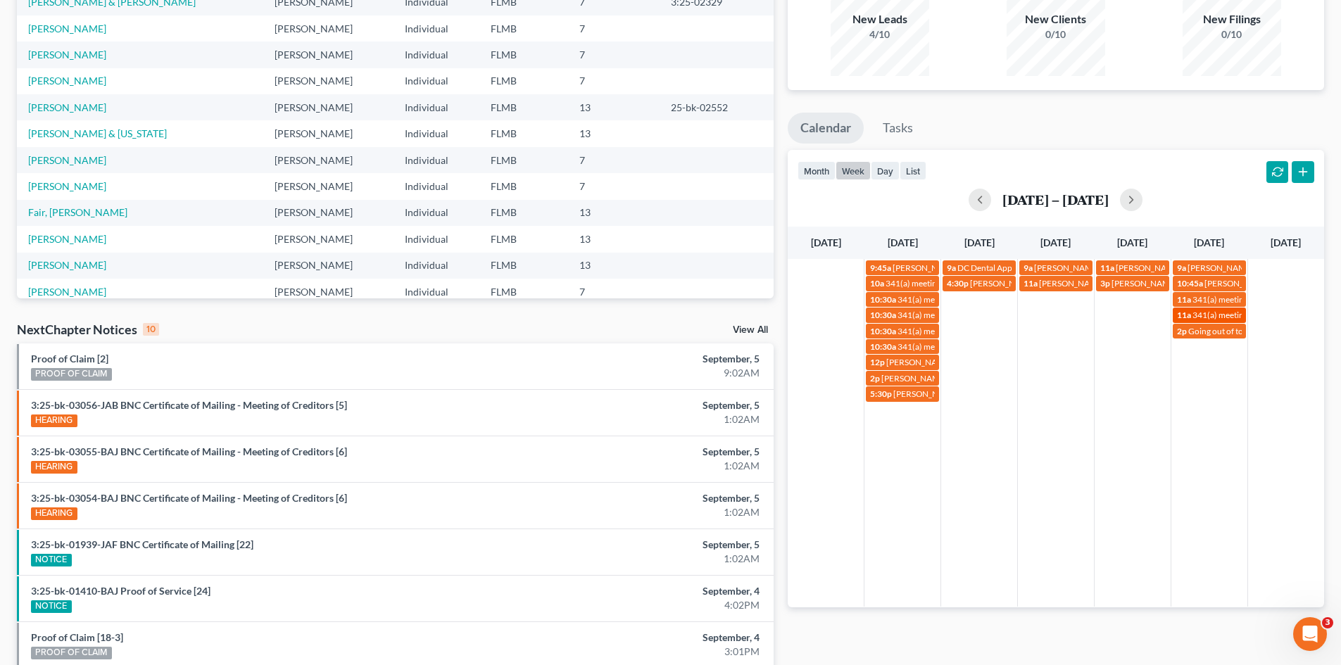
click at [1231, 317] on span "341(a) meeting for [PERSON_NAME]" at bounding box center [1260, 315] width 136 height 11
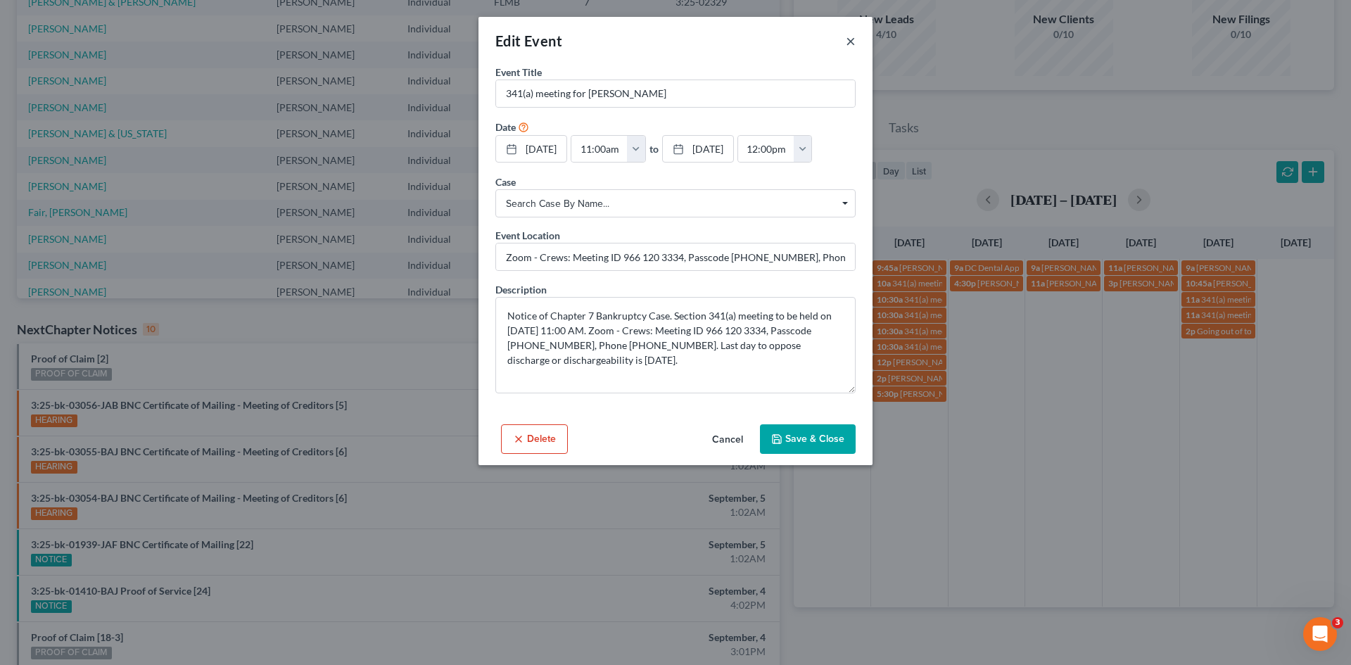
click at [853, 42] on button "×" at bounding box center [851, 40] width 10 height 17
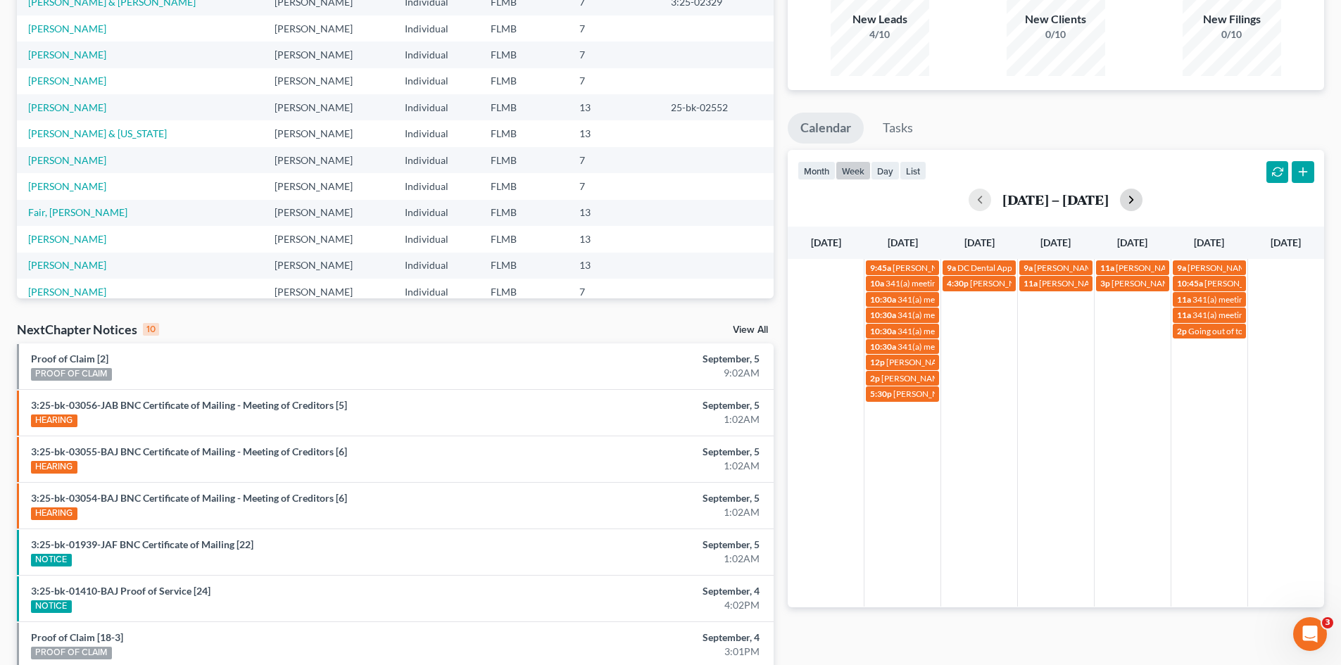
click at [1121, 197] on button "button" at bounding box center [1131, 200] width 23 height 23
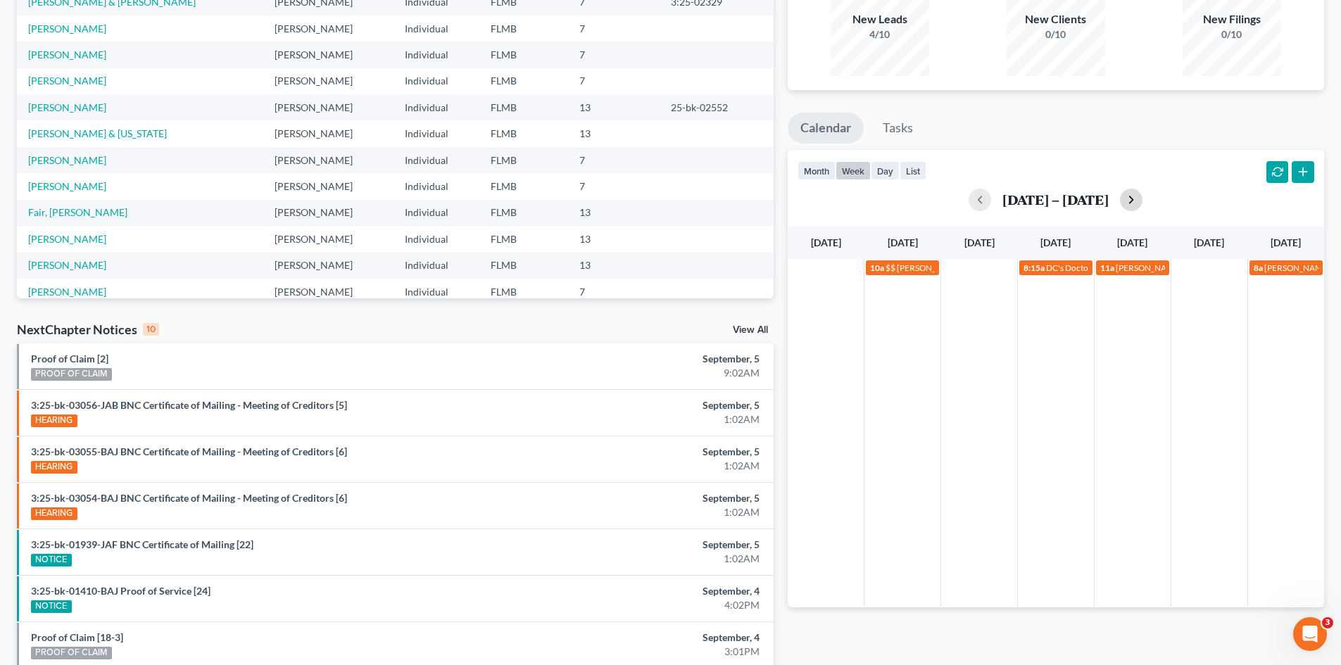
click at [1137, 203] on button "button" at bounding box center [1131, 200] width 23 height 23
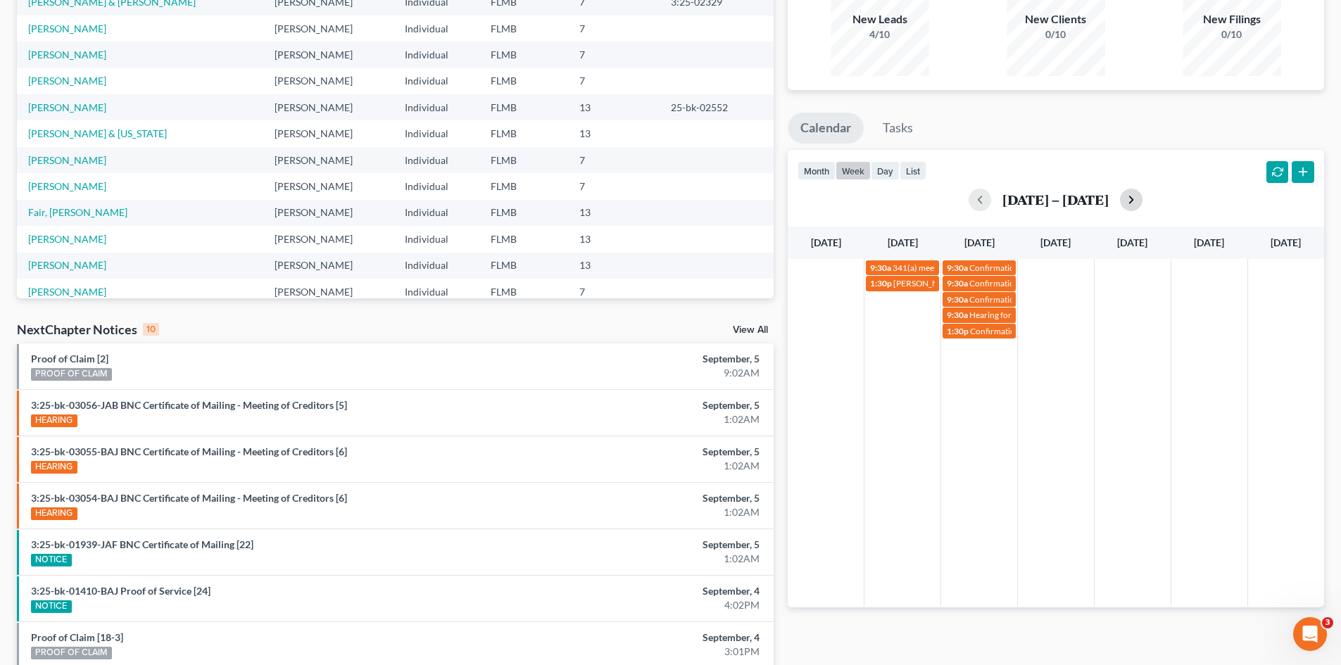
click at [1137, 201] on button "button" at bounding box center [1131, 200] width 23 height 23
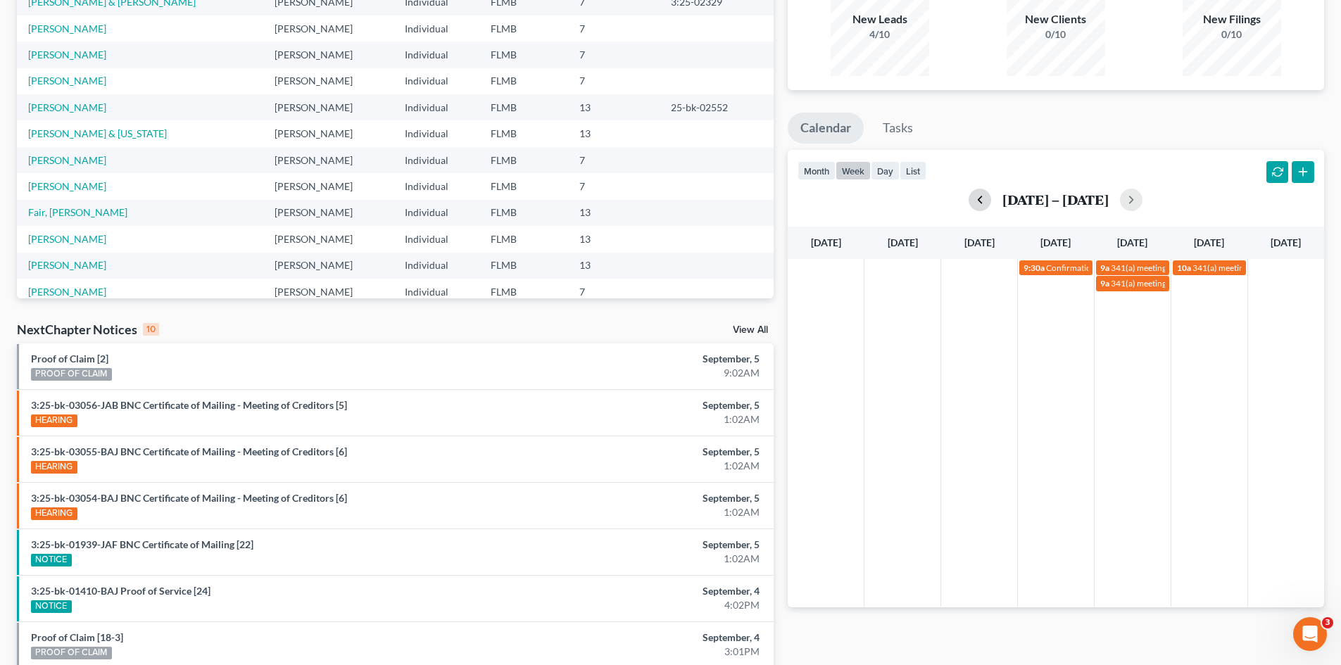
click at [990, 198] on button "button" at bounding box center [979, 200] width 23 height 23
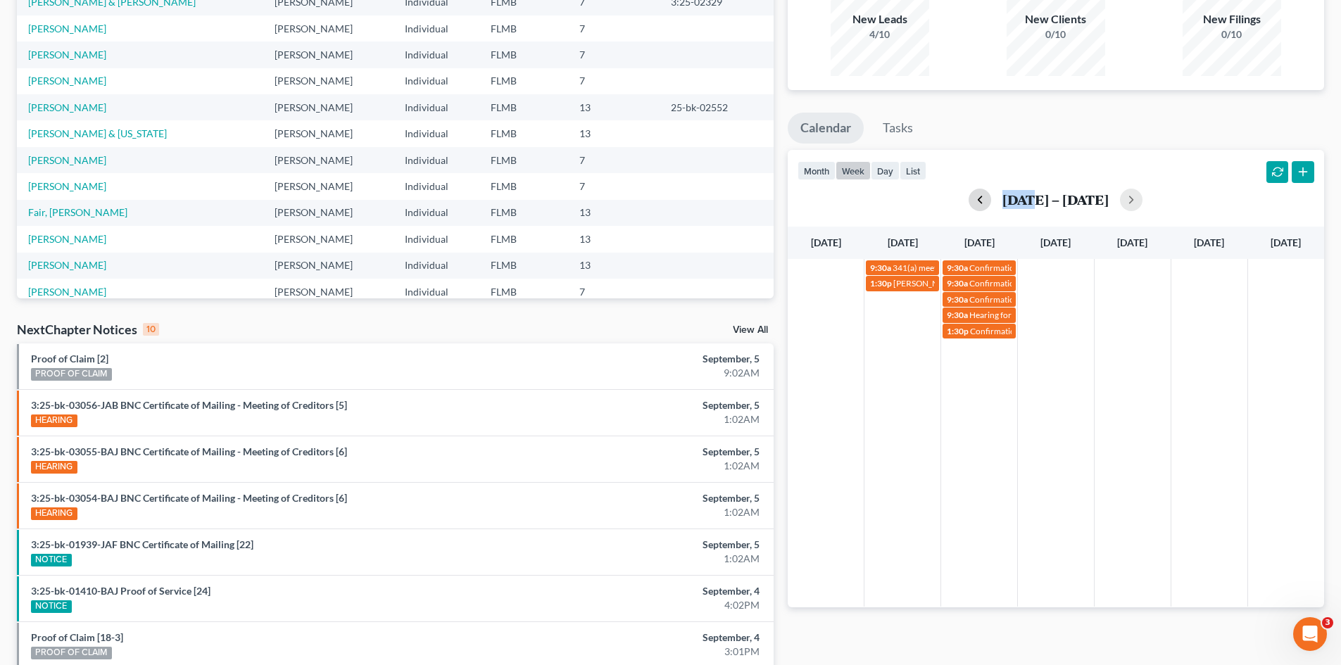
click at [1002, 198] on h2 "[DATE] – [DATE]" at bounding box center [1055, 199] width 106 height 15
click at [971, 200] on button "button" at bounding box center [979, 200] width 23 height 23
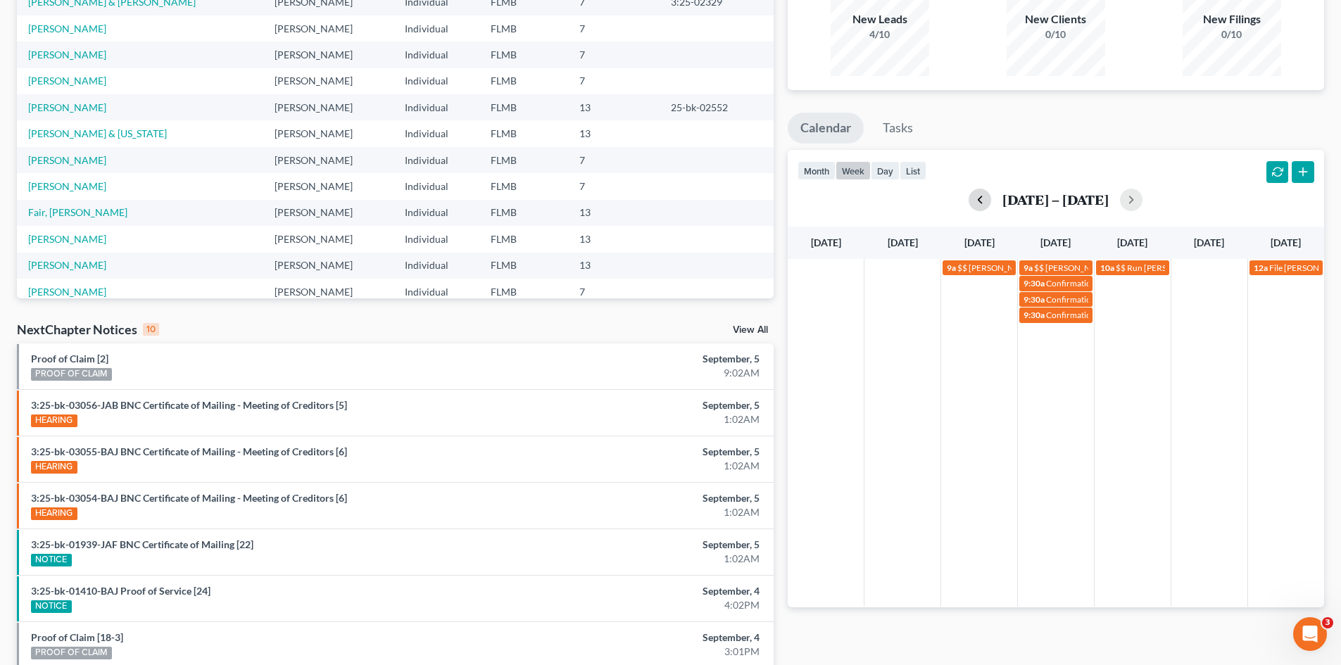
click at [971, 200] on button "button" at bounding box center [979, 200] width 23 height 23
click at [978, 200] on button "button" at bounding box center [979, 200] width 23 height 23
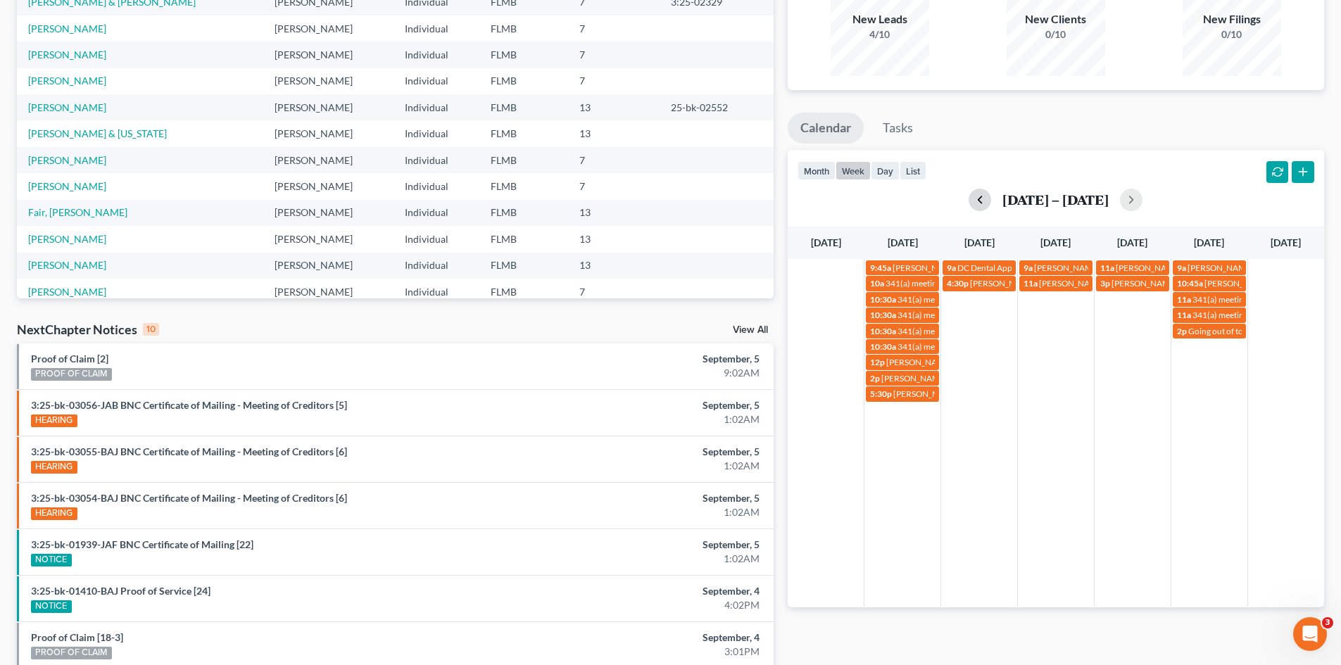
click at [990, 202] on button "button" at bounding box center [979, 200] width 23 height 23
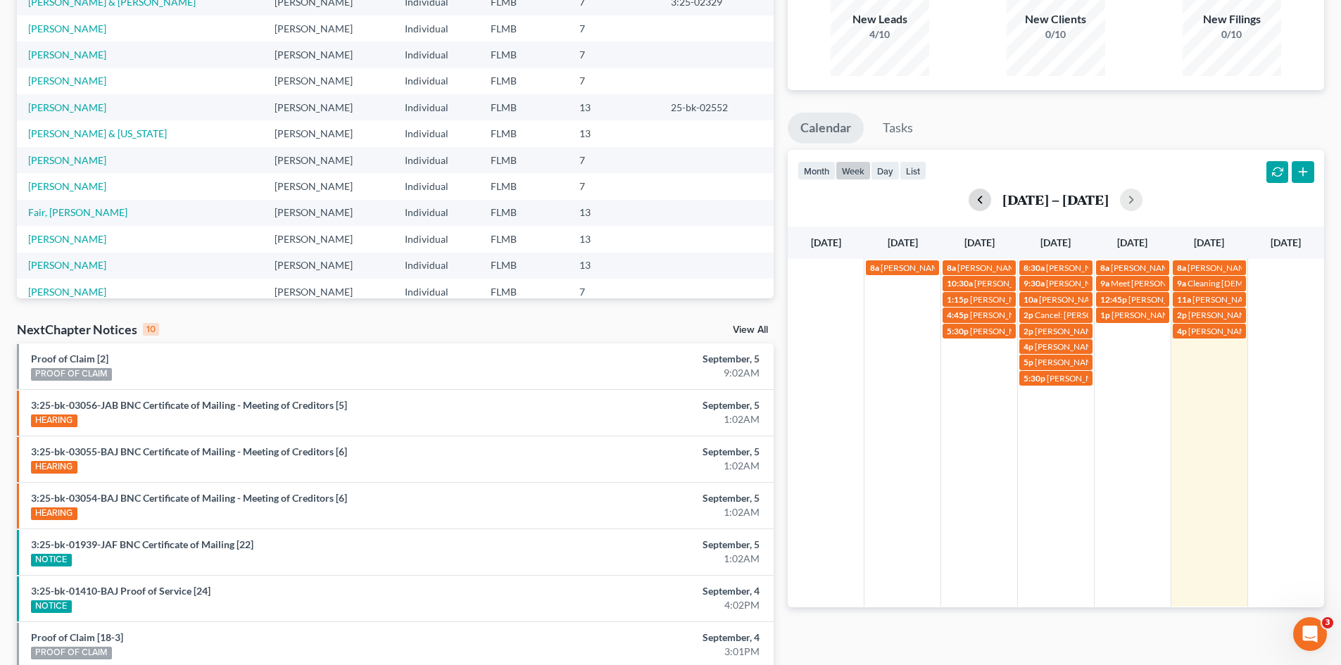
click at [1002, 202] on h2 "[DATE] – [DATE]" at bounding box center [1055, 199] width 106 height 15
click at [968, 198] on button "button" at bounding box center [979, 200] width 23 height 23
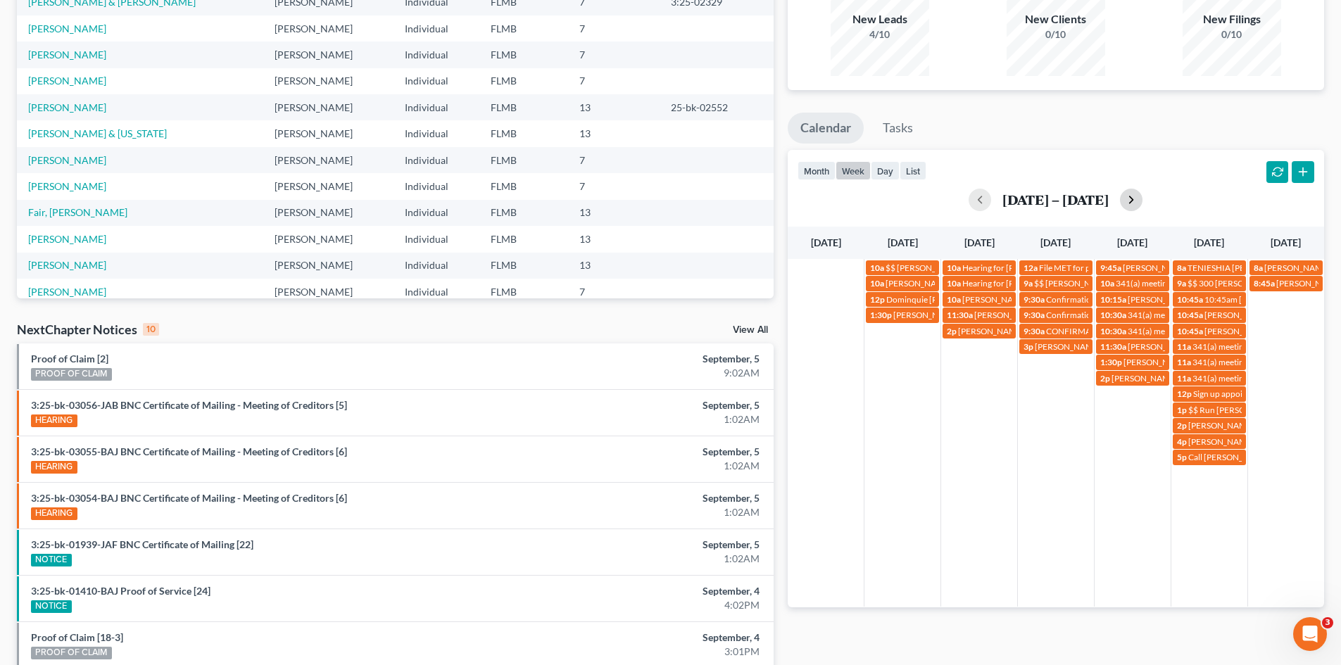
click at [1132, 199] on button "button" at bounding box center [1131, 200] width 23 height 23
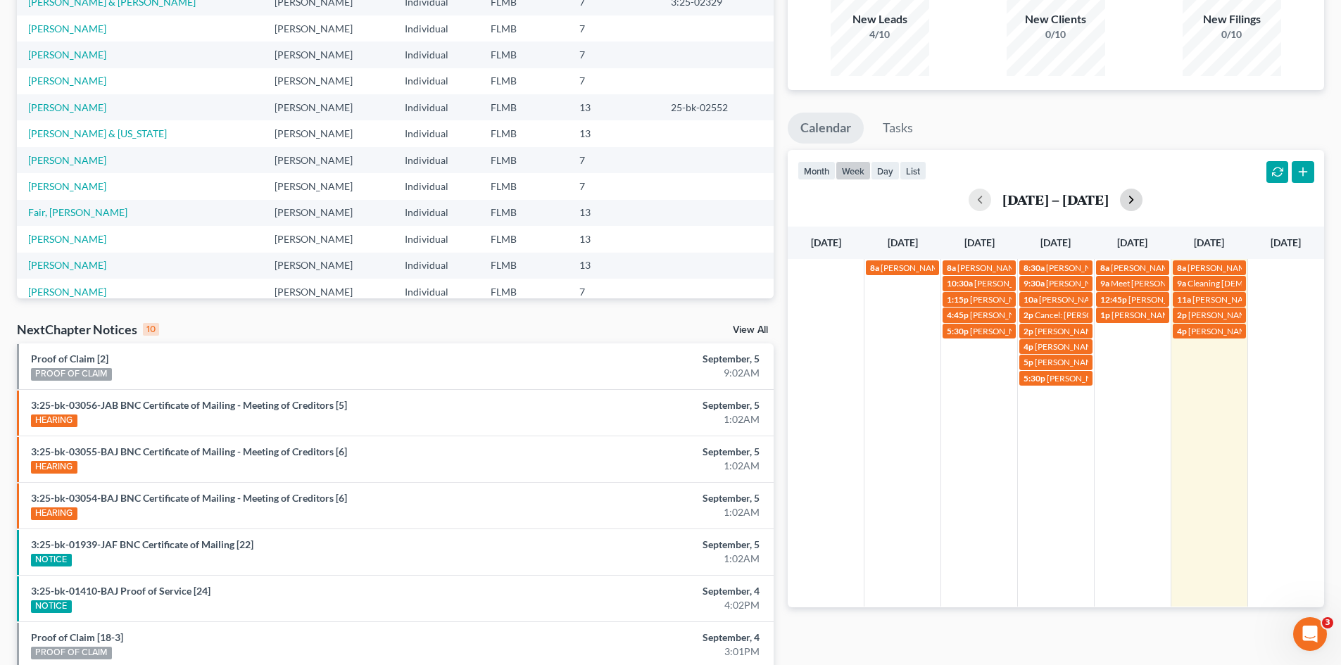
click at [1132, 199] on button "button" at bounding box center [1131, 200] width 23 height 23
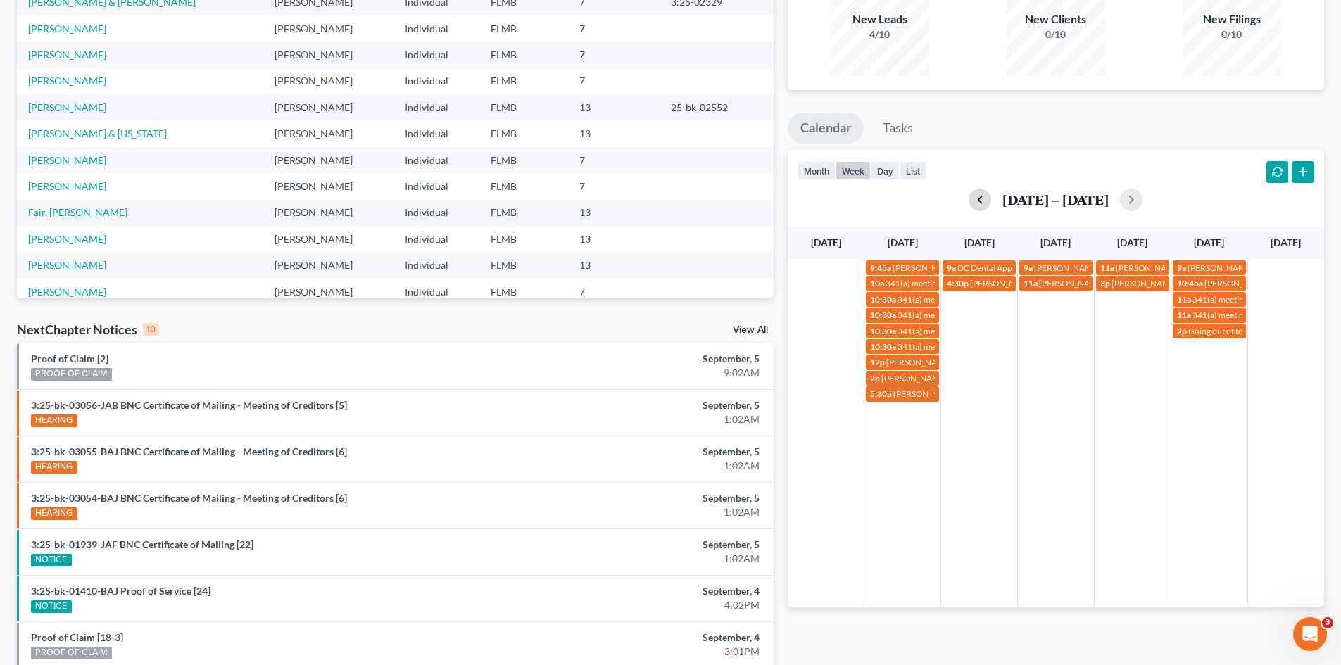
click at [980, 204] on button "button" at bounding box center [979, 200] width 23 height 23
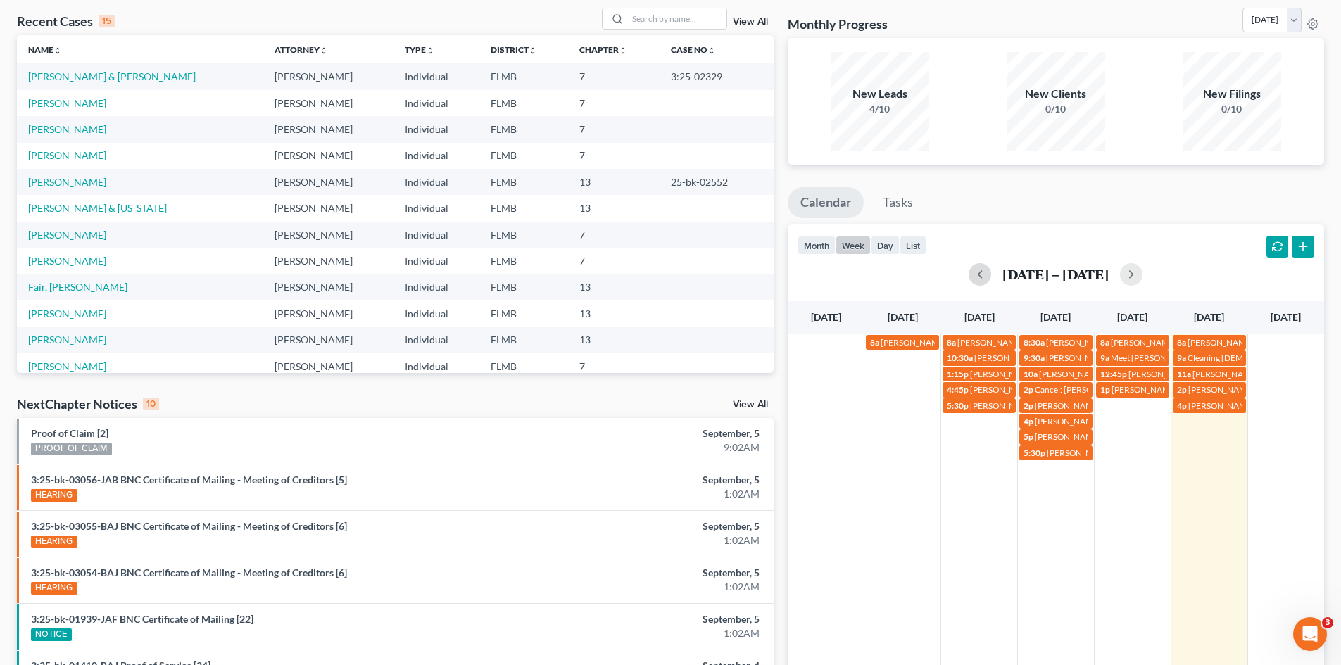
scroll to position [0, 0]
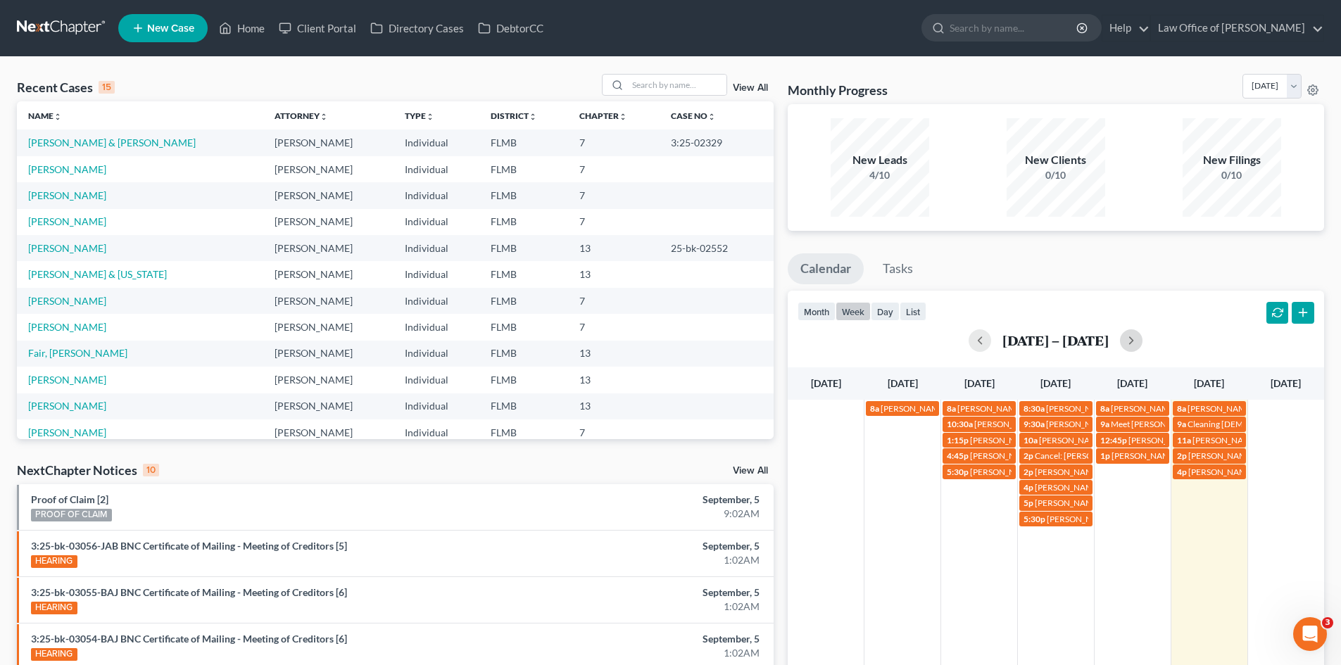
click at [1142, 340] on button "button" at bounding box center [1131, 340] width 23 height 23
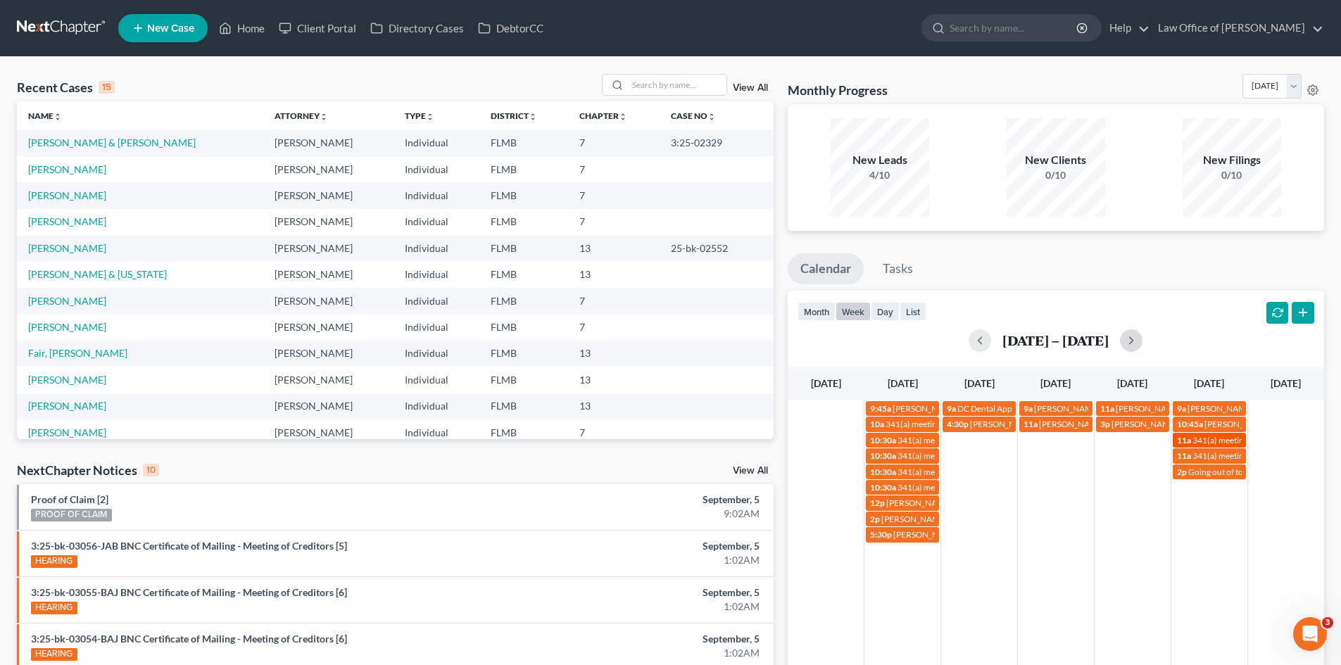
click at [1211, 437] on div "[DATE] [DATE] [DATE] [DATE] [DATE] [DATE] [DATE] 9:45a [PERSON_NAME] coming in …" at bounding box center [1056, 557] width 536 height 380
click at [1211, 438] on span "341(a) meeting for [PERSON_NAME]" at bounding box center [1260, 440] width 136 height 11
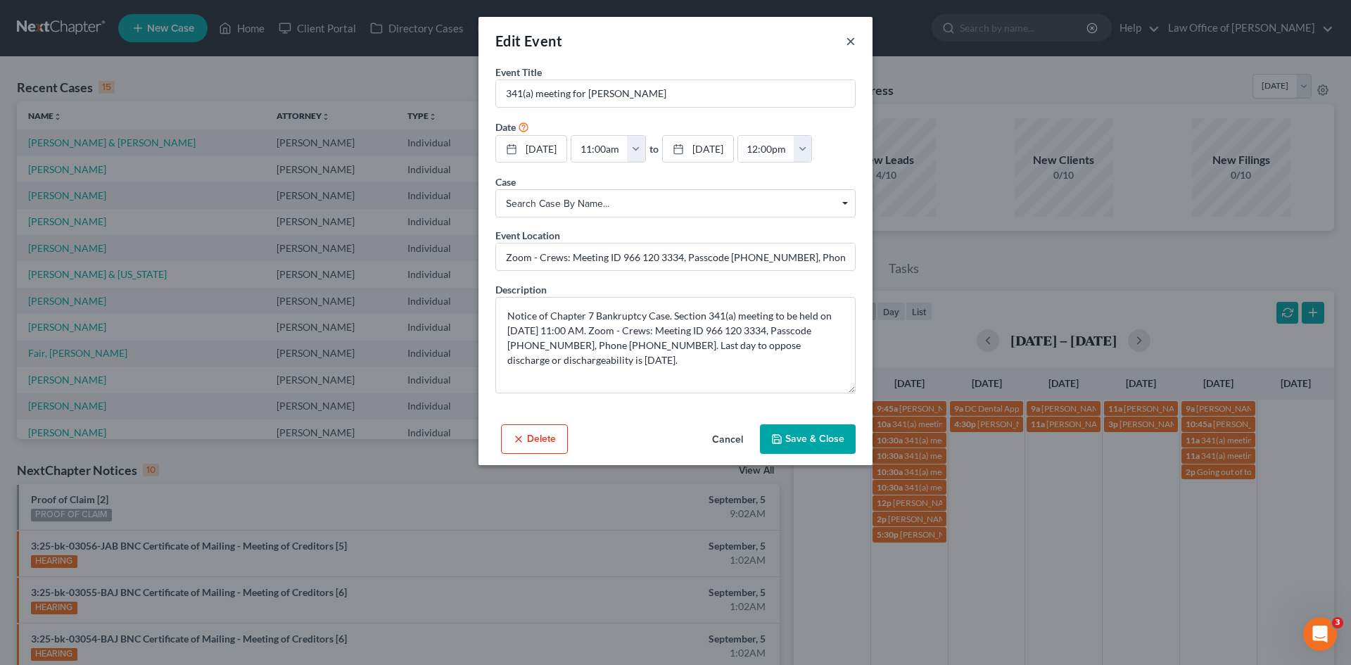
click at [850, 39] on button "×" at bounding box center [851, 40] width 10 height 17
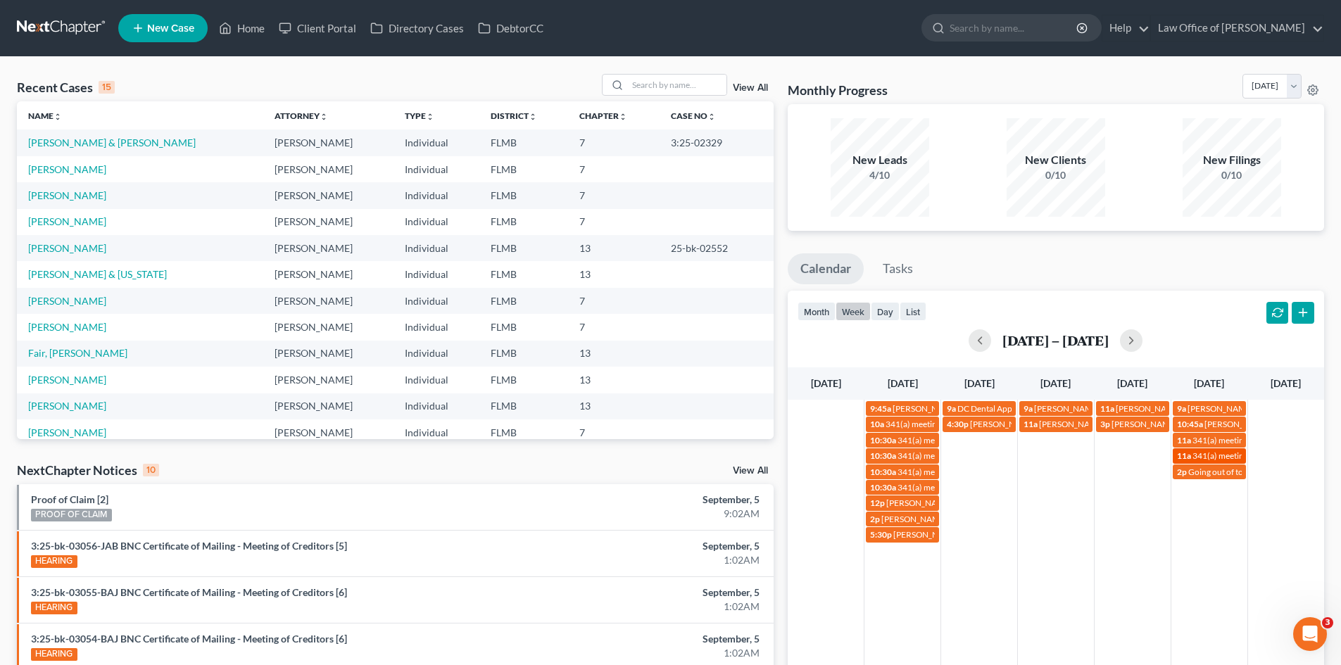
click at [1218, 453] on span "341(a) meeting for [PERSON_NAME]" at bounding box center [1260, 455] width 136 height 11
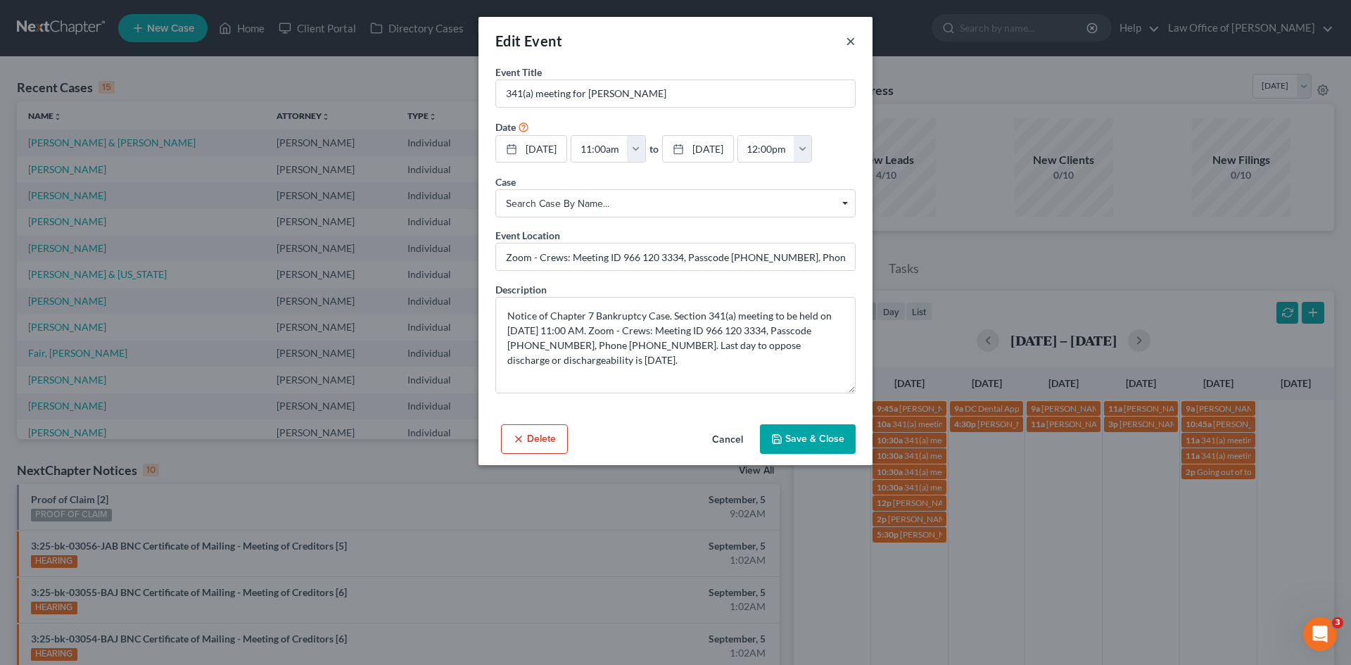
click at [855, 44] on button "×" at bounding box center [851, 40] width 10 height 17
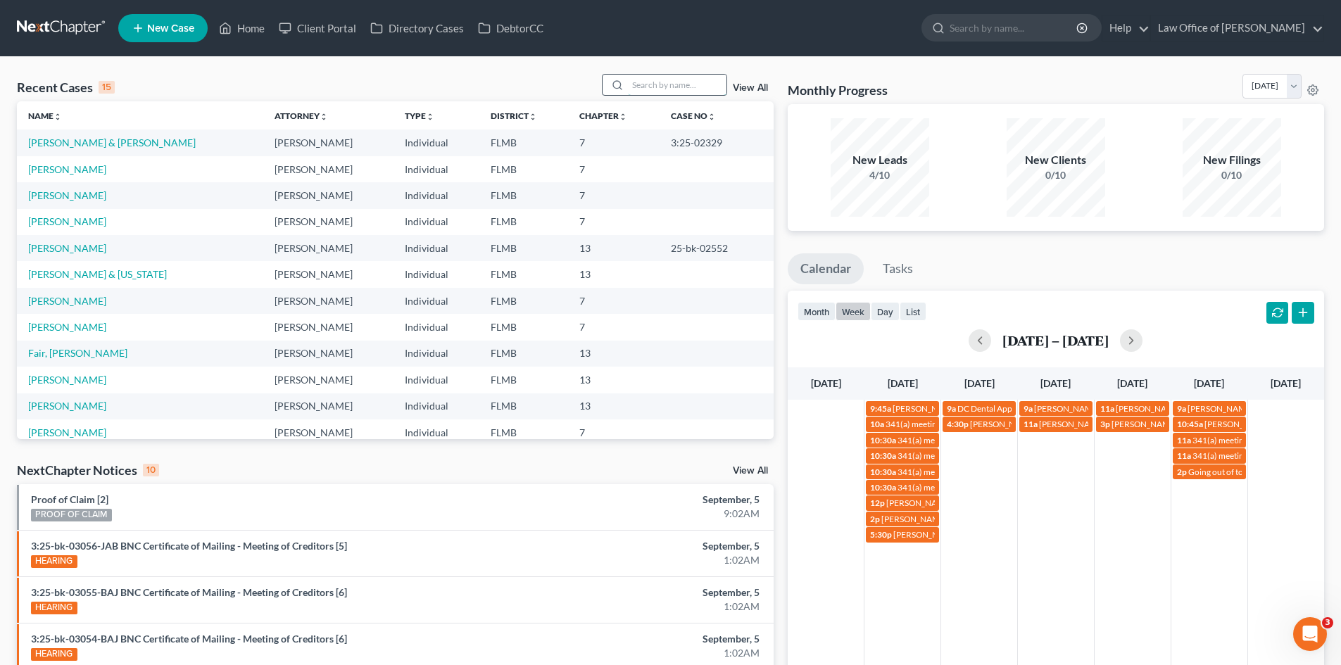
click at [653, 77] on input "search" at bounding box center [677, 85] width 99 height 20
type input "beech"
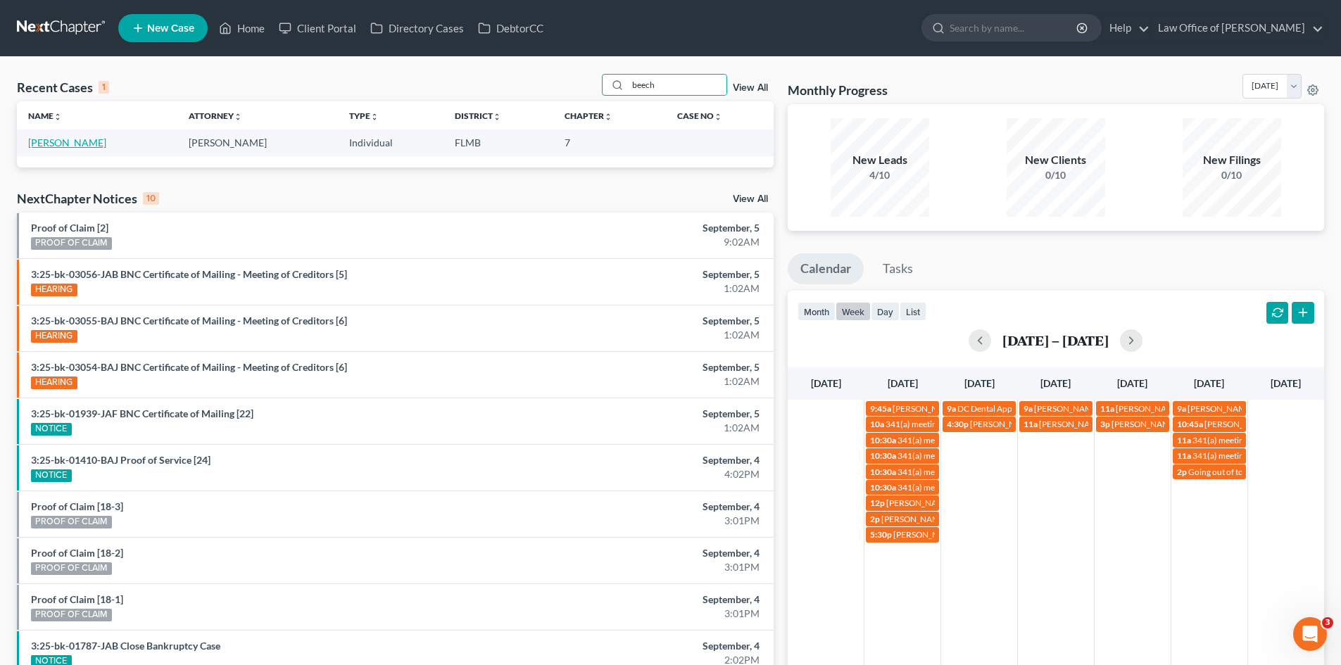
click at [65, 142] on link "[PERSON_NAME]" at bounding box center [67, 143] width 78 height 12
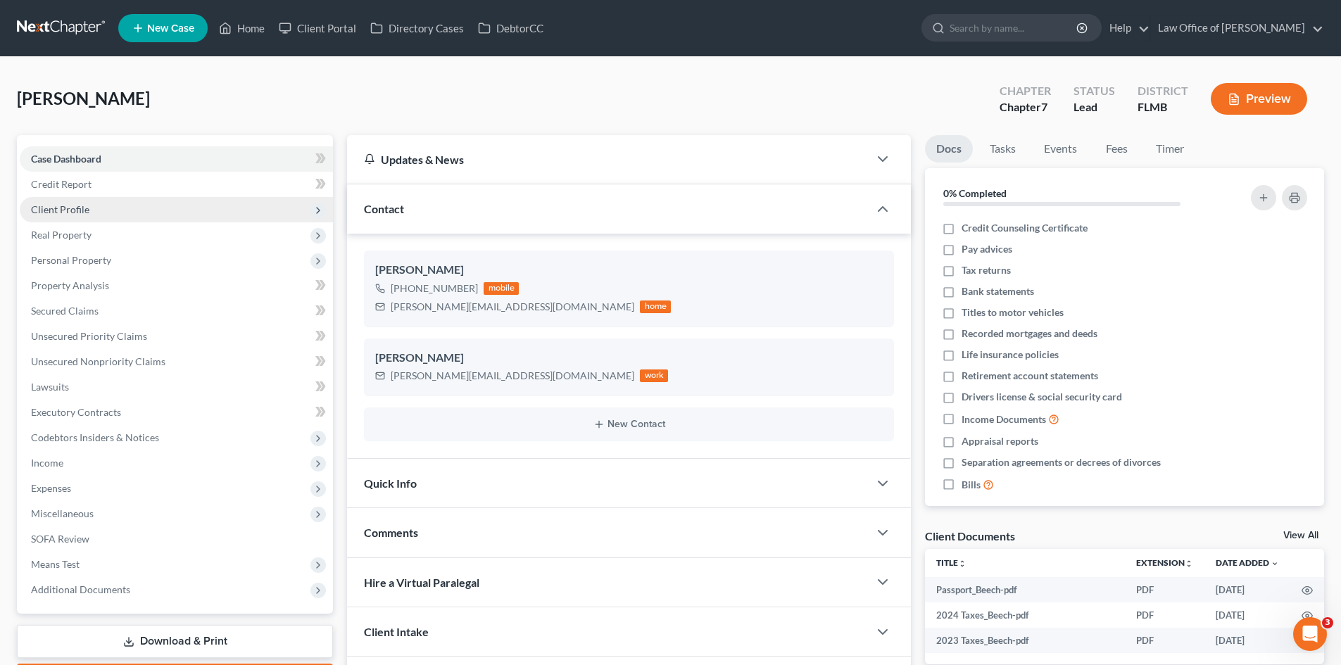
click at [89, 212] on span "Client Profile" at bounding box center [176, 209] width 313 height 25
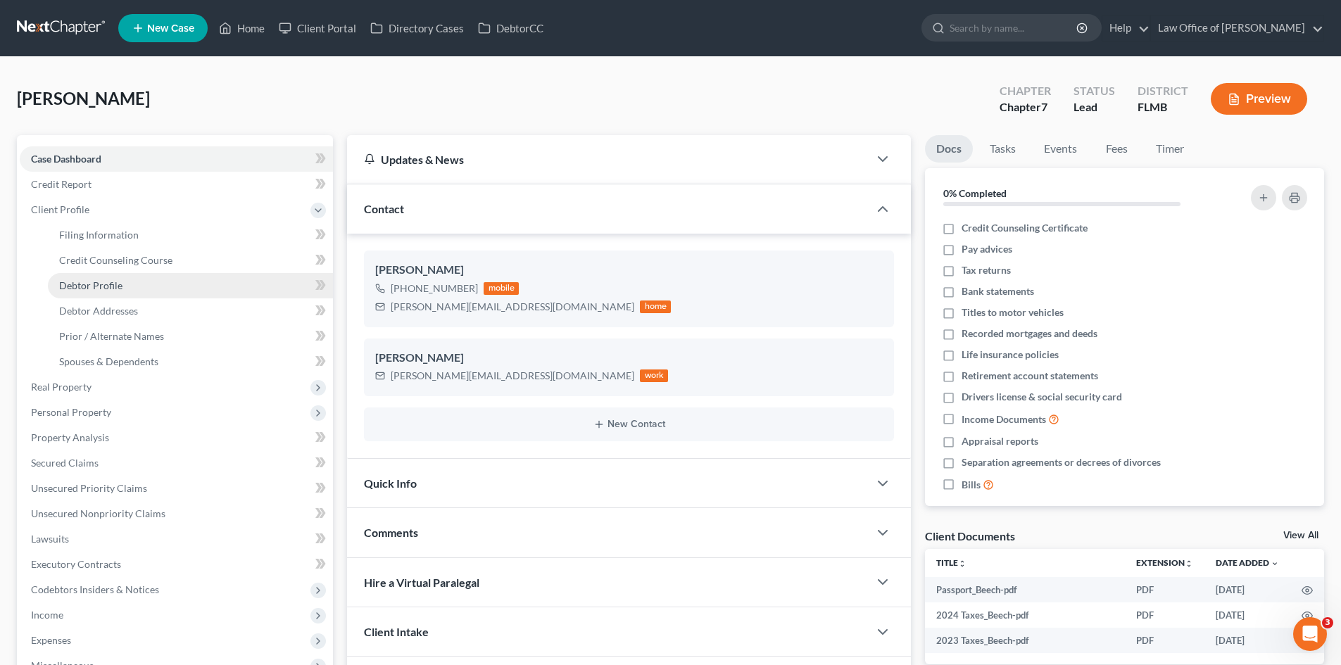
click at [101, 288] on span "Debtor Profile" at bounding box center [90, 285] width 63 height 12
select select "0"
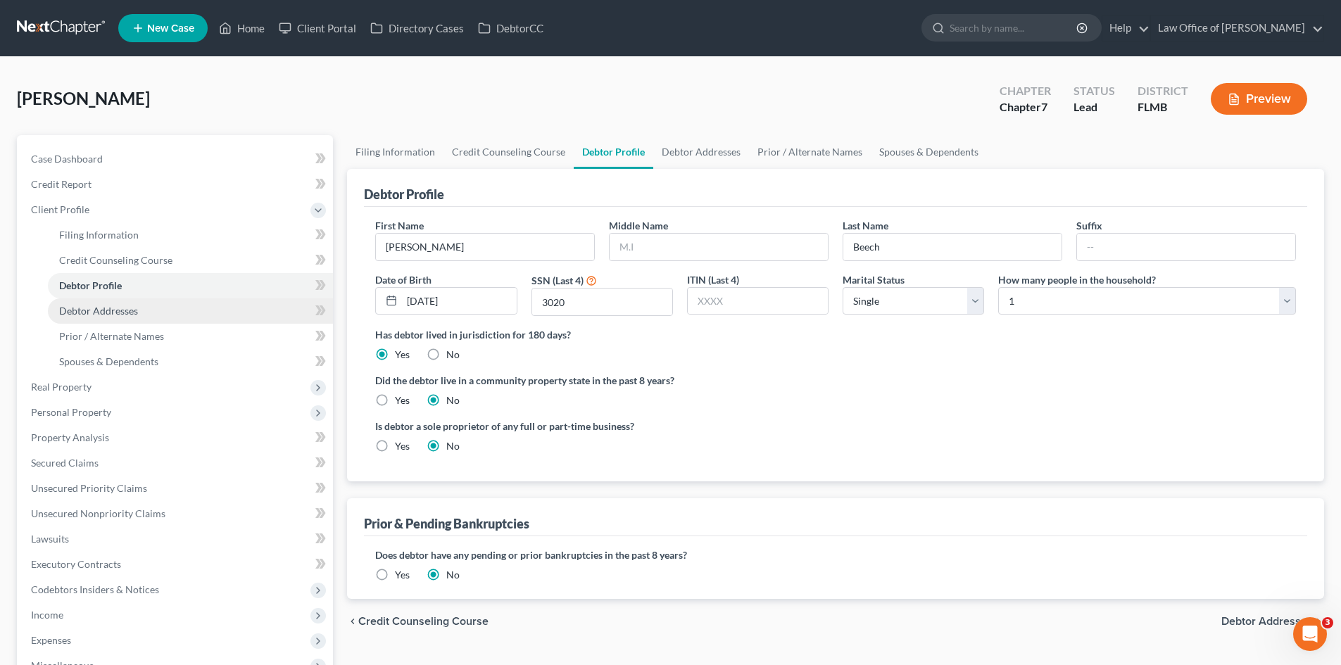
click at [124, 315] on span "Debtor Addresses" at bounding box center [98, 311] width 79 height 12
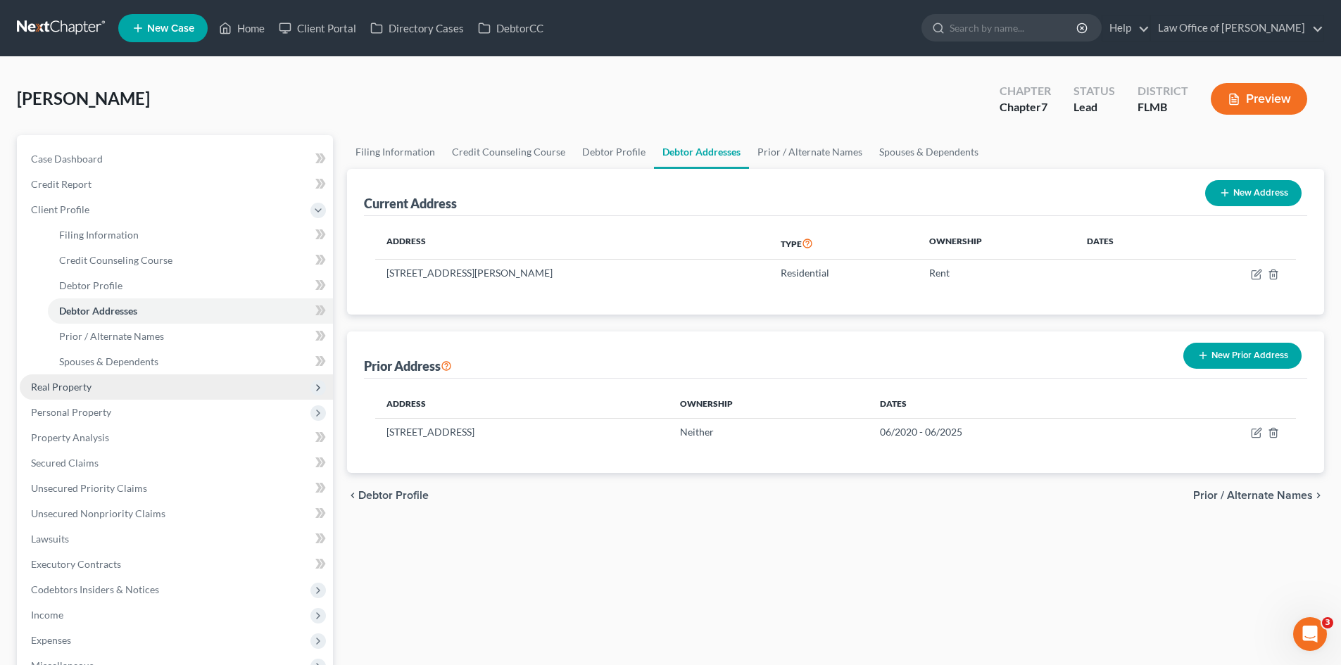
click at [96, 388] on span "Real Property" at bounding box center [176, 386] width 313 height 25
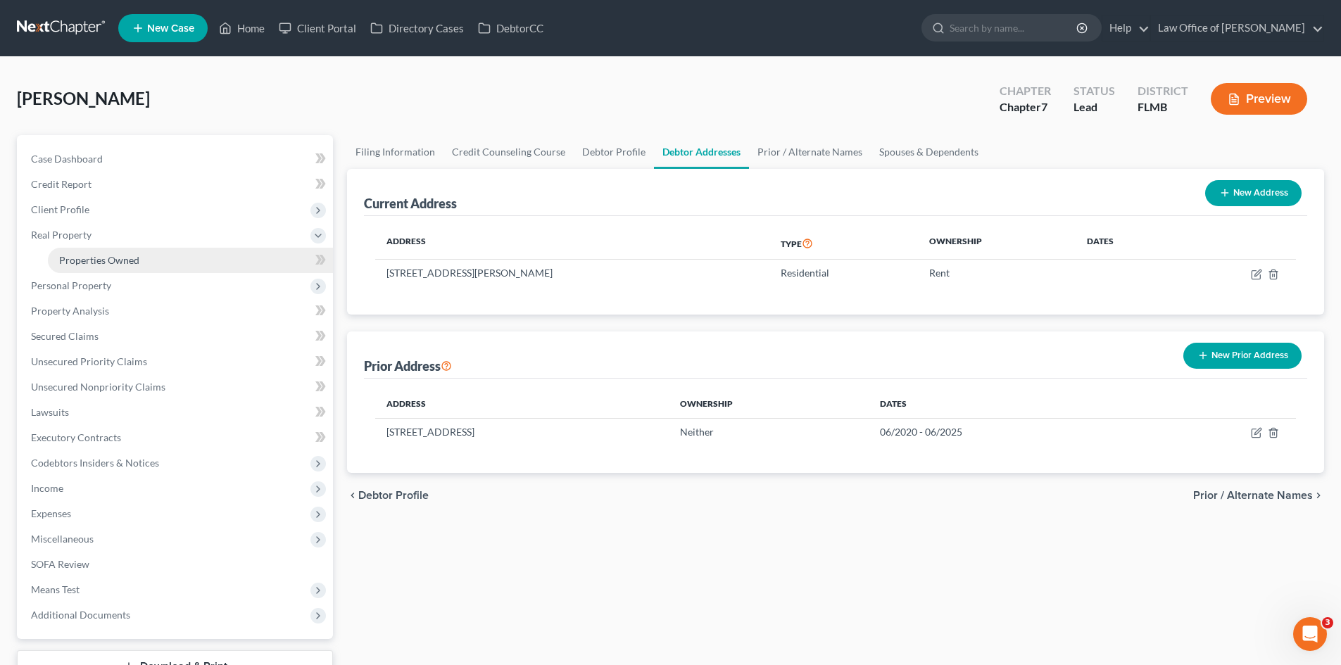
click at [99, 260] on span "Properties Owned" at bounding box center [99, 260] width 80 height 12
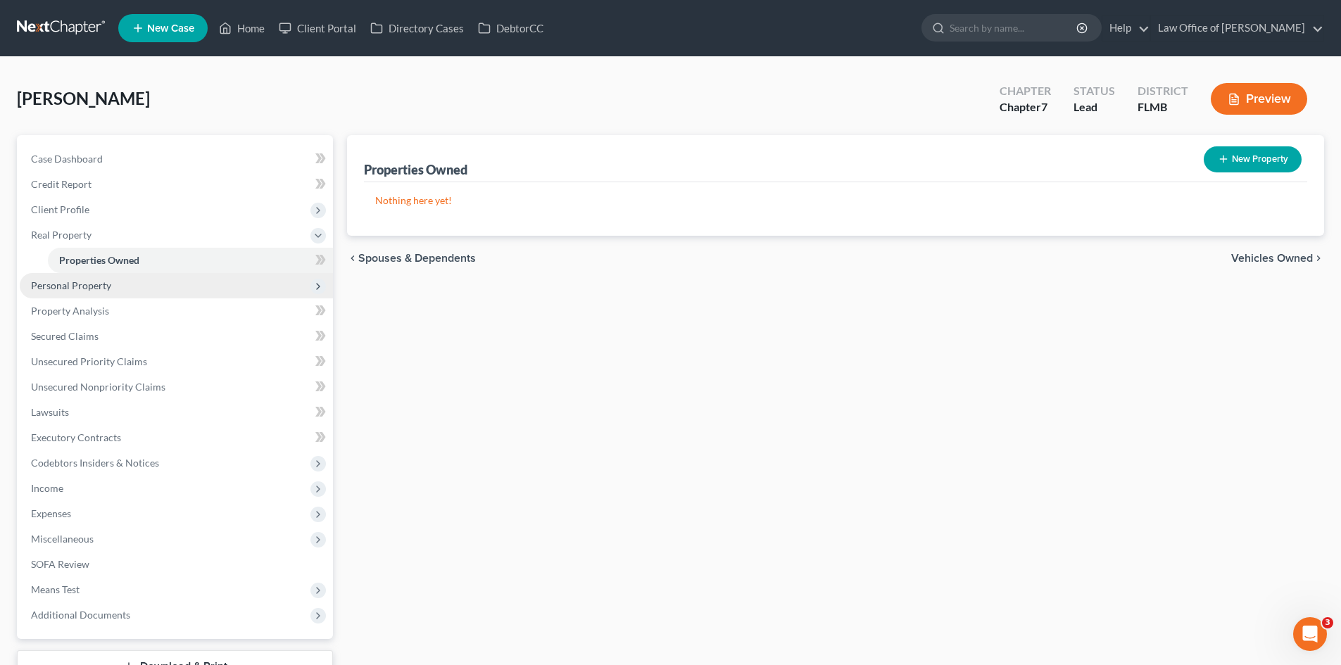
click at [161, 287] on span "Personal Property" at bounding box center [176, 285] width 313 height 25
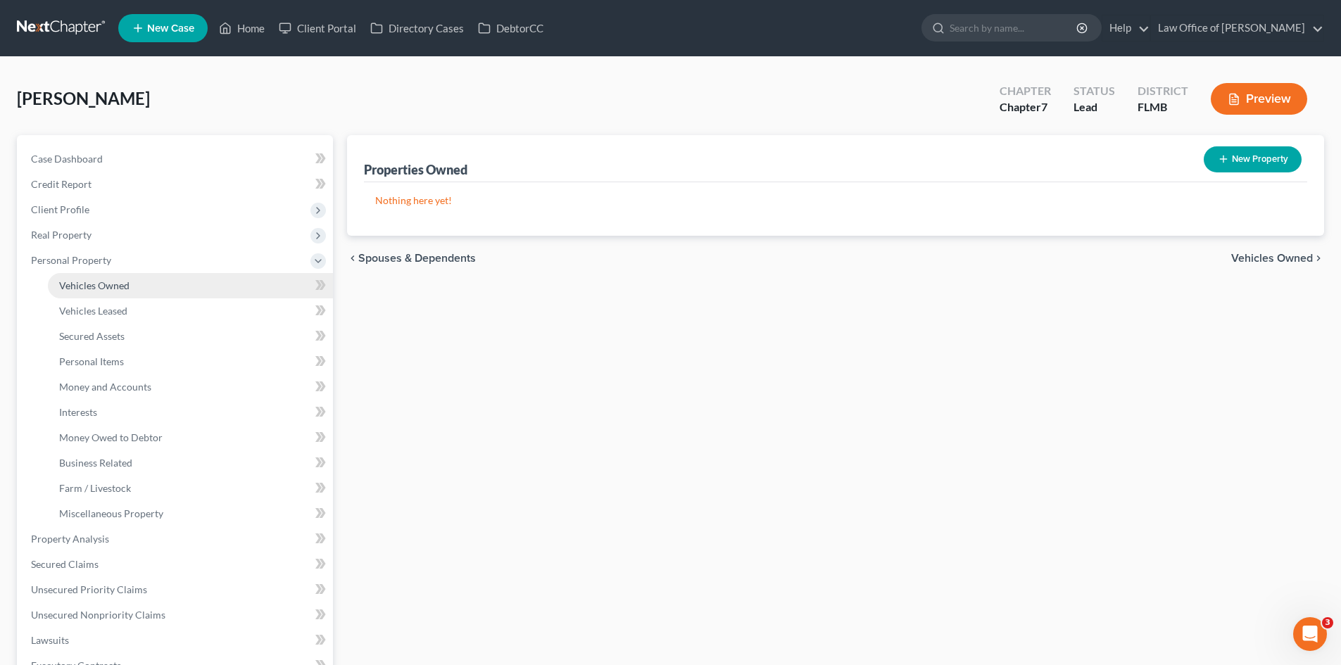
click at [153, 282] on link "Vehicles Owned" at bounding box center [190, 285] width 285 height 25
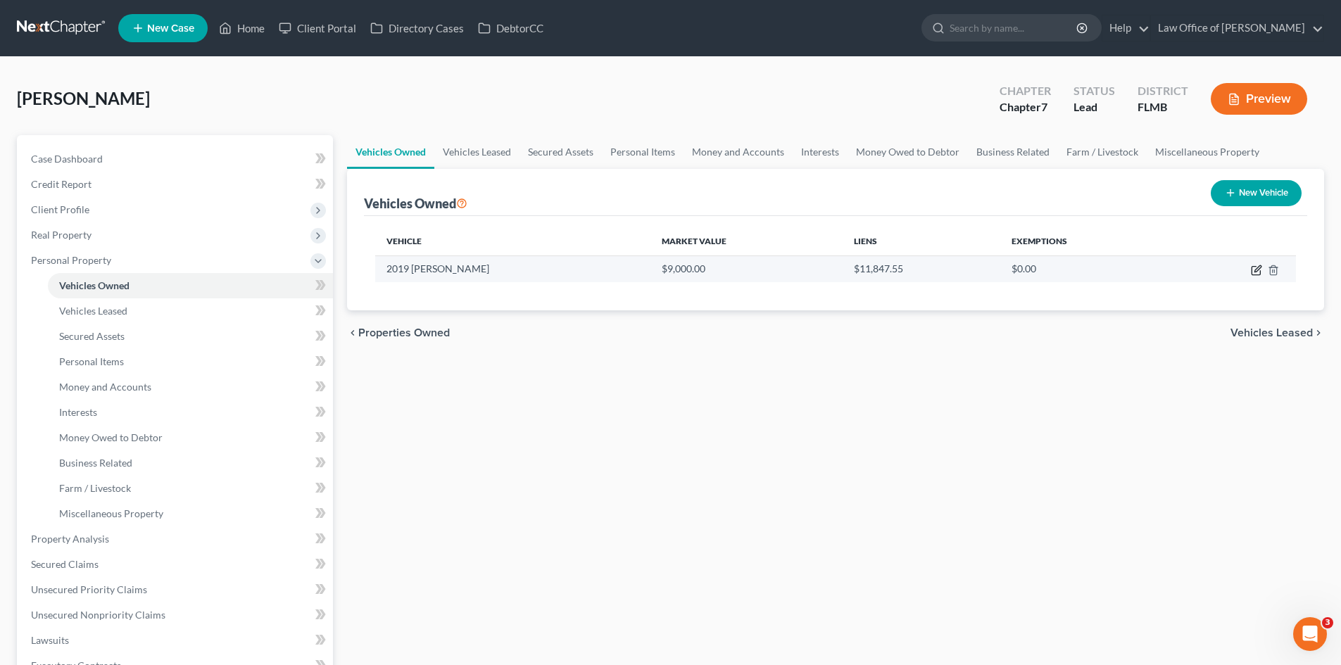
click at [1262, 273] on td at bounding box center [1234, 268] width 124 height 27
click at [1251, 270] on icon "button" at bounding box center [1255, 271] width 8 height 8
select select "0"
select select "7"
select select "0"
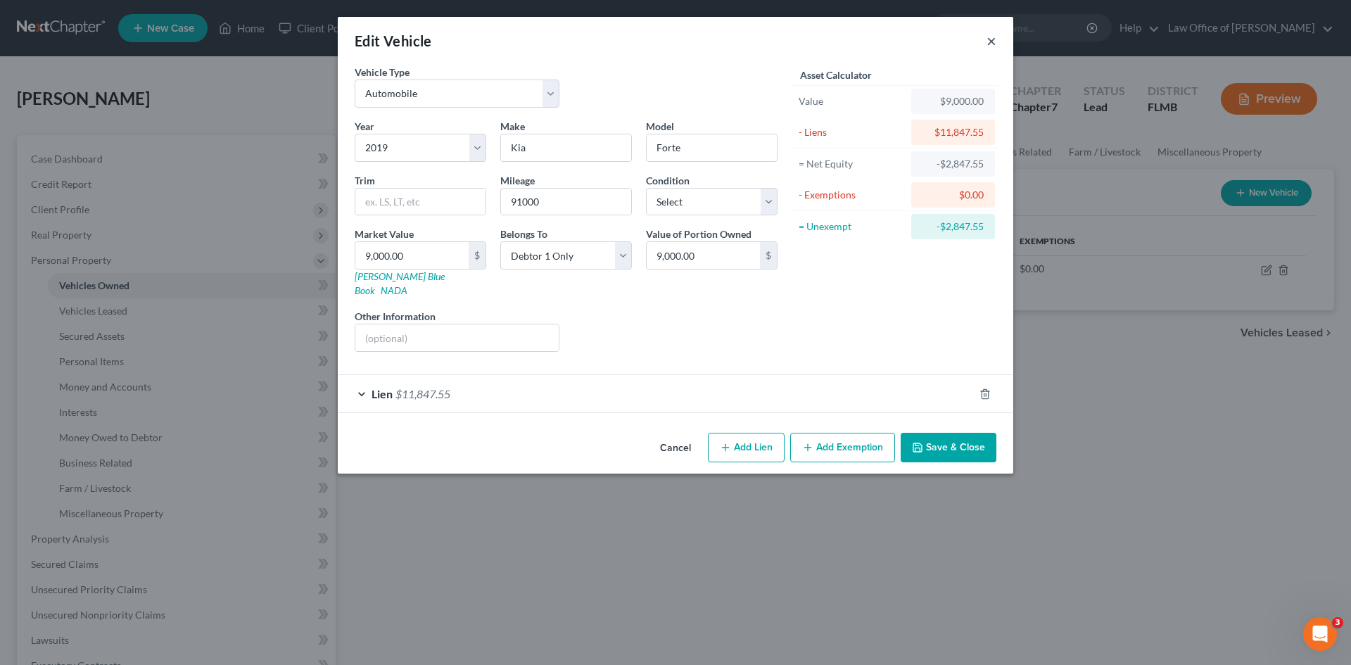
click at [995, 41] on button "×" at bounding box center [992, 40] width 10 height 17
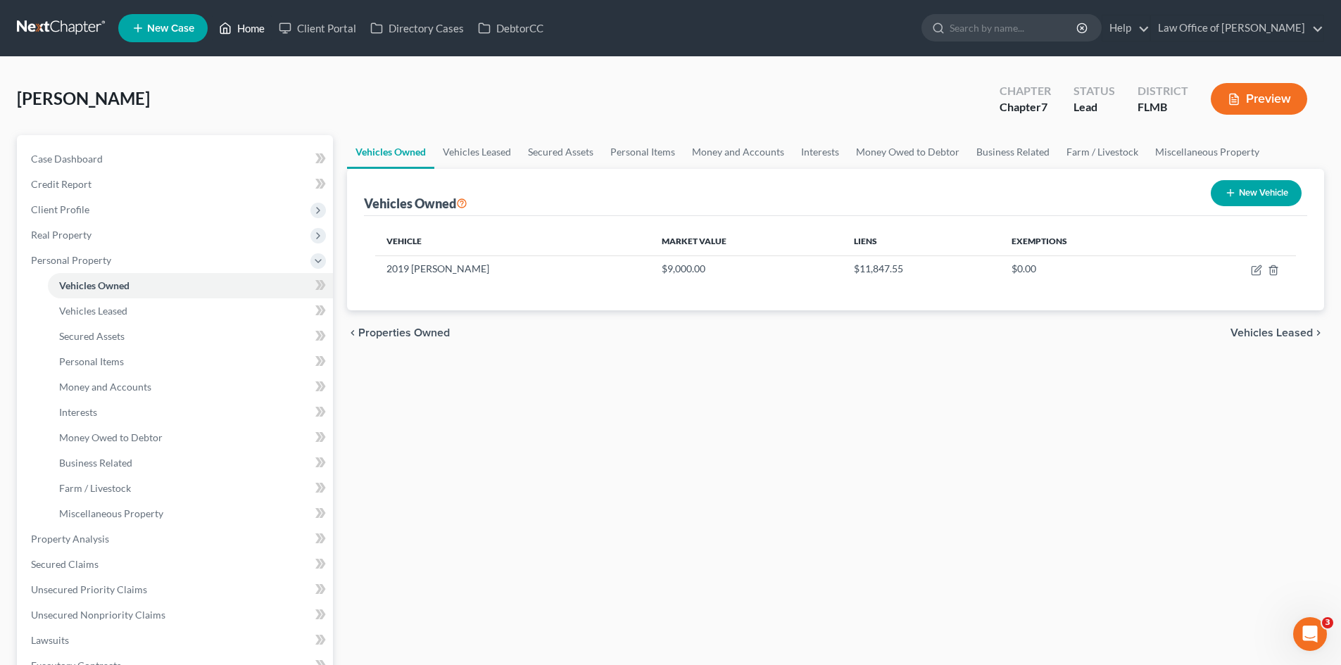
click at [255, 23] on link "Home" at bounding box center [242, 27] width 60 height 25
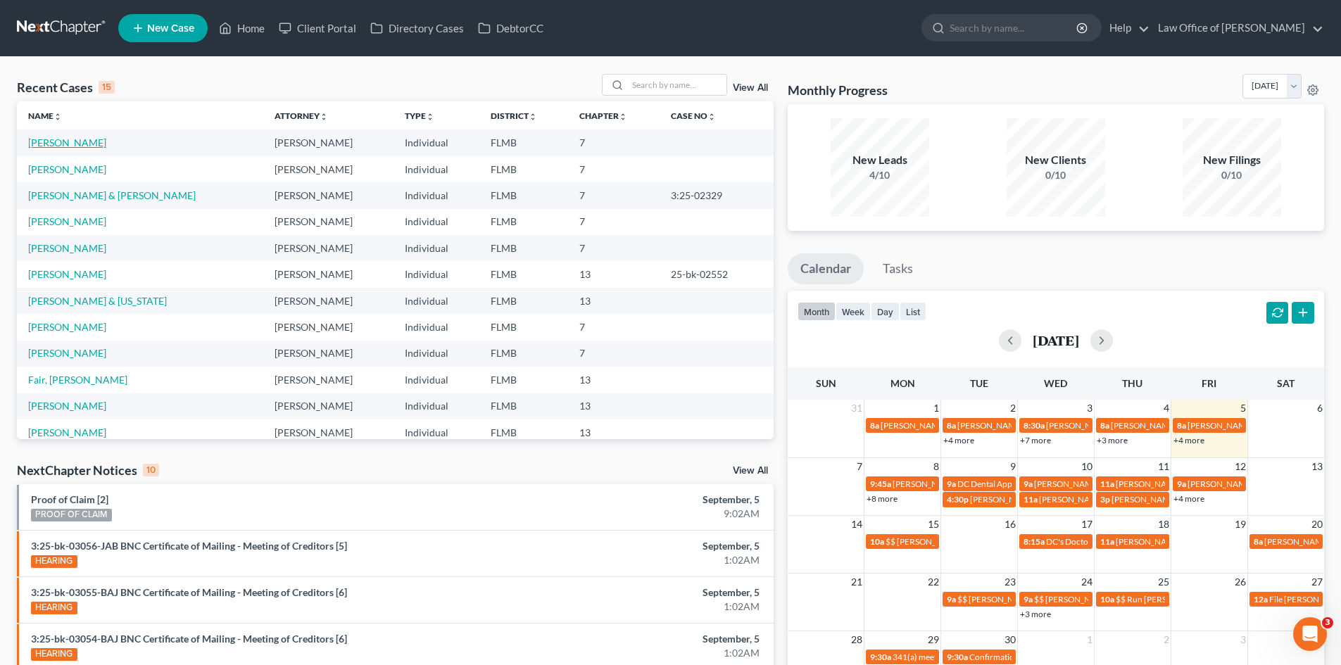
click at [65, 144] on link "[PERSON_NAME]" at bounding box center [67, 143] width 78 height 12
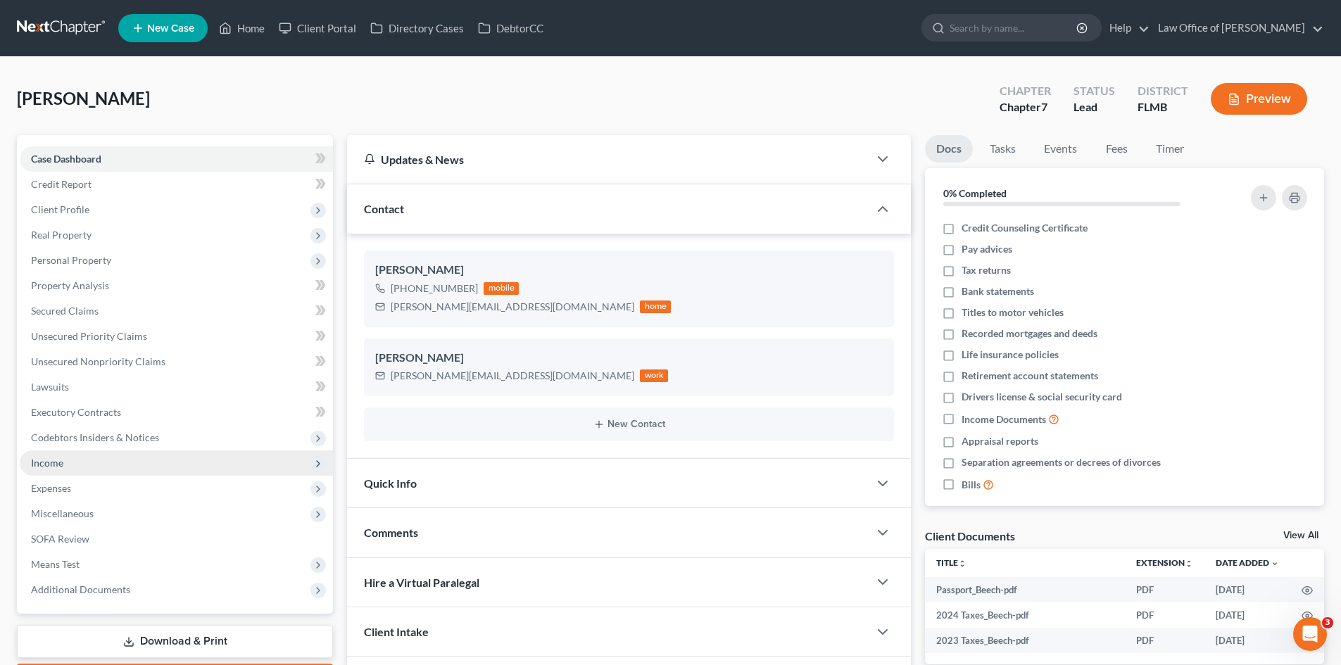
click at [91, 455] on span "Income" at bounding box center [176, 462] width 313 height 25
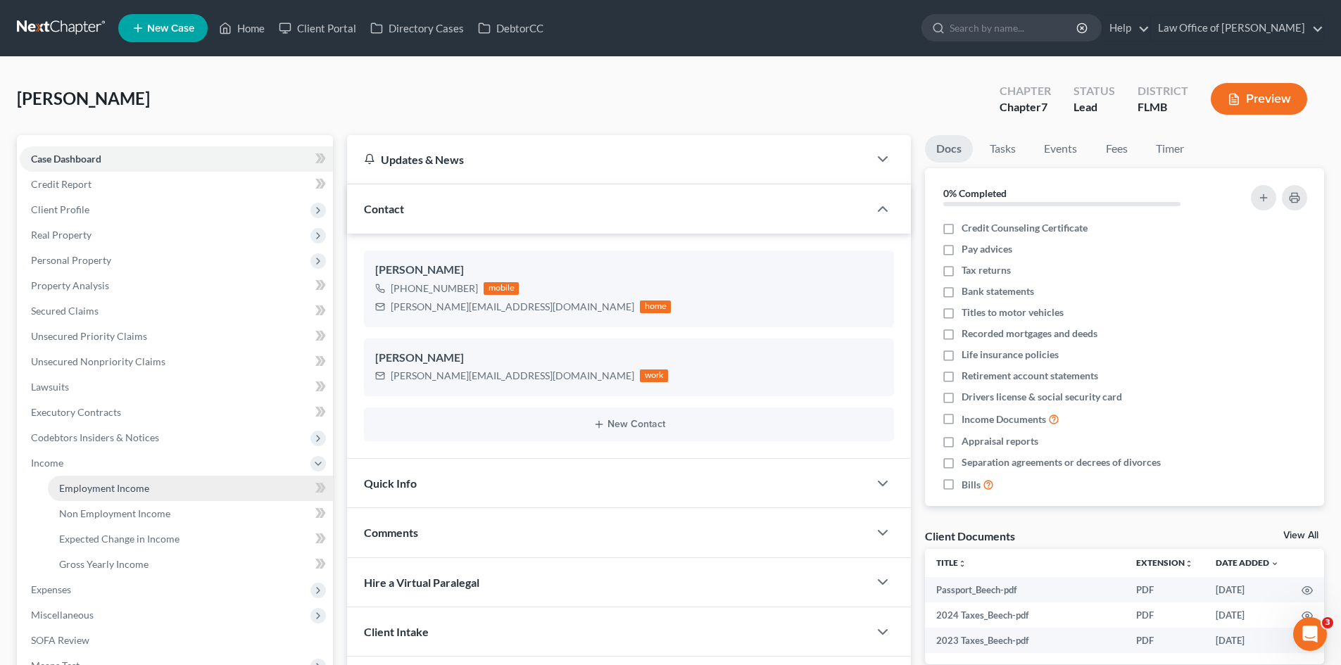
click at [139, 479] on link "Employment Income" at bounding box center [190, 488] width 285 height 25
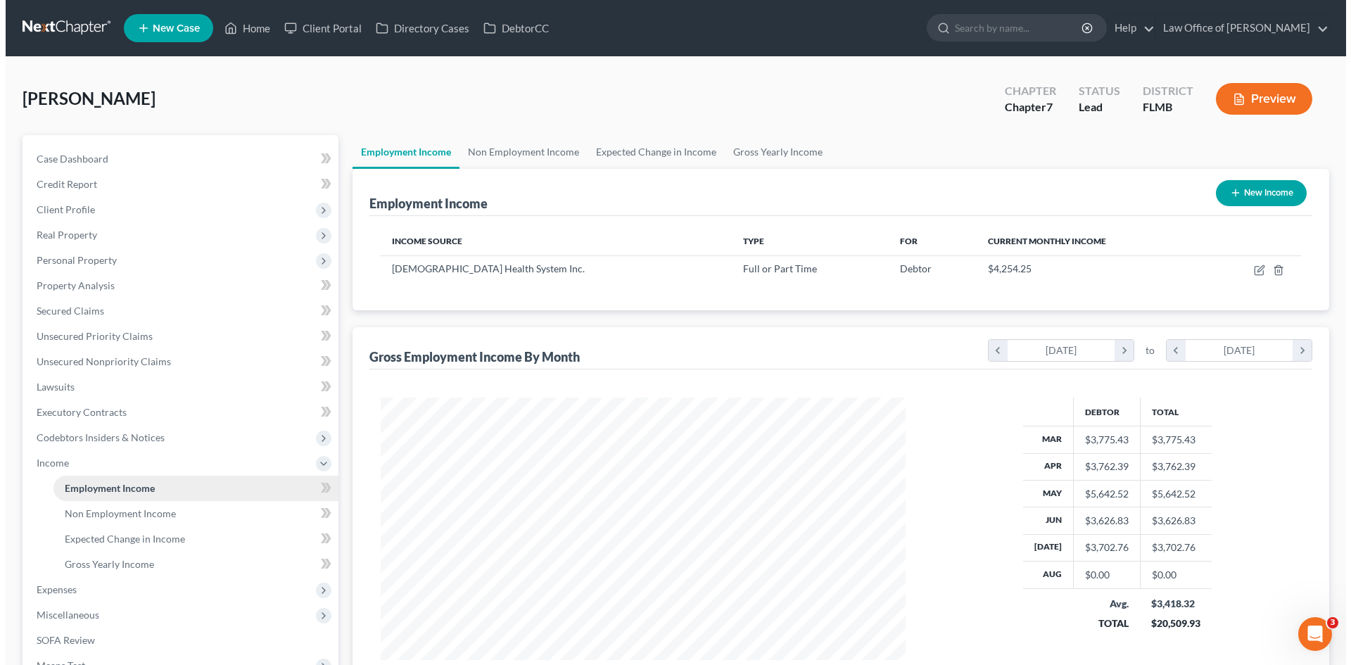
scroll to position [263, 553]
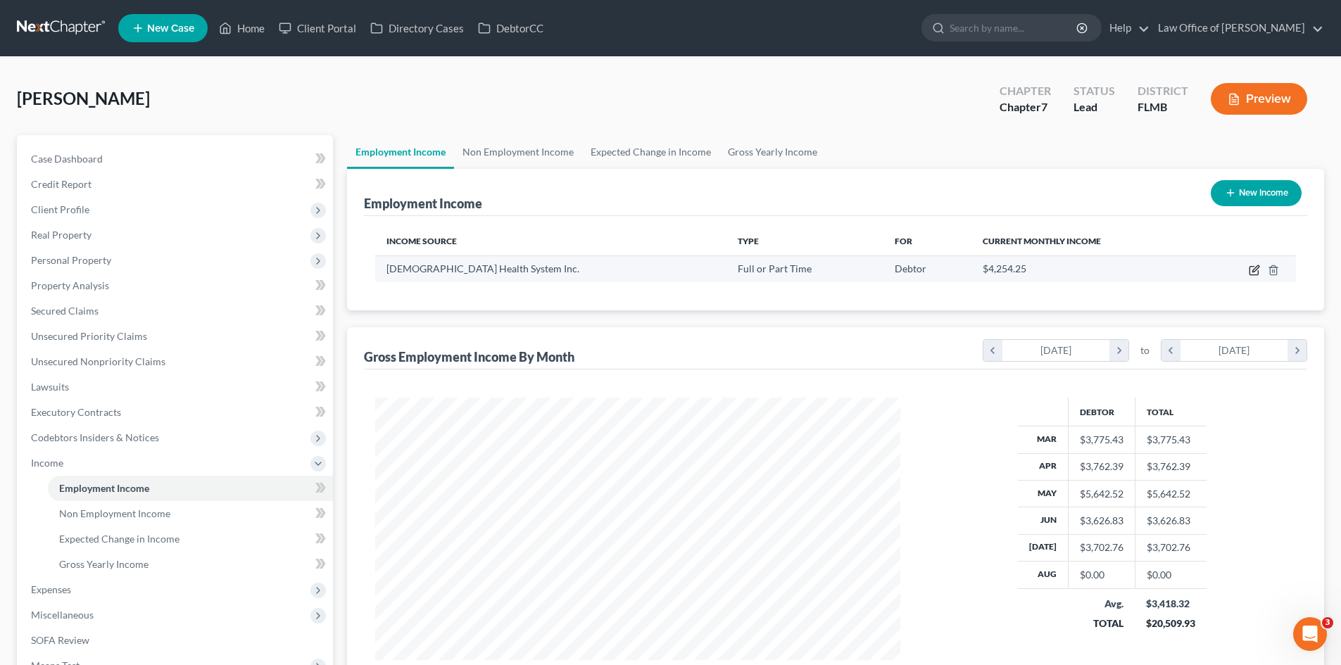
click at [1251, 270] on icon "button" at bounding box center [1254, 270] width 11 height 11
select select "0"
select select "9"
select select "2"
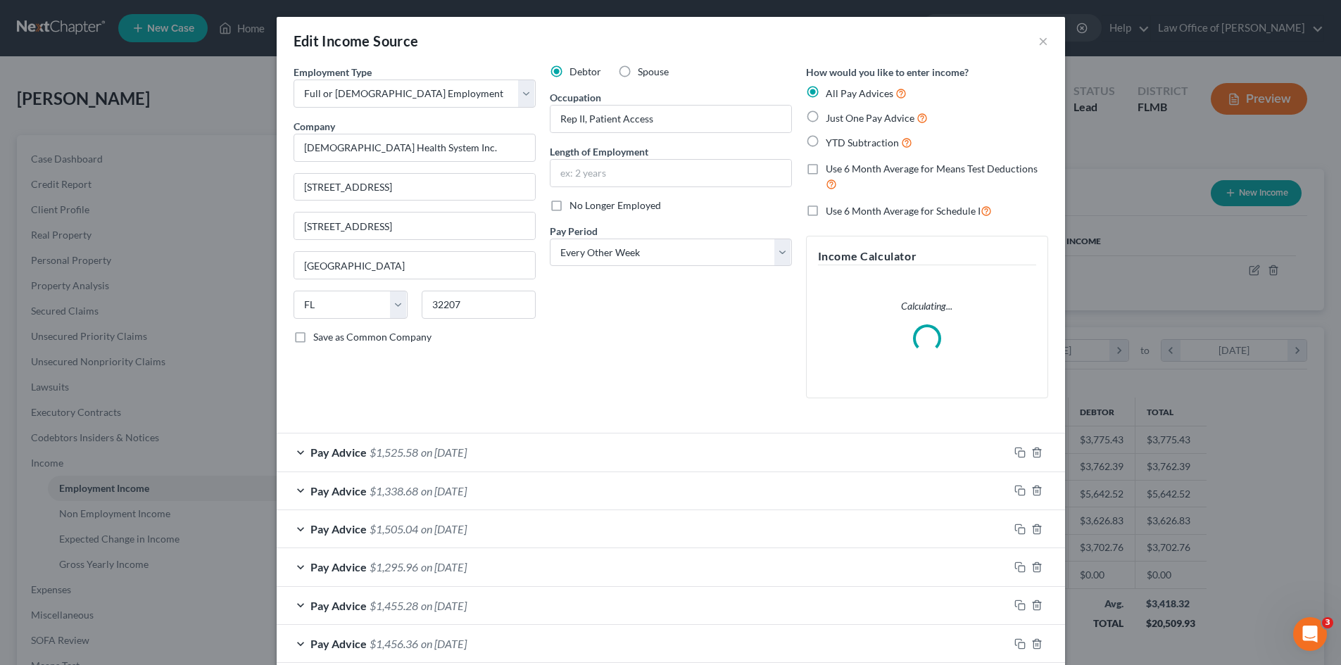
scroll to position [265, 558]
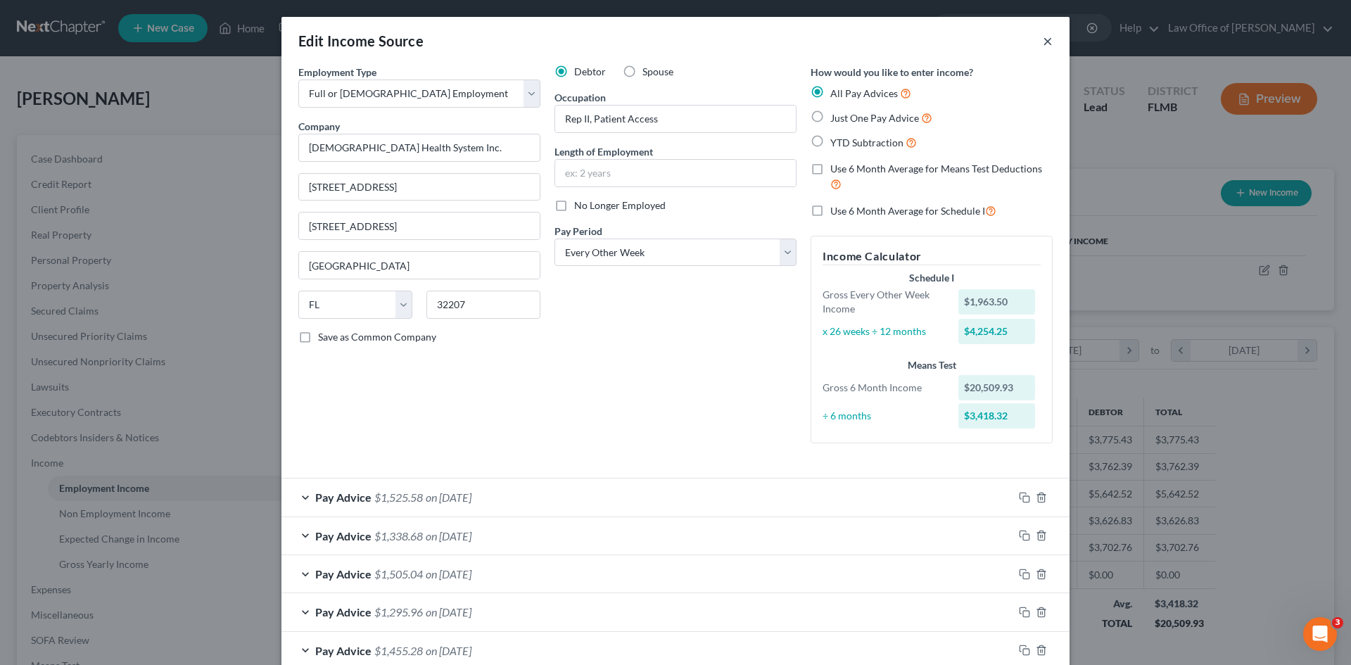
click at [1043, 45] on button "×" at bounding box center [1048, 40] width 10 height 17
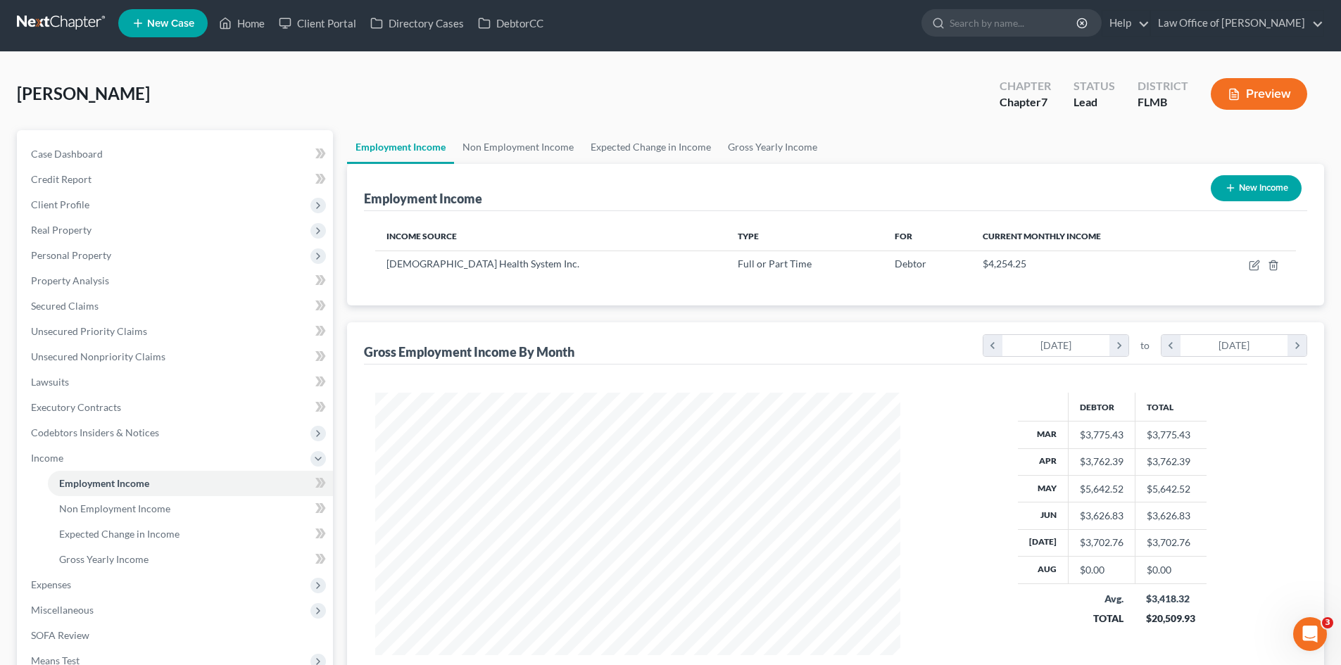
scroll to position [0, 0]
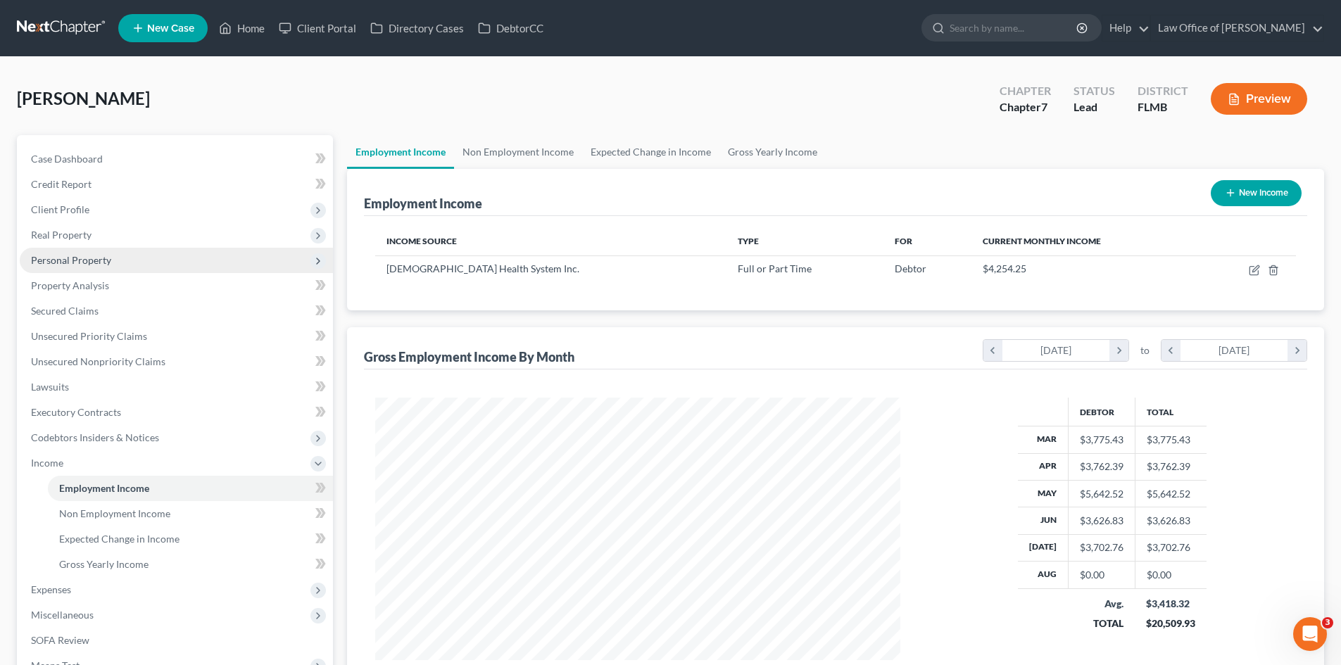
click at [91, 264] on span "Personal Property" at bounding box center [71, 260] width 80 height 12
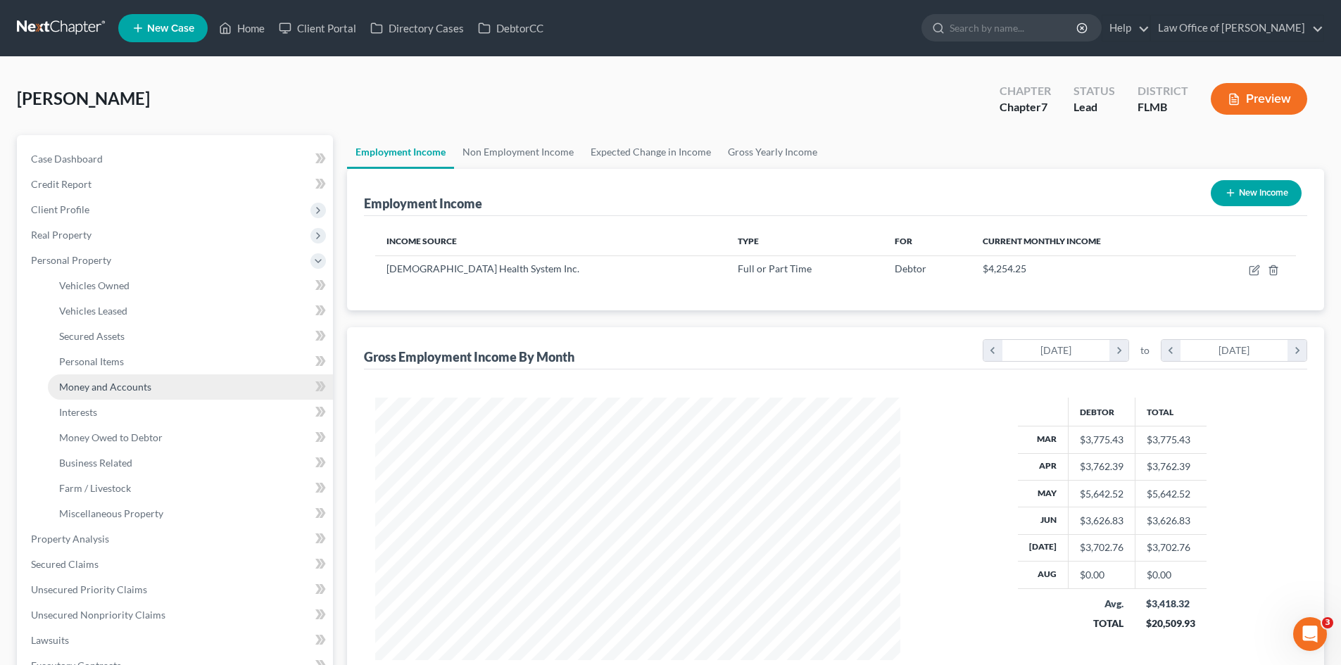
click at [101, 394] on link "Money and Accounts" at bounding box center [190, 386] width 285 height 25
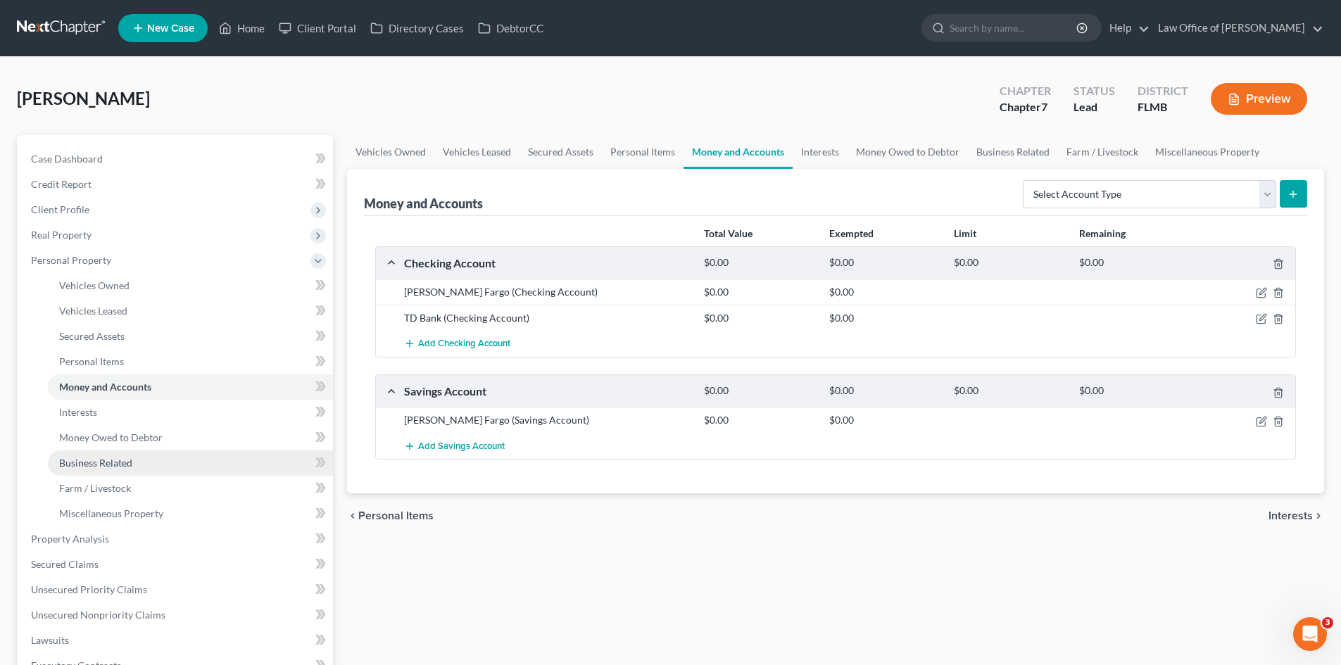
scroll to position [141, 0]
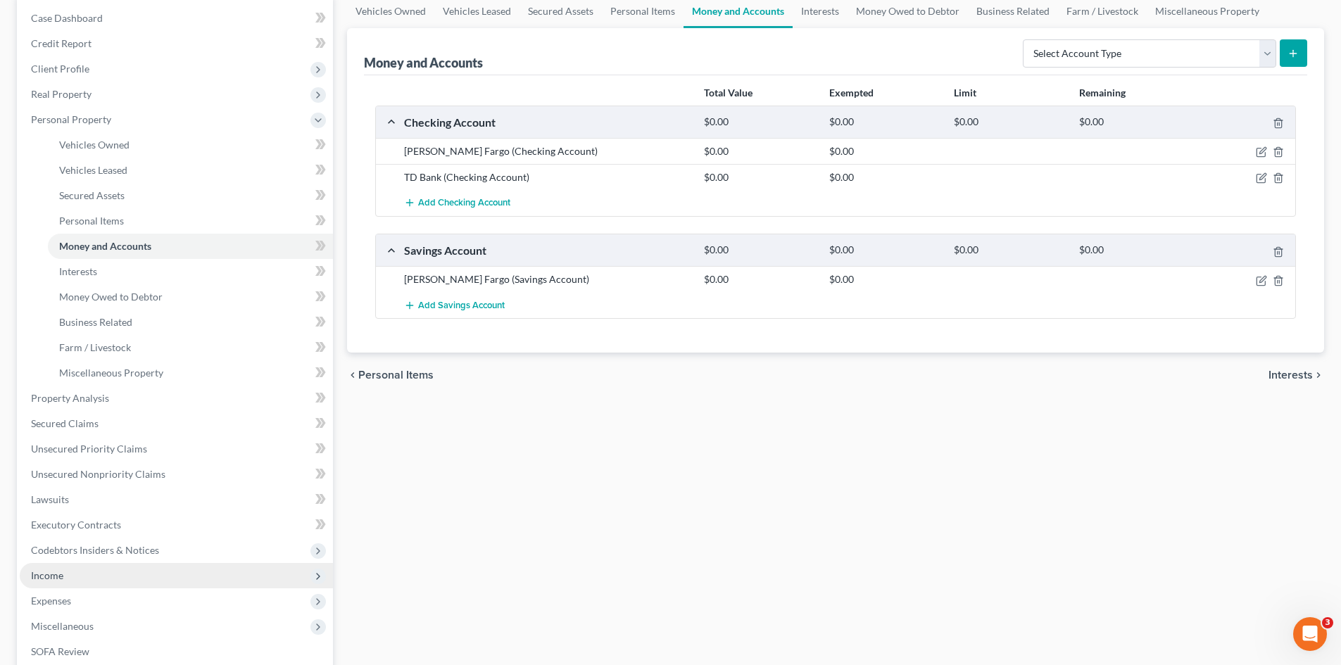
click at [72, 574] on span "Income" at bounding box center [176, 575] width 313 height 25
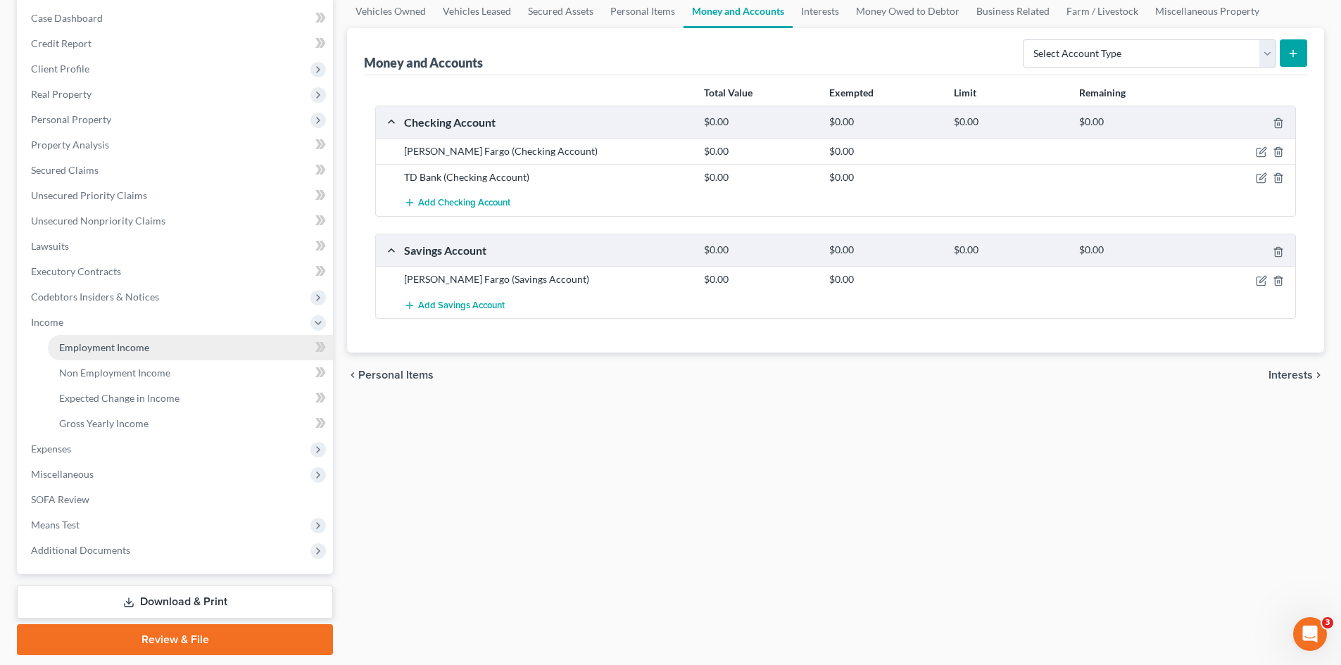
click at [116, 351] on span "Employment Income" at bounding box center [104, 347] width 90 height 12
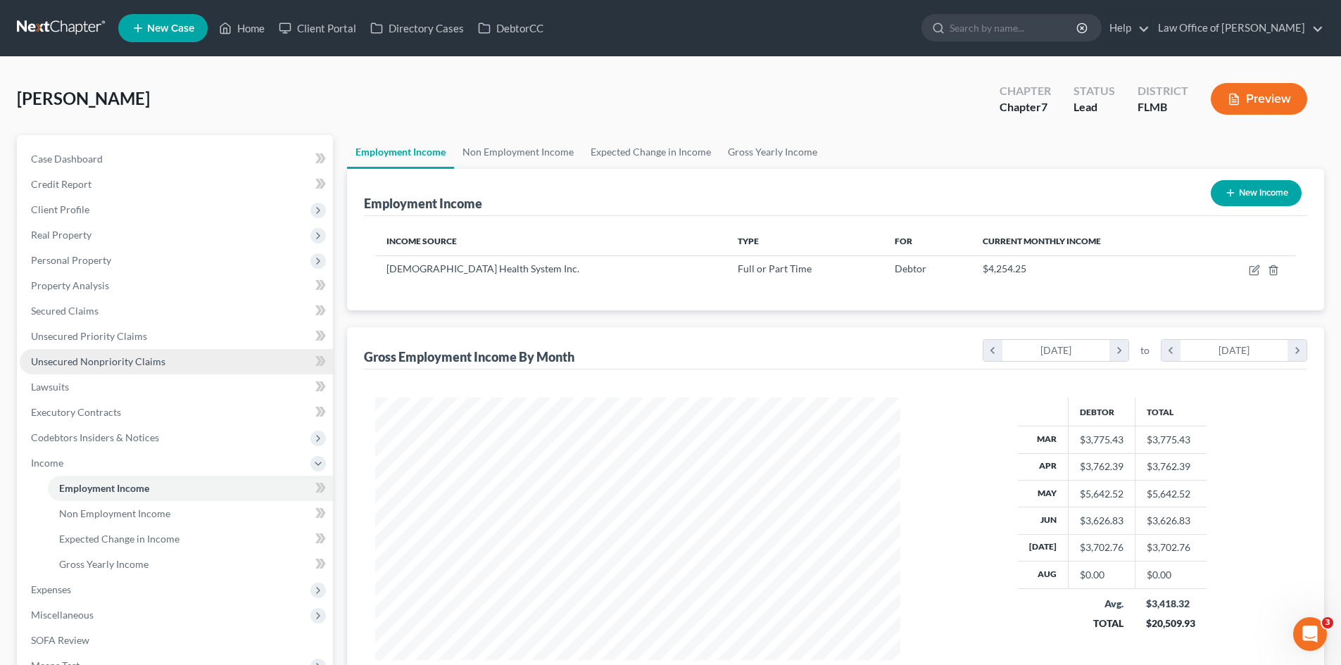
scroll to position [263, 553]
click at [91, 156] on span "Case Dashboard" at bounding box center [67, 159] width 72 height 12
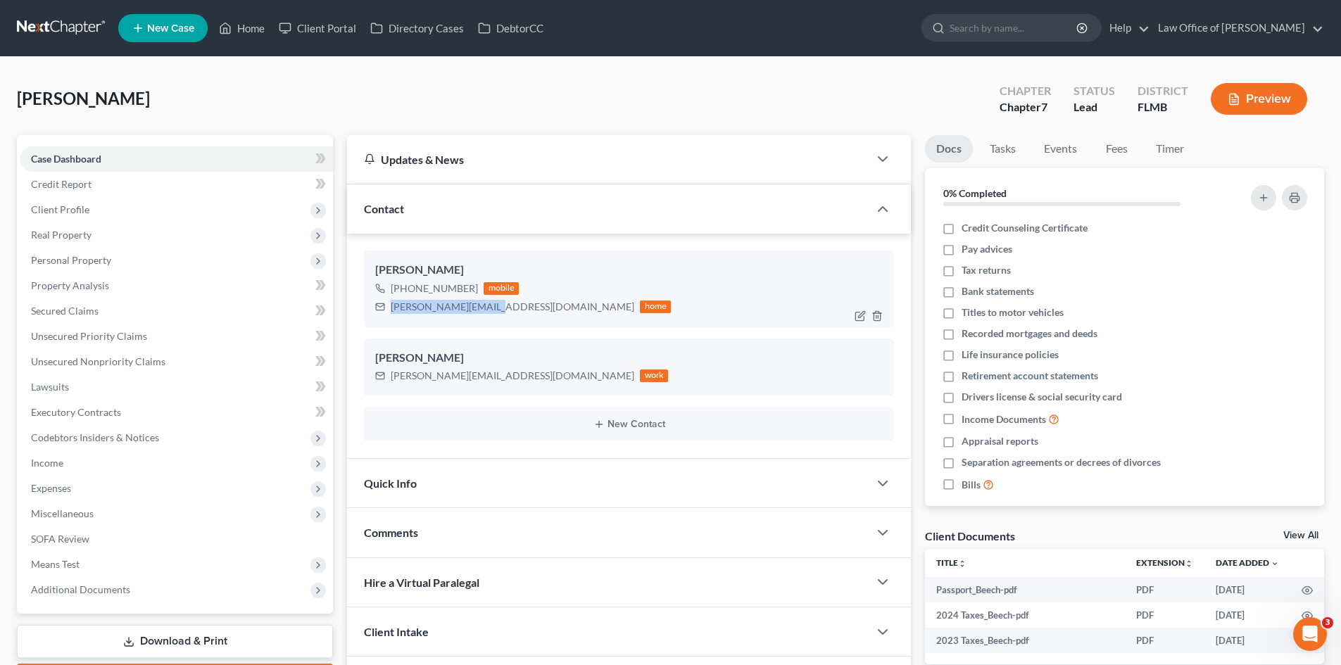
drag, startPoint x: 491, startPoint y: 310, endPoint x: 427, endPoint y: 305, distance: 65.0
click at [387, 315] on div "[PERSON_NAME][EMAIL_ADDRESS][DOMAIN_NAME] home" at bounding box center [523, 307] width 296 height 18
copy div "[PERSON_NAME][EMAIL_ADDRESS][DOMAIN_NAME]"
click at [241, 23] on link "Home" at bounding box center [242, 27] width 60 height 25
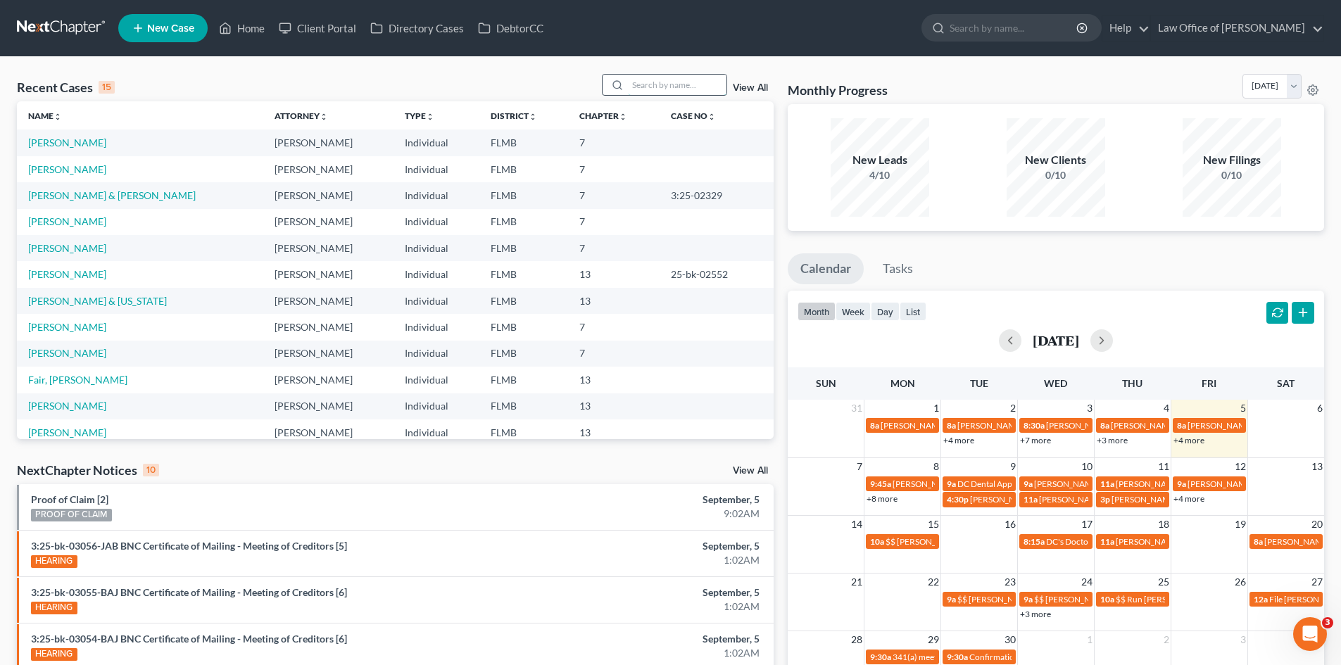
click at [646, 87] on input "search" at bounding box center [677, 85] width 99 height 20
type input "[PERSON_NAME]"
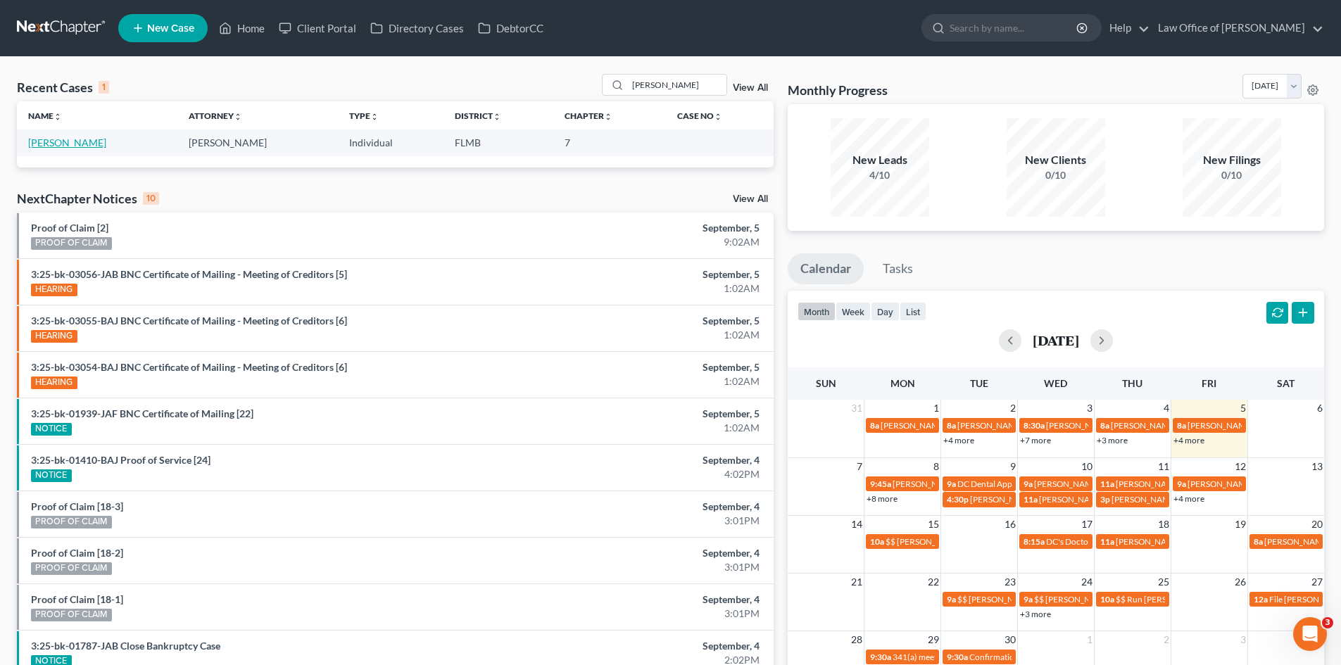
click at [65, 146] on link "[PERSON_NAME]" at bounding box center [67, 143] width 78 height 12
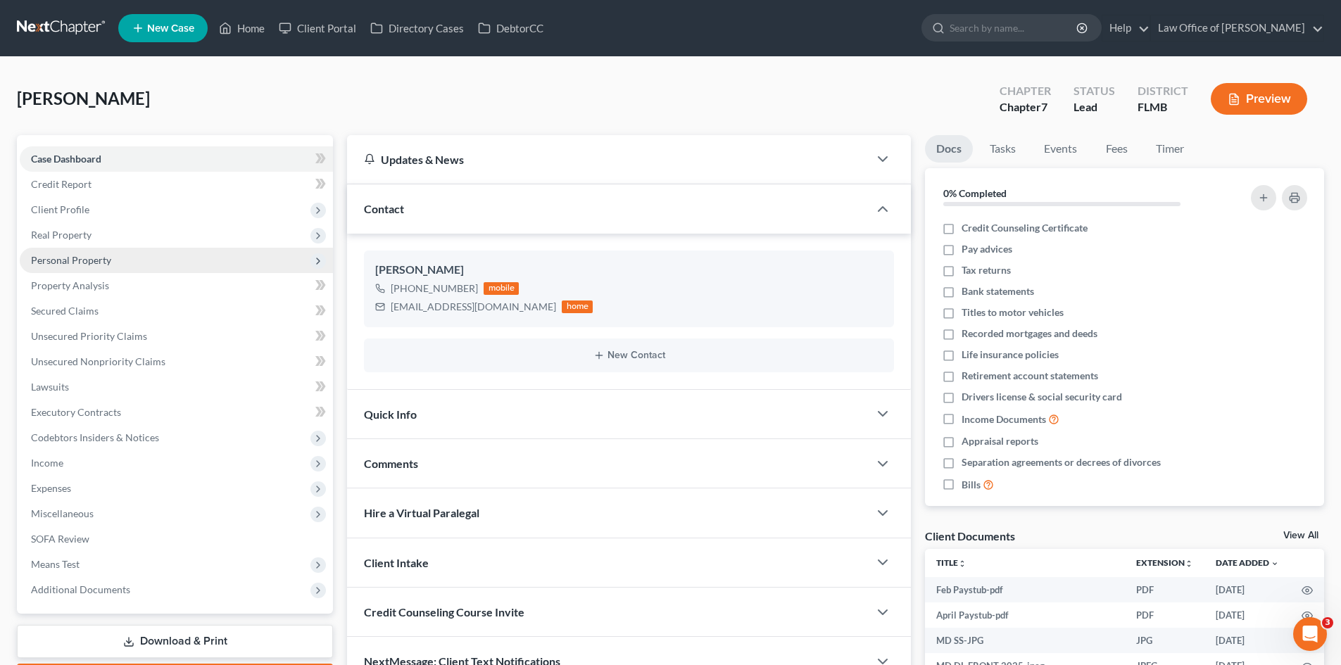
click at [102, 261] on span "Personal Property" at bounding box center [71, 260] width 80 height 12
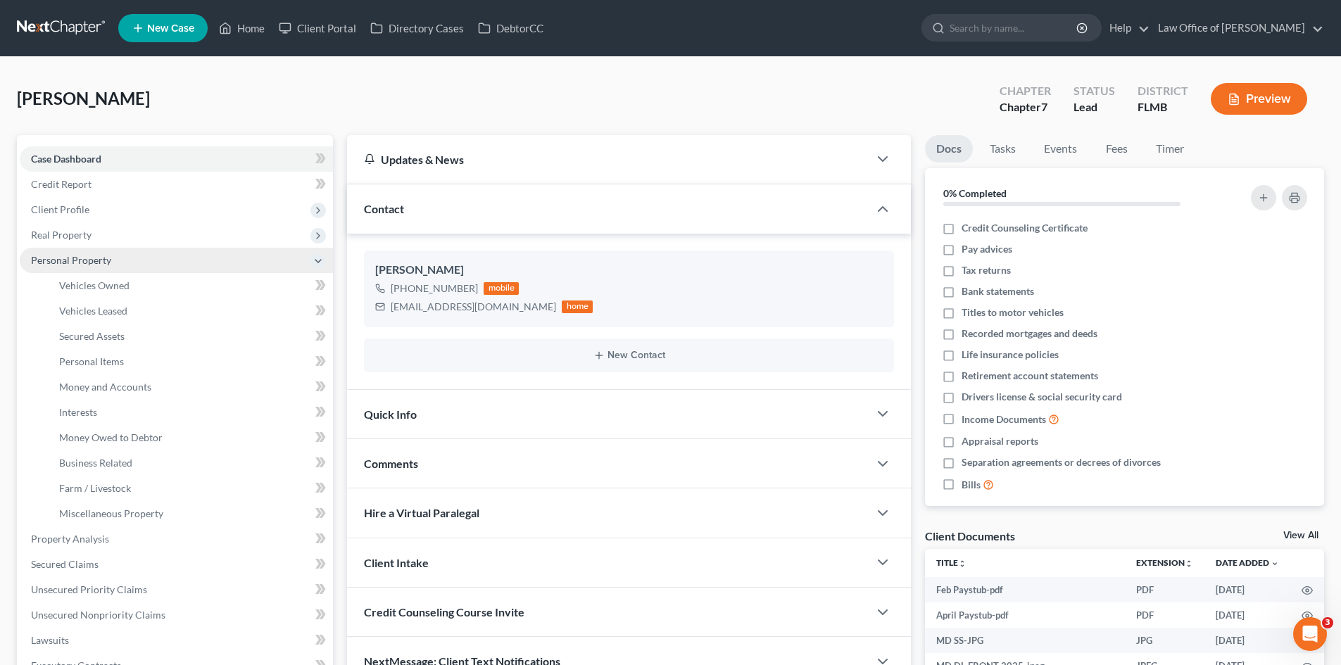
drag, startPoint x: 107, startPoint y: 237, endPoint x: 111, endPoint y: 260, distance: 23.5
click at [107, 237] on span "Real Property" at bounding box center [176, 234] width 313 height 25
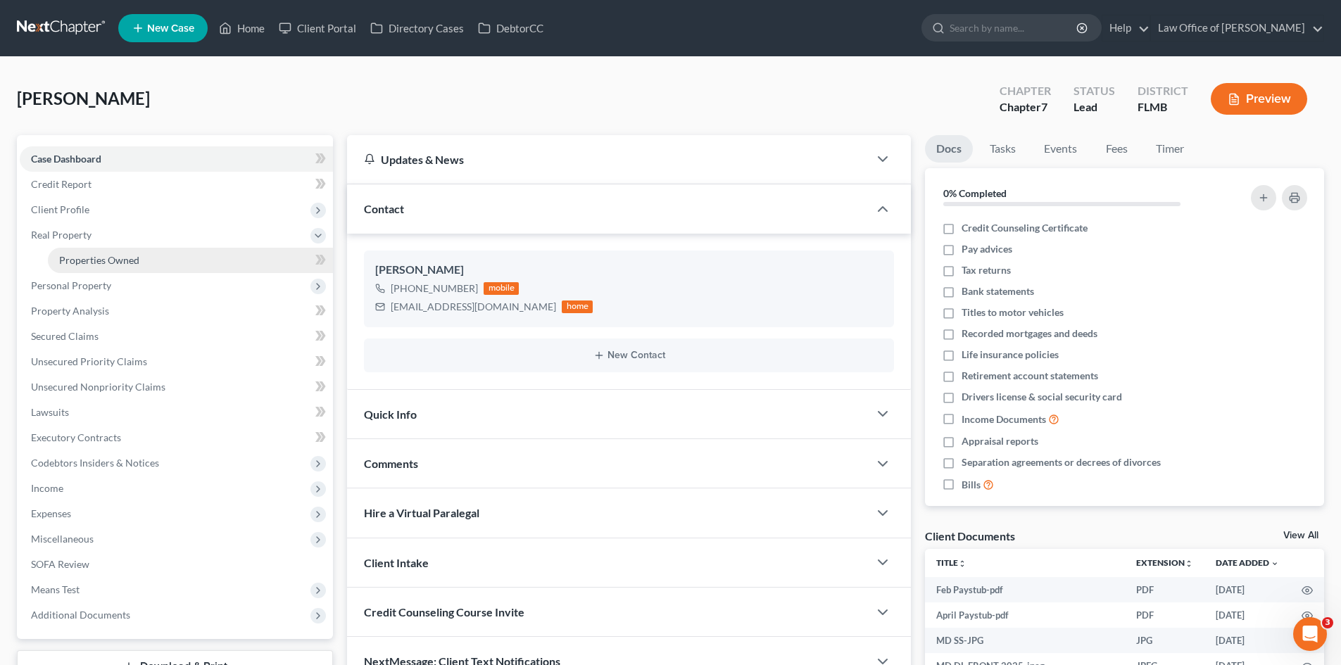
click at [111, 261] on span "Properties Owned" at bounding box center [99, 260] width 80 height 12
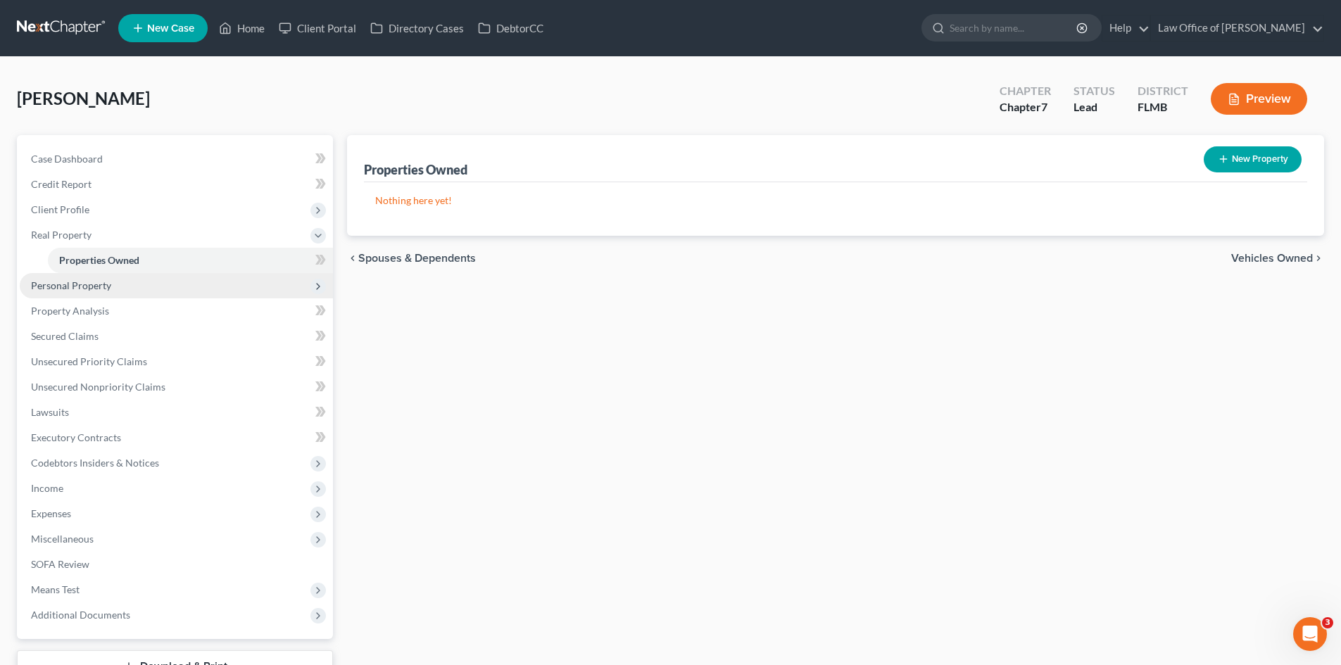
click at [101, 292] on span "Personal Property" at bounding box center [176, 285] width 313 height 25
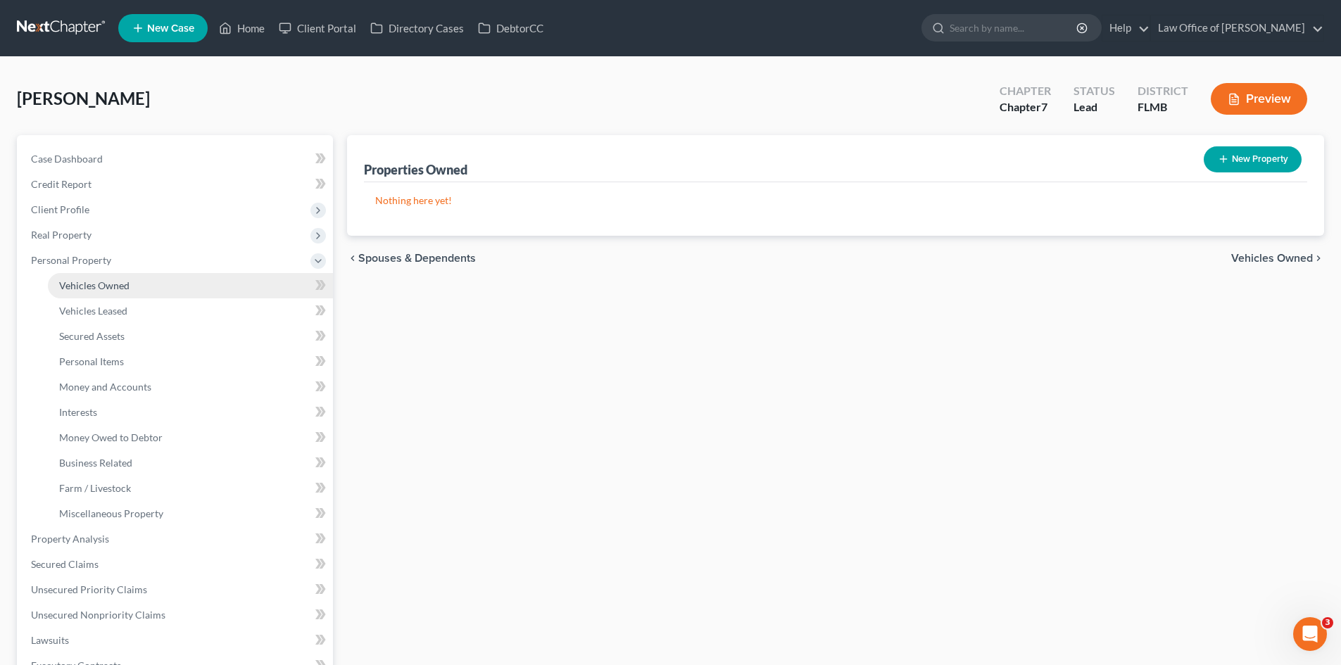
click at [109, 286] on span "Vehicles Owned" at bounding box center [94, 285] width 70 height 12
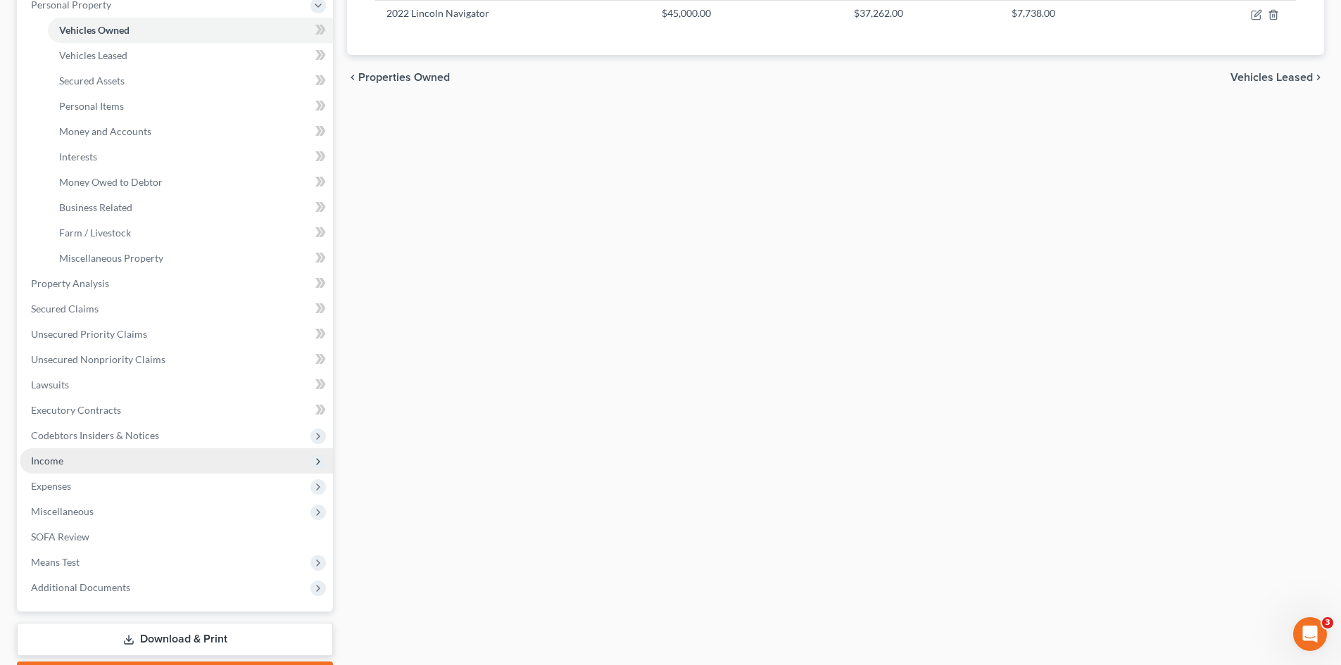
scroll to position [282, 0]
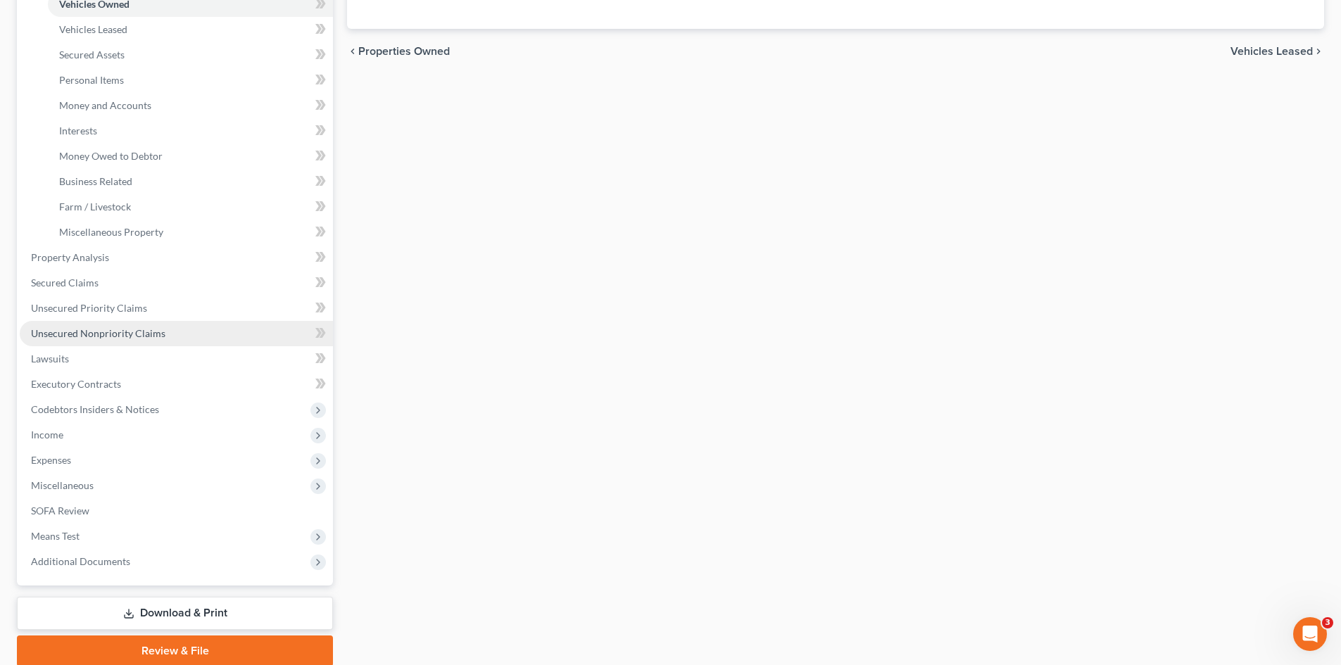
click at [148, 337] on span "Unsecured Nonpriority Claims" at bounding box center [98, 333] width 134 height 12
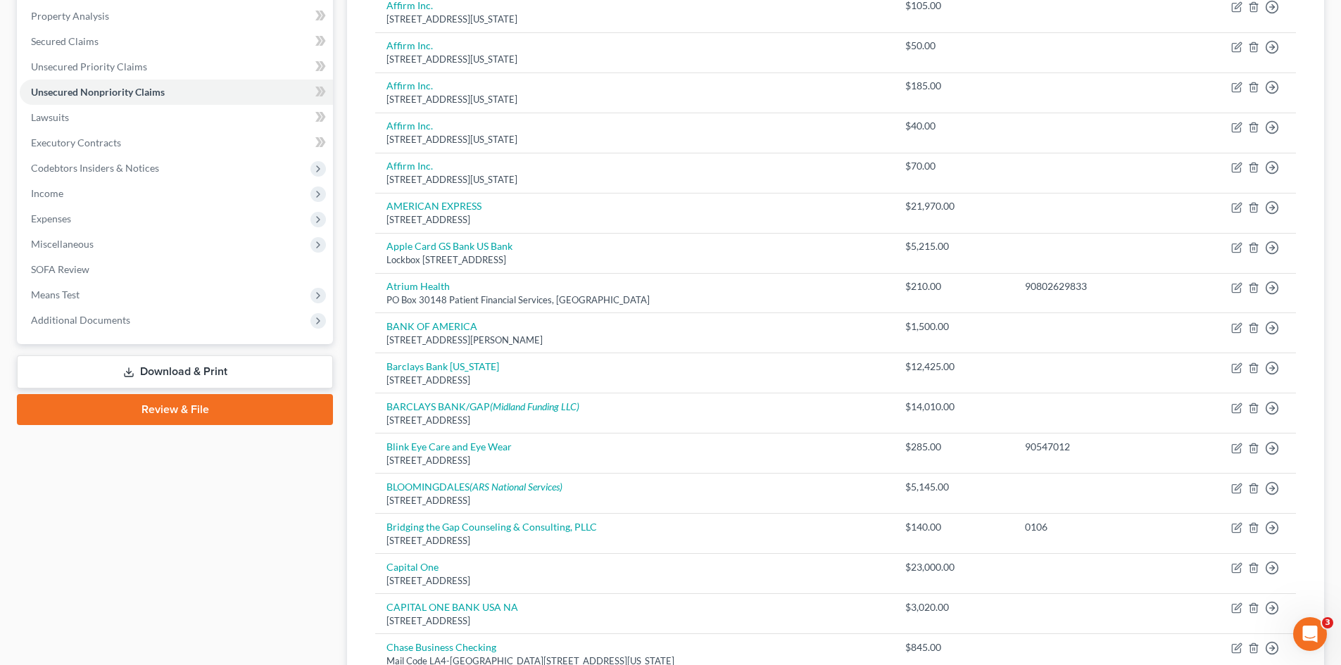
scroll to position [45, 0]
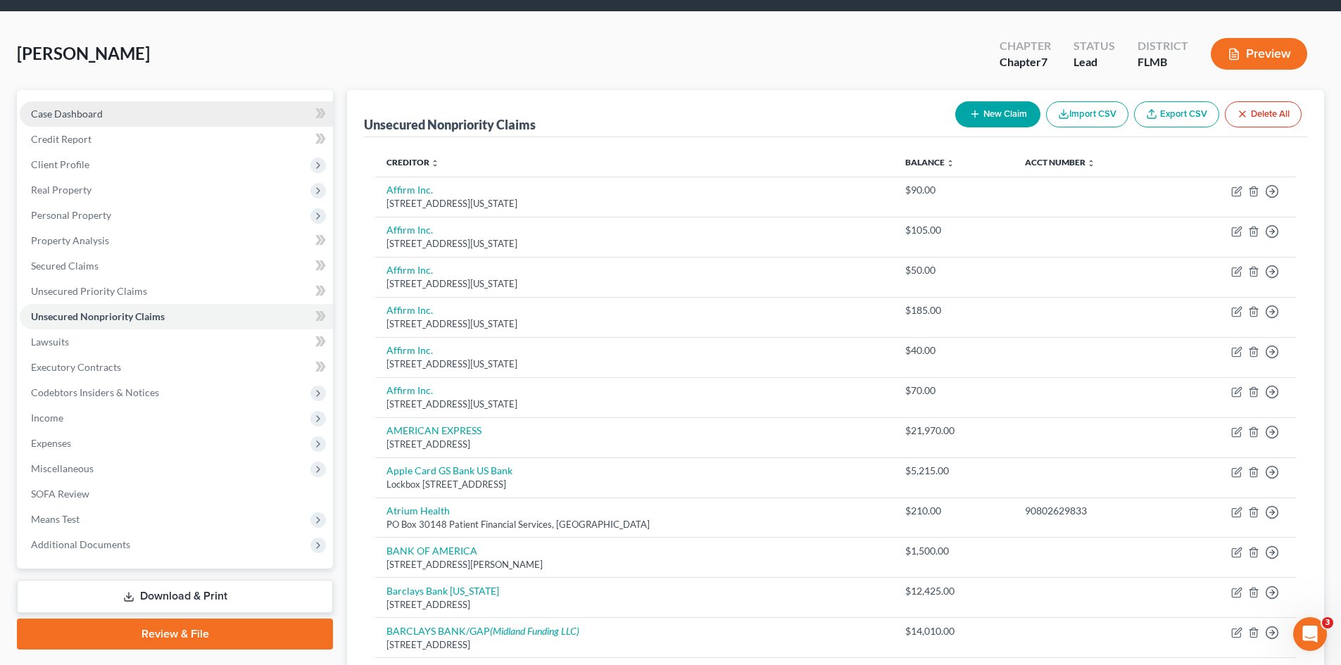
click at [149, 120] on link "Case Dashboard" at bounding box center [176, 113] width 313 height 25
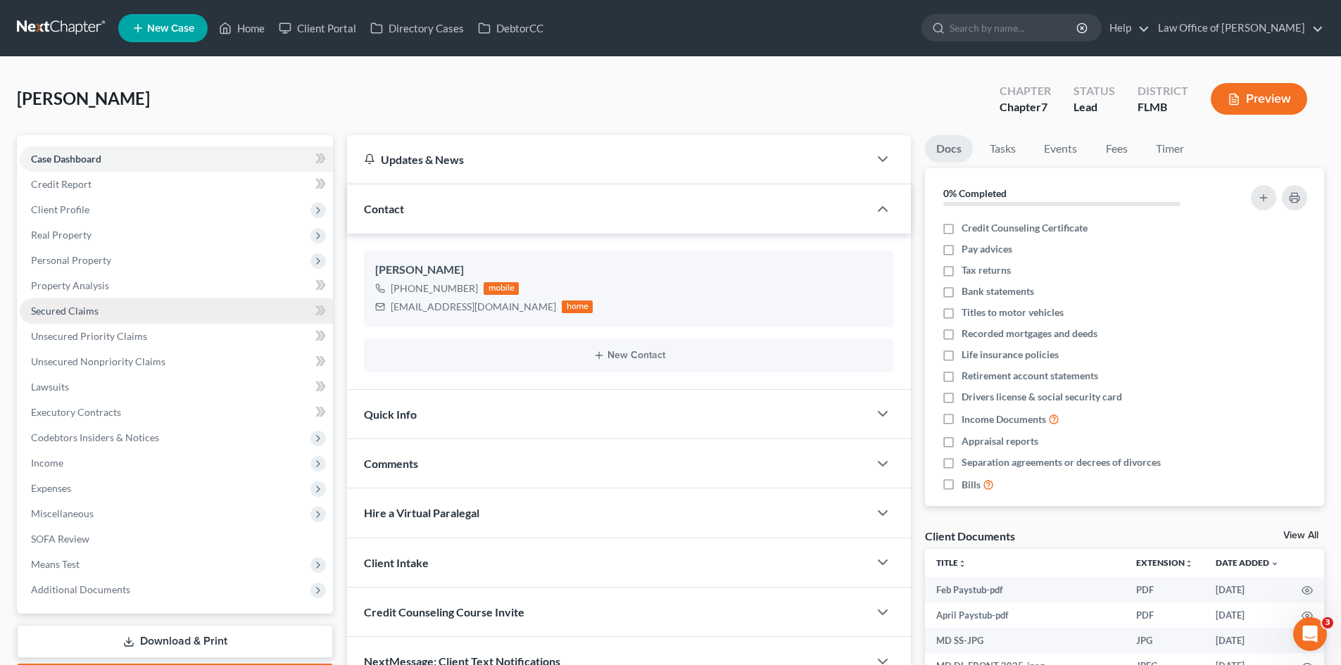
drag, startPoint x: 113, startPoint y: 257, endPoint x: 132, endPoint y: 298, distance: 45.0
click at [113, 257] on span "Personal Property" at bounding box center [176, 260] width 313 height 25
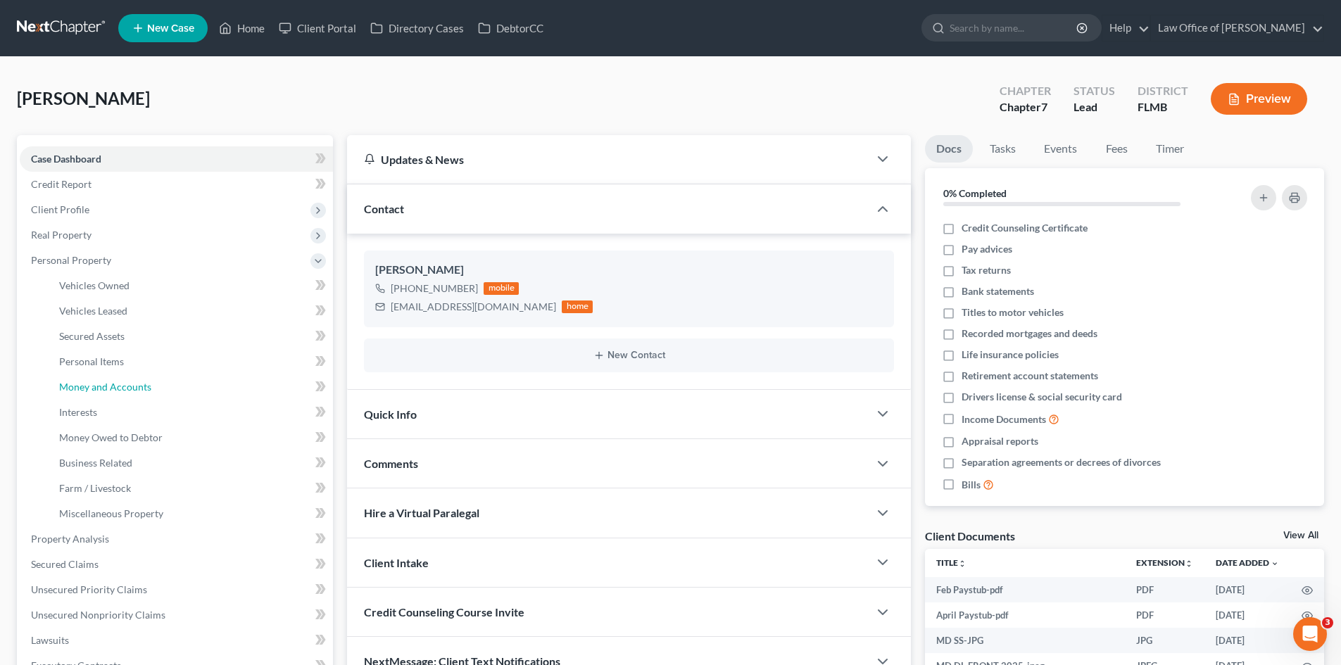
drag, startPoint x: 130, startPoint y: 386, endPoint x: 597, endPoint y: 435, distance: 469.2
click at [131, 386] on span "Money and Accounts" at bounding box center [105, 387] width 92 height 12
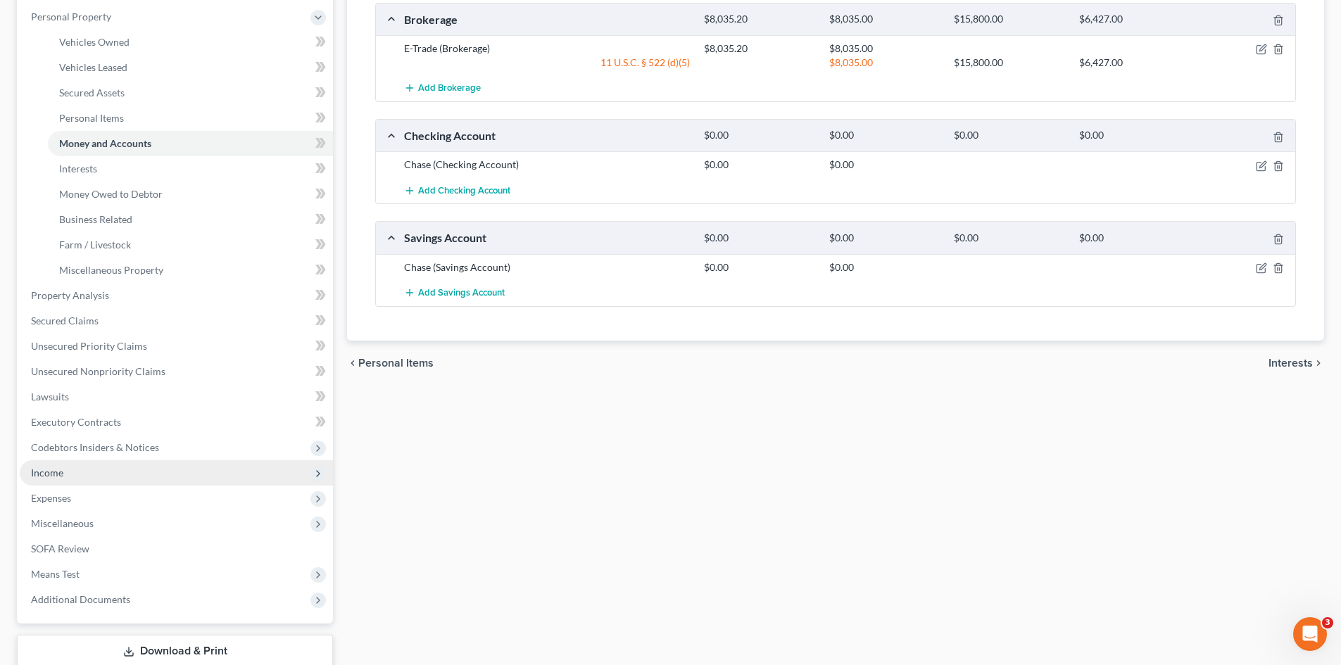
scroll to position [282, 0]
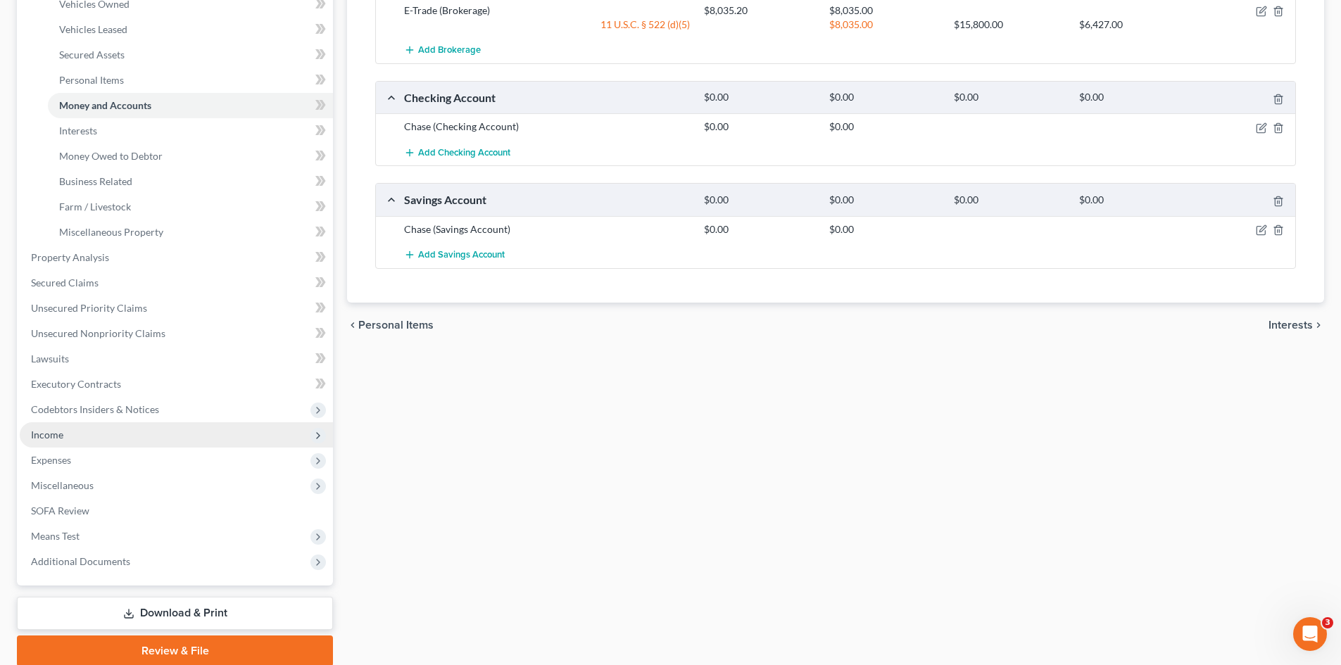
click at [72, 426] on span "Income" at bounding box center [176, 434] width 313 height 25
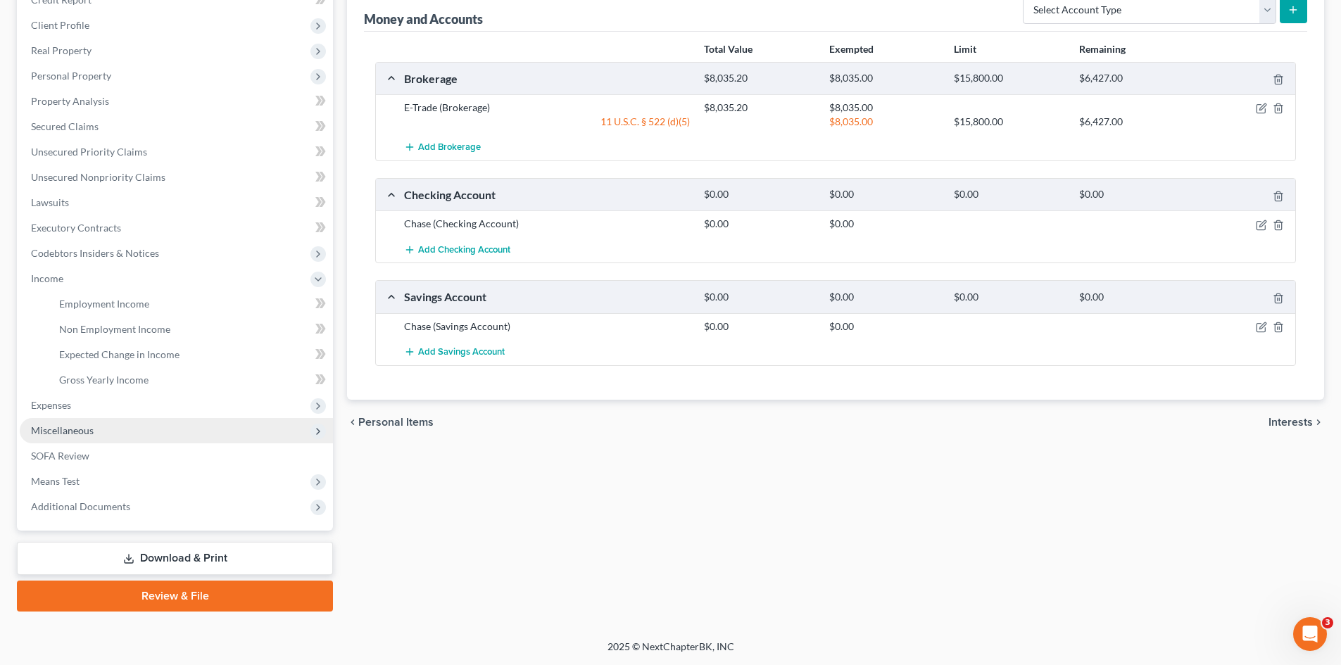
scroll to position [184, 0]
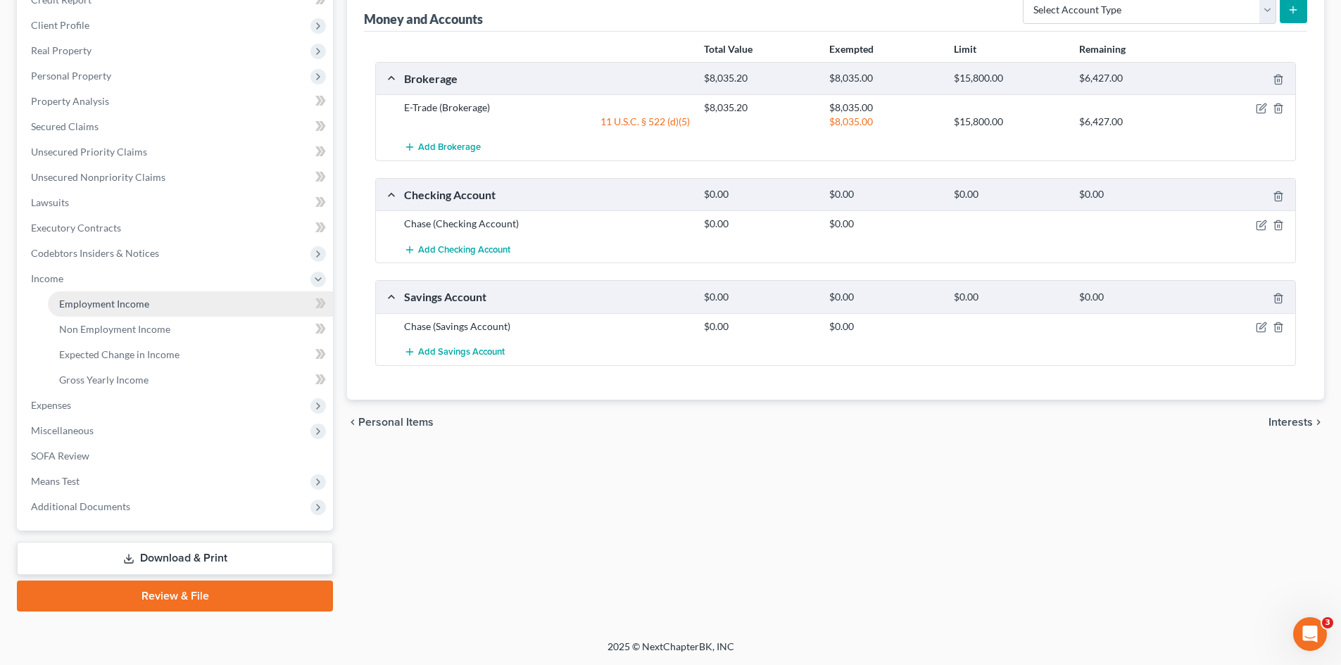
click at [127, 309] on span "Employment Income" at bounding box center [104, 304] width 90 height 12
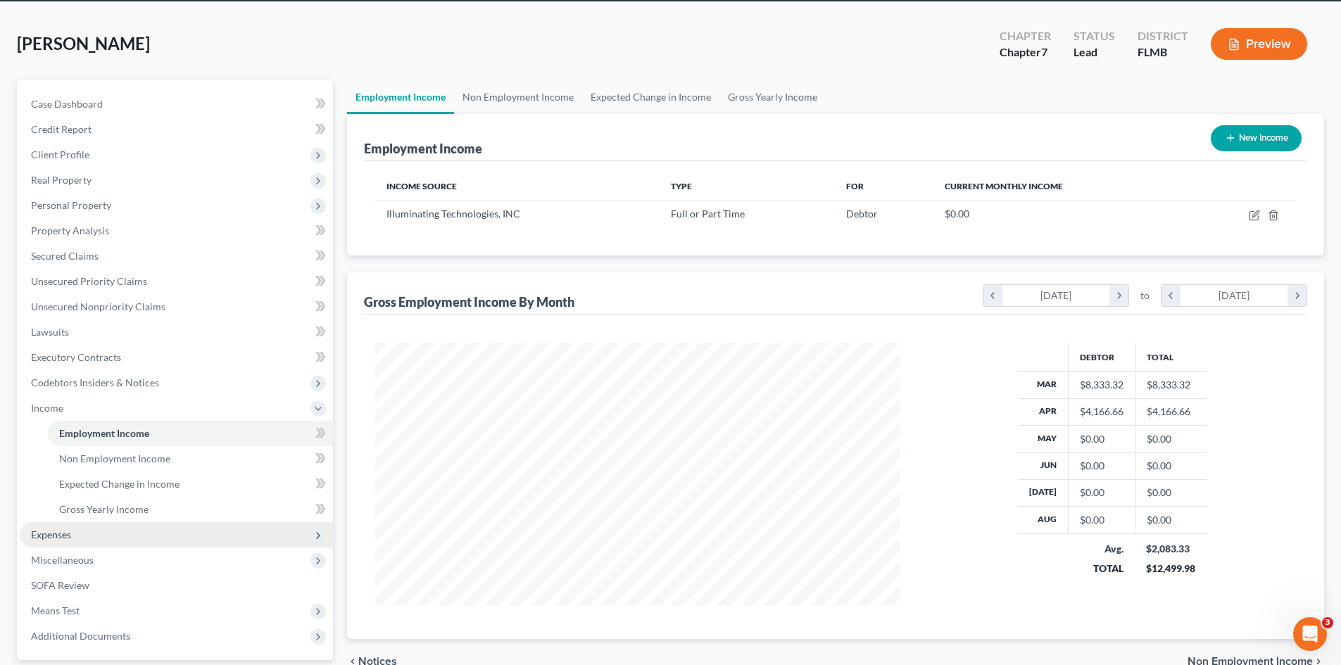
scroll to position [184, 0]
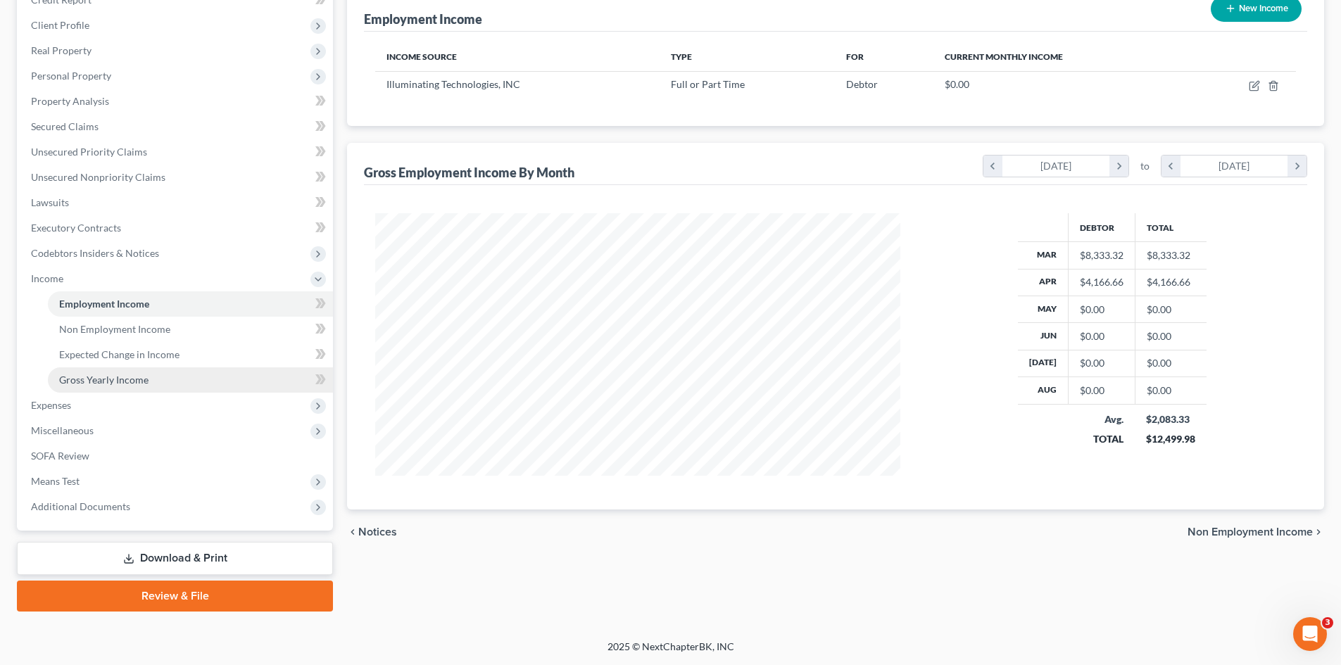
click at [97, 370] on link "Gross Yearly Income" at bounding box center [190, 379] width 285 height 25
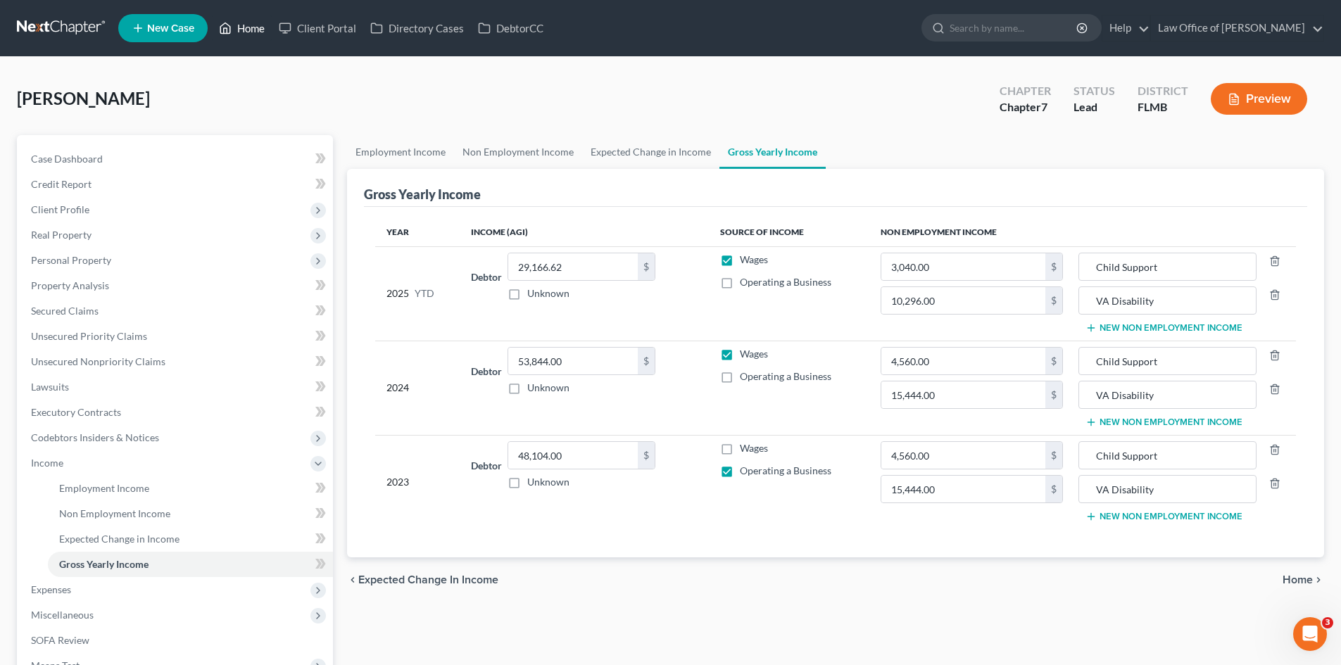
click at [251, 30] on link "Home" at bounding box center [242, 27] width 60 height 25
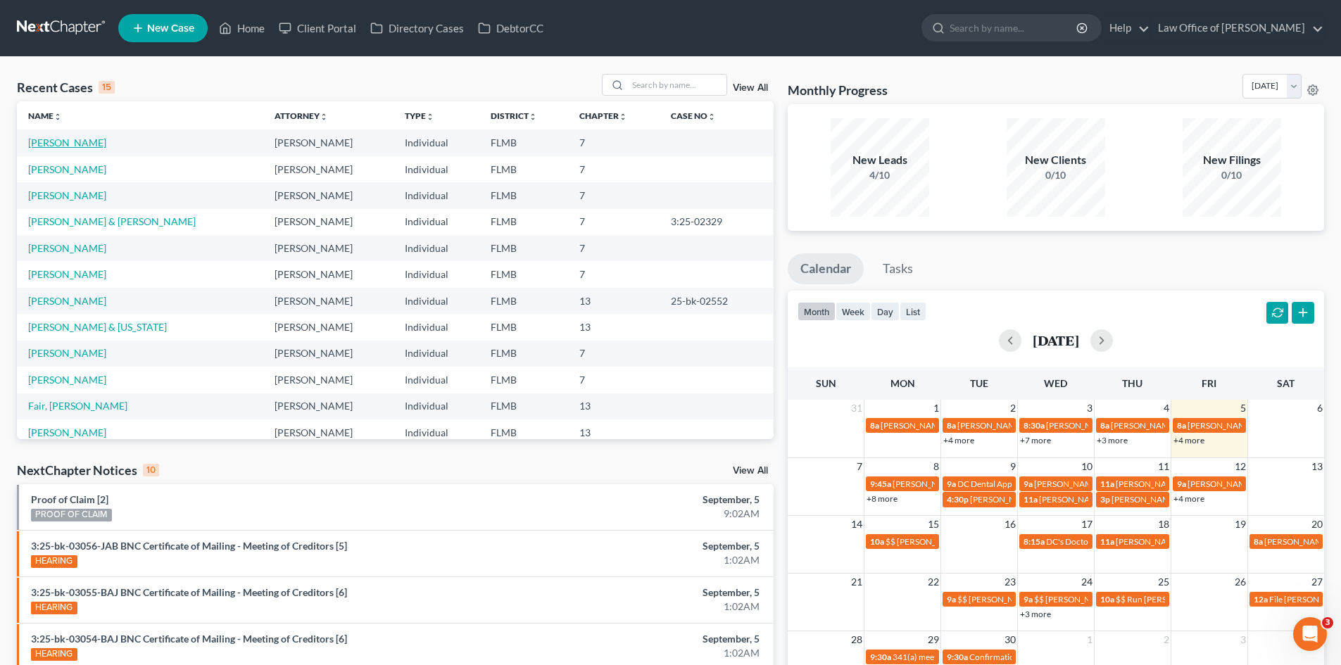
click at [61, 148] on link "[PERSON_NAME]" at bounding box center [67, 143] width 78 height 12
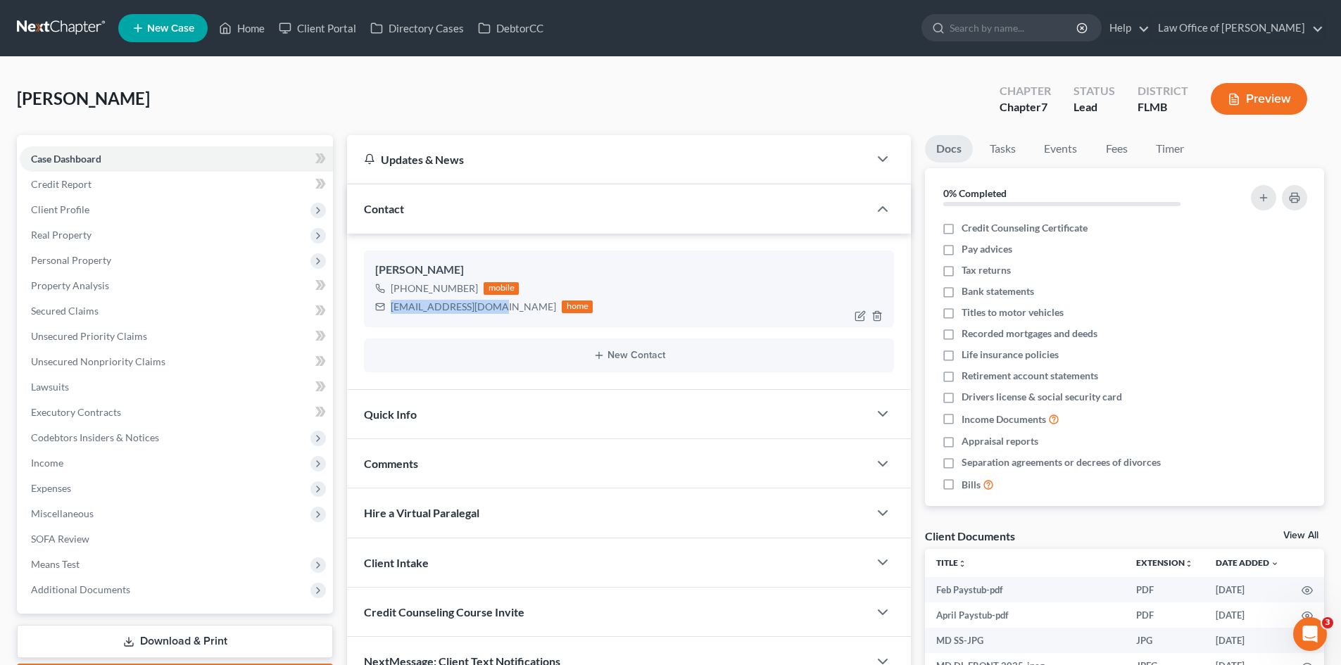
drag, startPoint x: 494, startPoint y: 307, endPoint x: 386, endPoint y: 308, distance: 107.7
click at [386, 308] on div "[EMAIL_ADDRESS][DOMAIN_NAME] home" at bounding box center [483, 307] width 217 height 18
copy div "[EMAIL_ADDRESS][DOMAIN_NAME]"
drag, startPoint x: 493, startPoint y: 311, endPoint x: 498, endPoint y: 305, distance: 8.5
click at [493, 311] on div "[EMAIL_ADDRESS][DOMAIN_NAME]" at bounding box center [473, 307] width 165 height 14
